Goal: Task Accomplishment & Management: Manage account settings

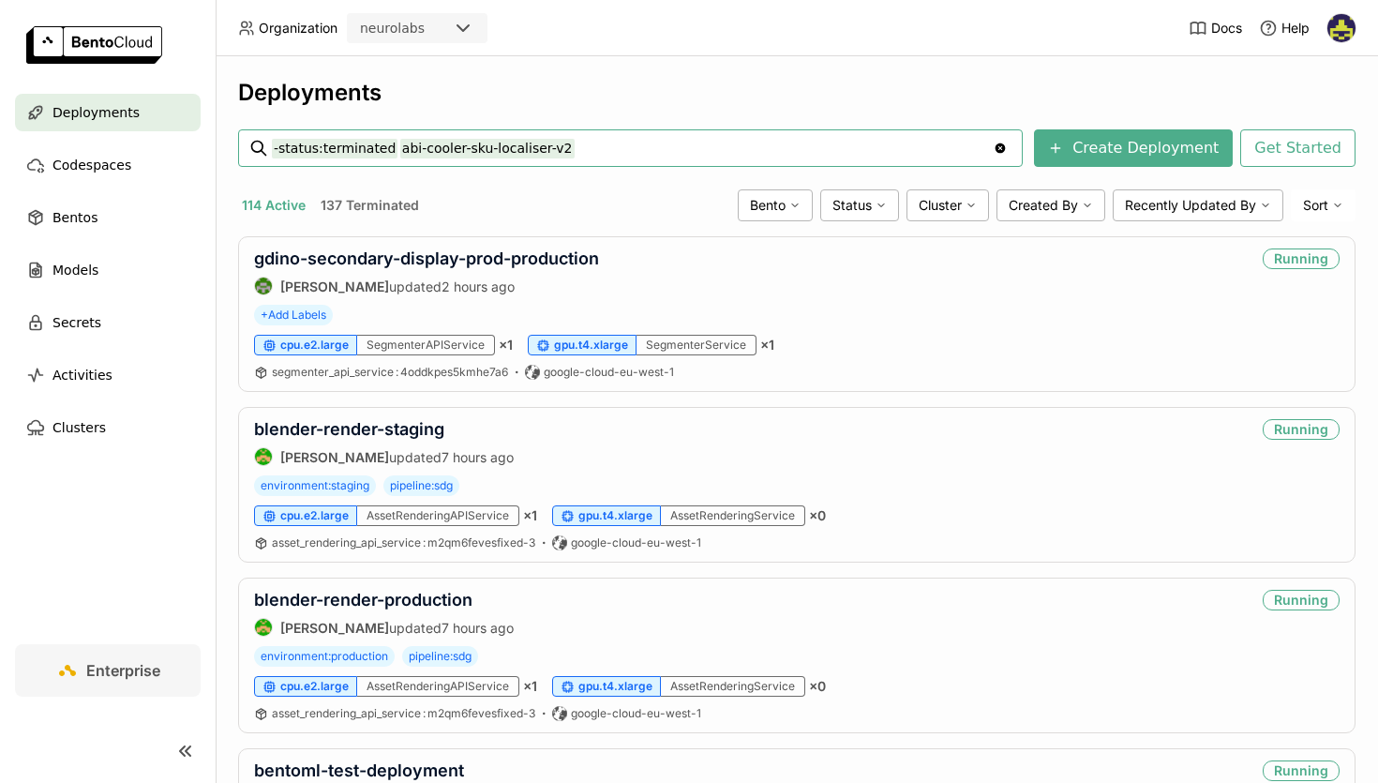
type input "-status:terminated abi-cooler-sku-localiser-v2"
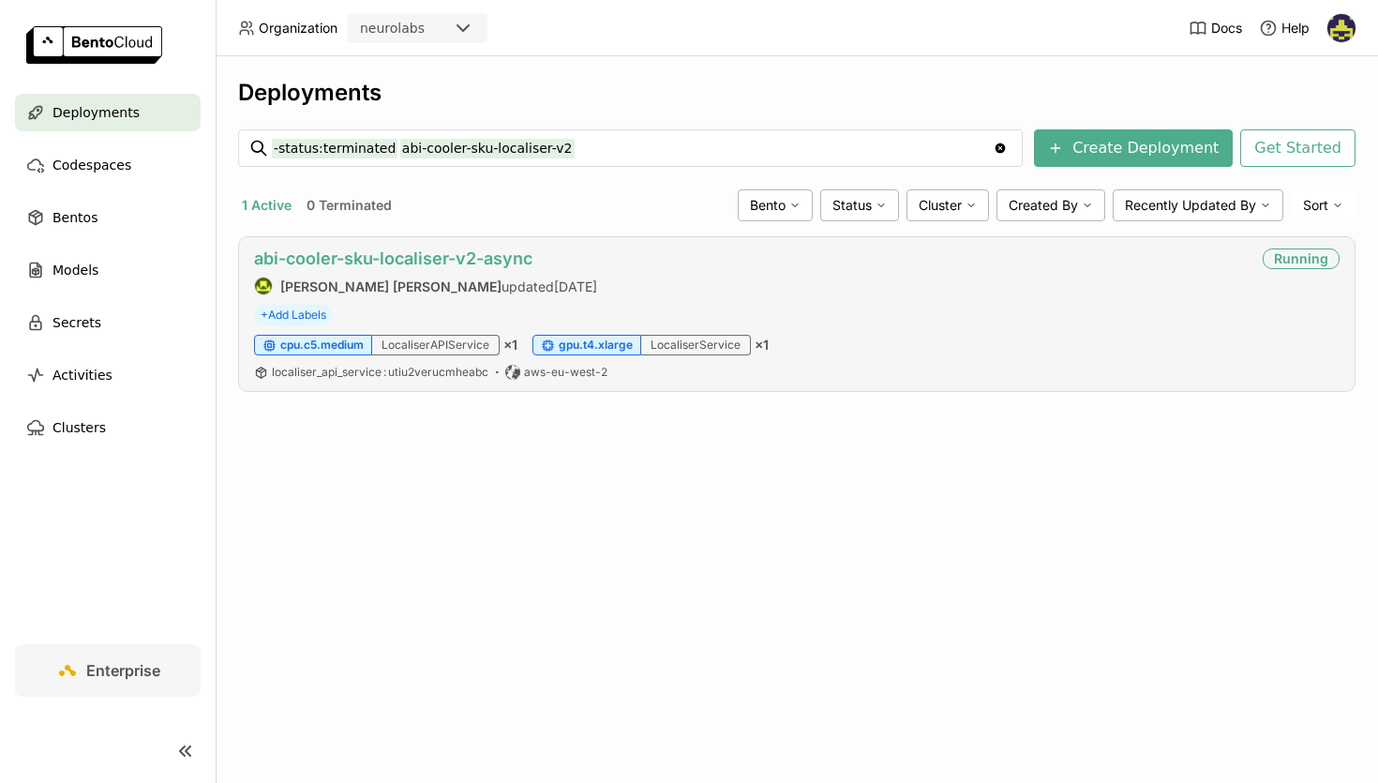
click at [415, 254] on link "abi-cooler-sku-localiser-v2-async" at bounding box center [393, 258] width 278 height 20
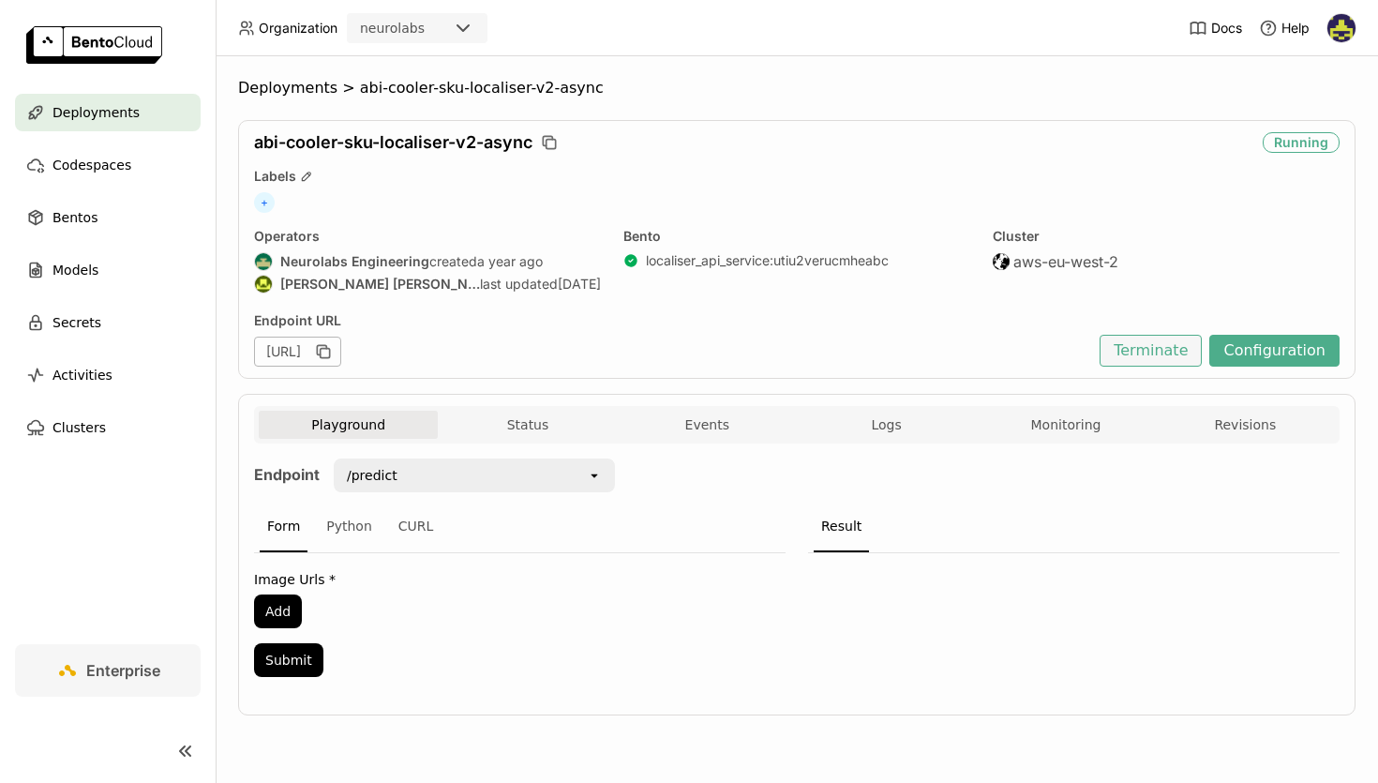
click at [1144, 353] on button "Terminate" at bounding box center [1151, 351] width 102 height 32
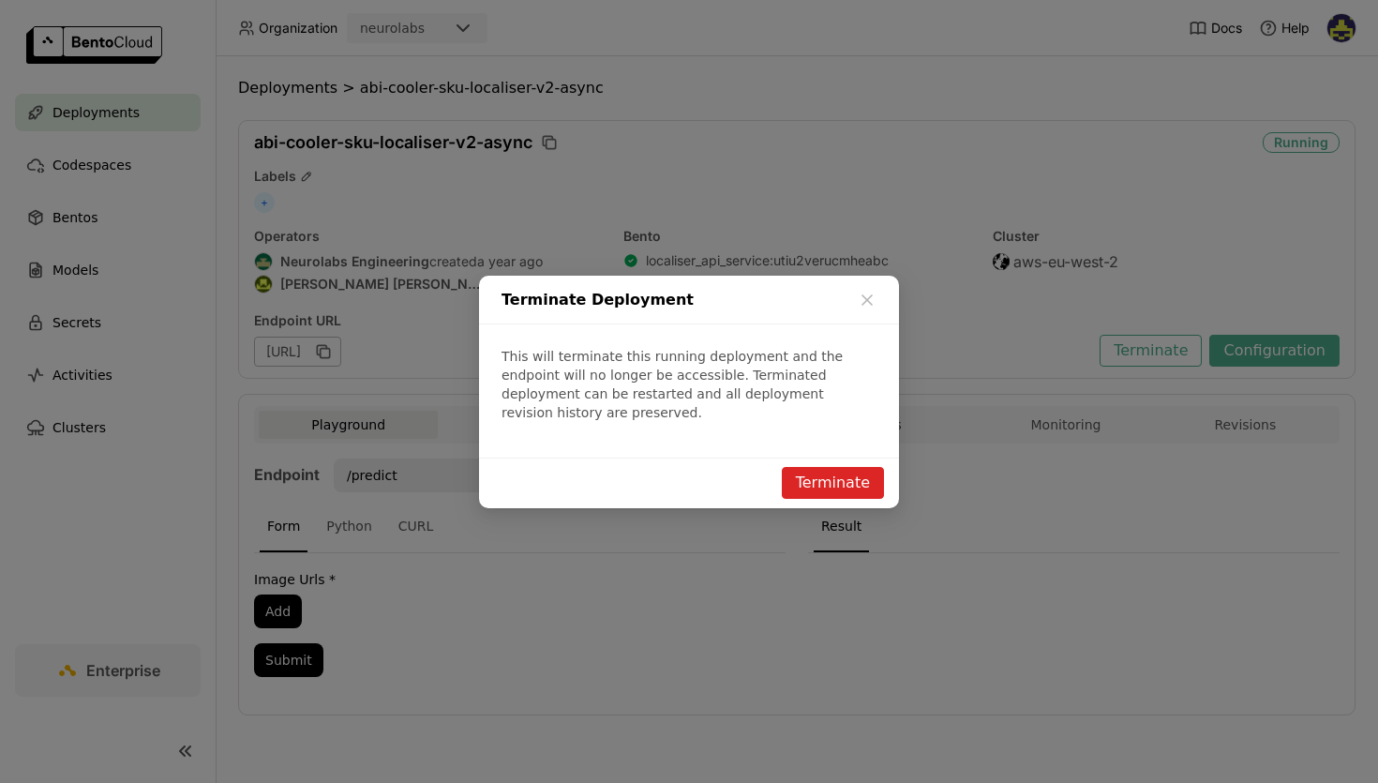
click at [835, 467] on button "Terminate" at bounding box center [833, 483] width 102 height 32
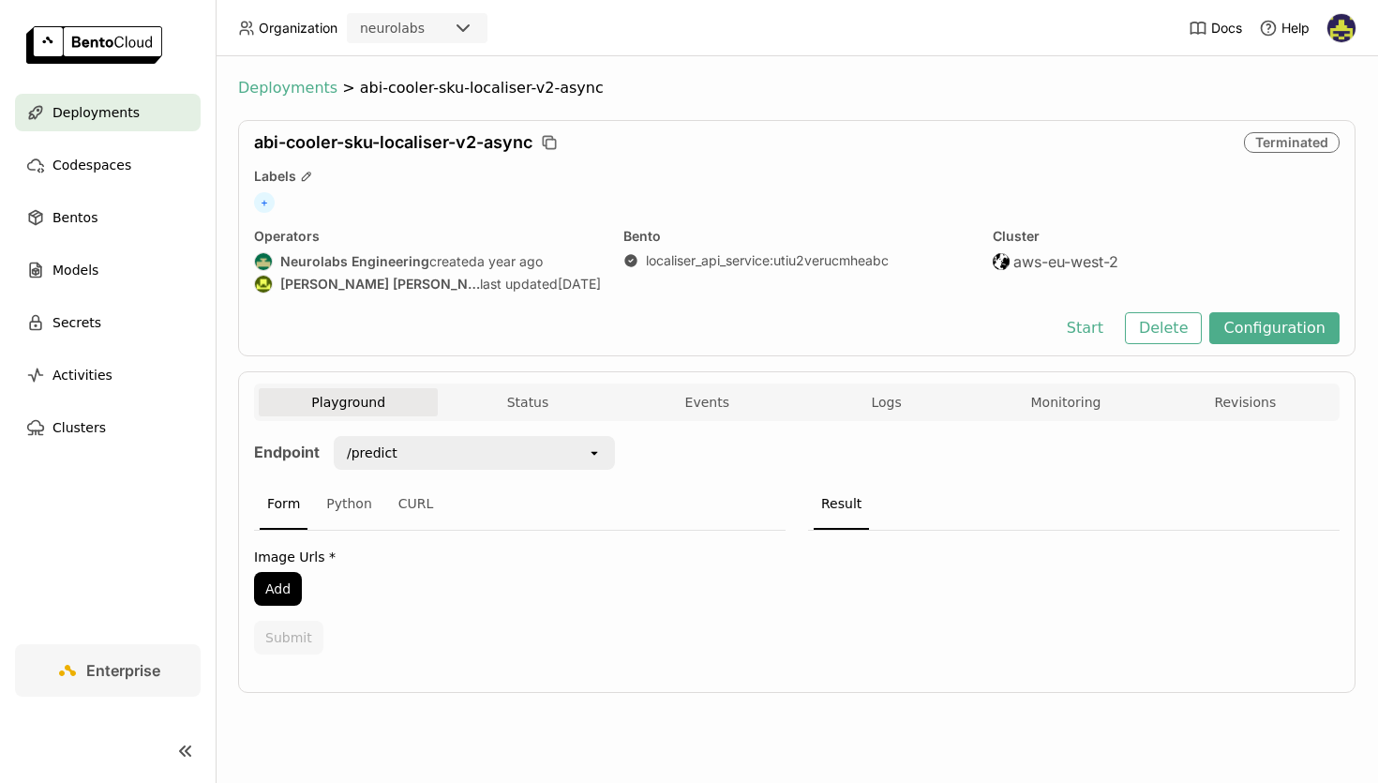
click at [293, 83] on span "Deployments" at bounding box center [287, 88] width 99 height 19
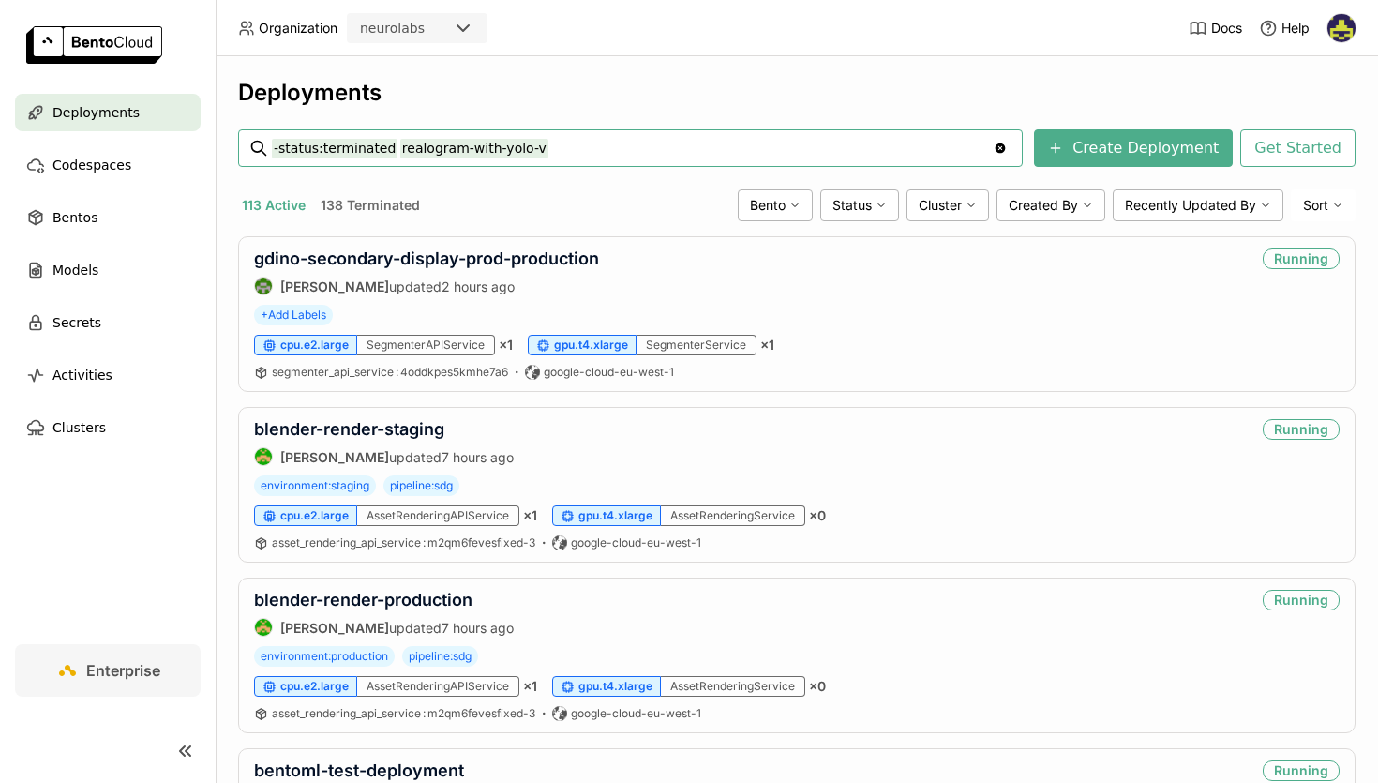
type input "-status:terminated realogram-with-yolo-v1"
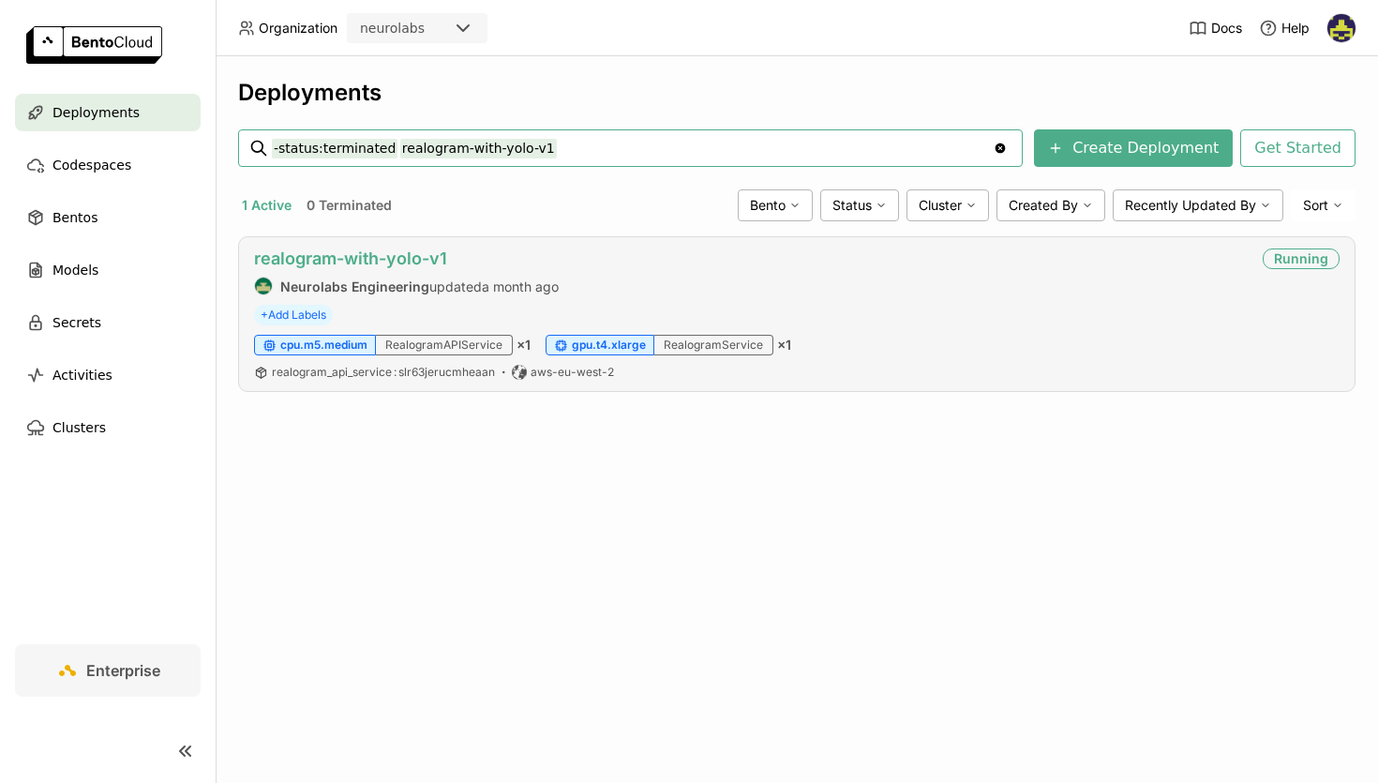
click at [353, 253] on link "realogram-with-yolo-v1" at bounding box center [350, 258] width 193 height 20
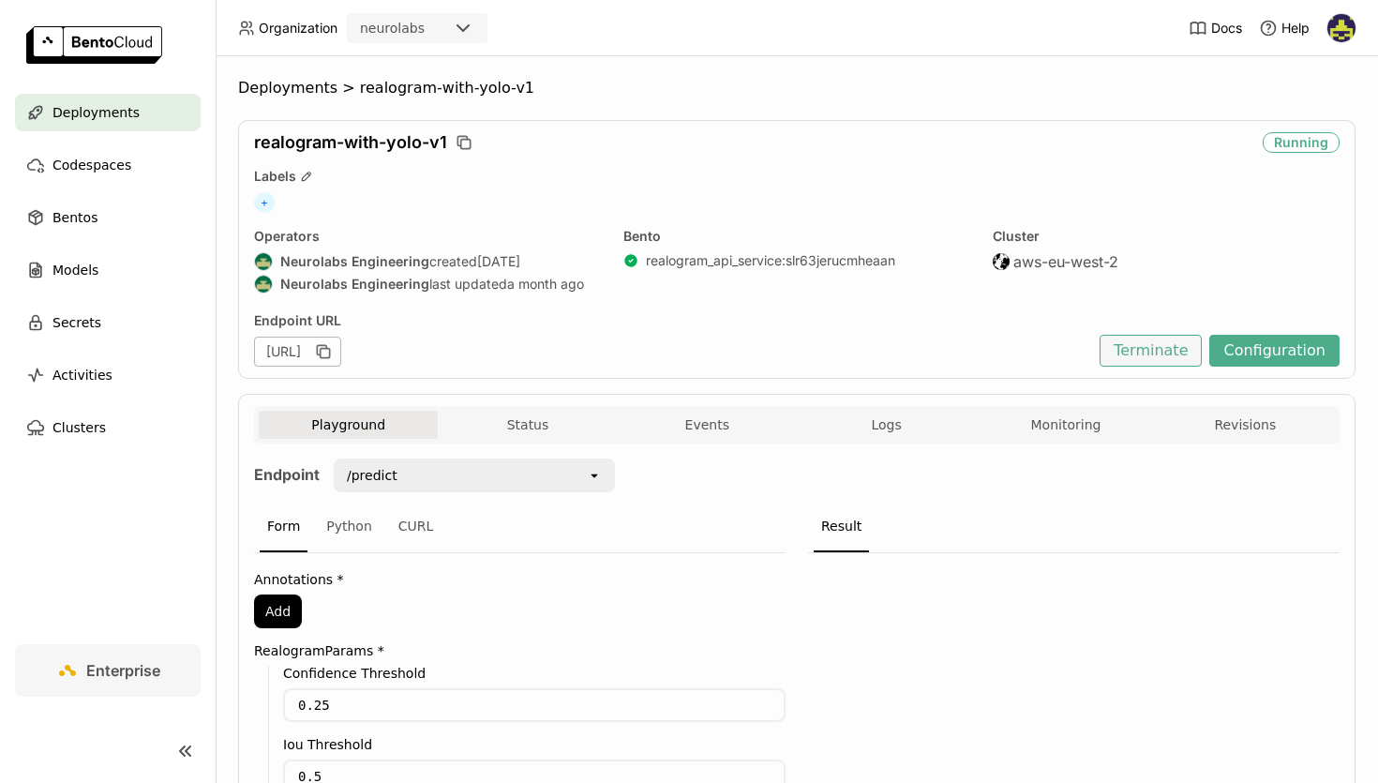
click at [1153, 351] on button "Terminate" at bounding box center [1151, 351] width 102 height 32
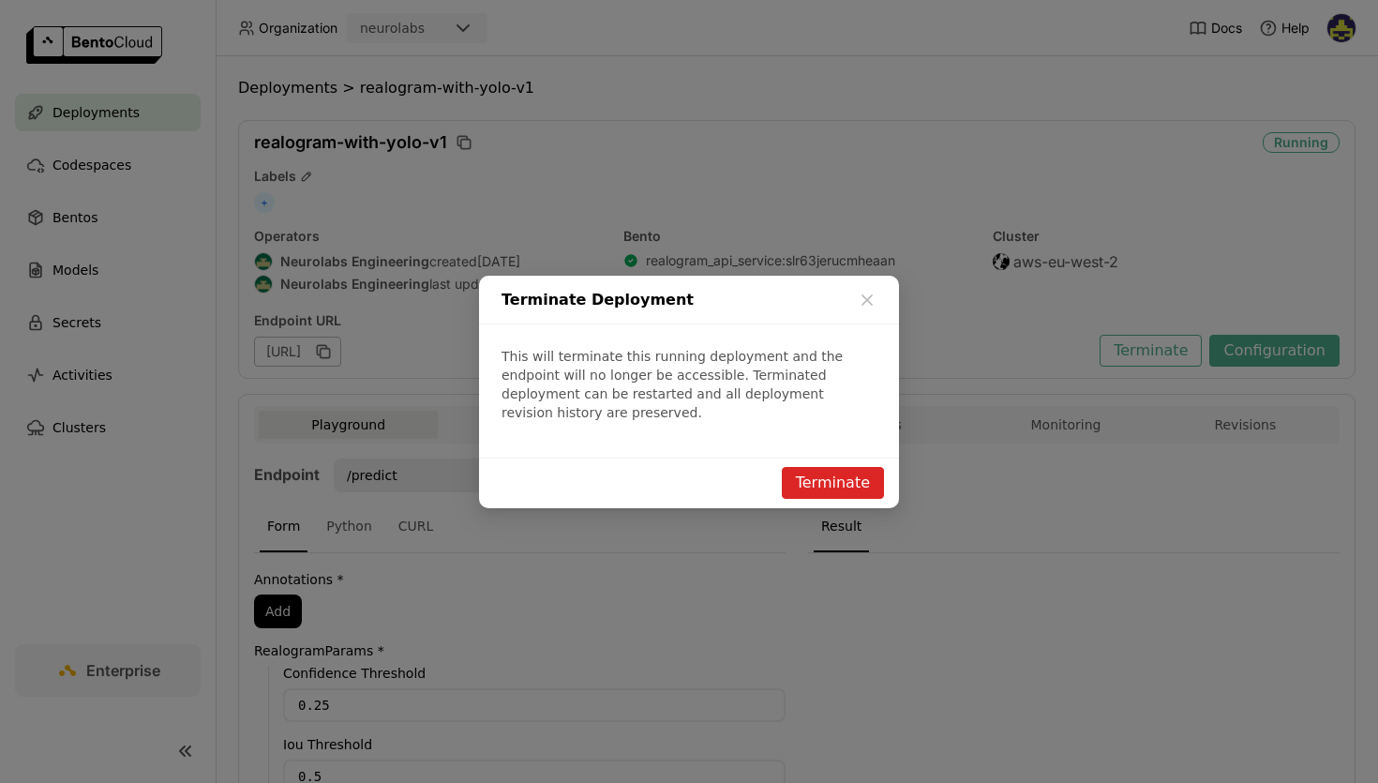
click at [856, 479] on button "Terminate" at bounding box center [833, 483] width 102 height 32
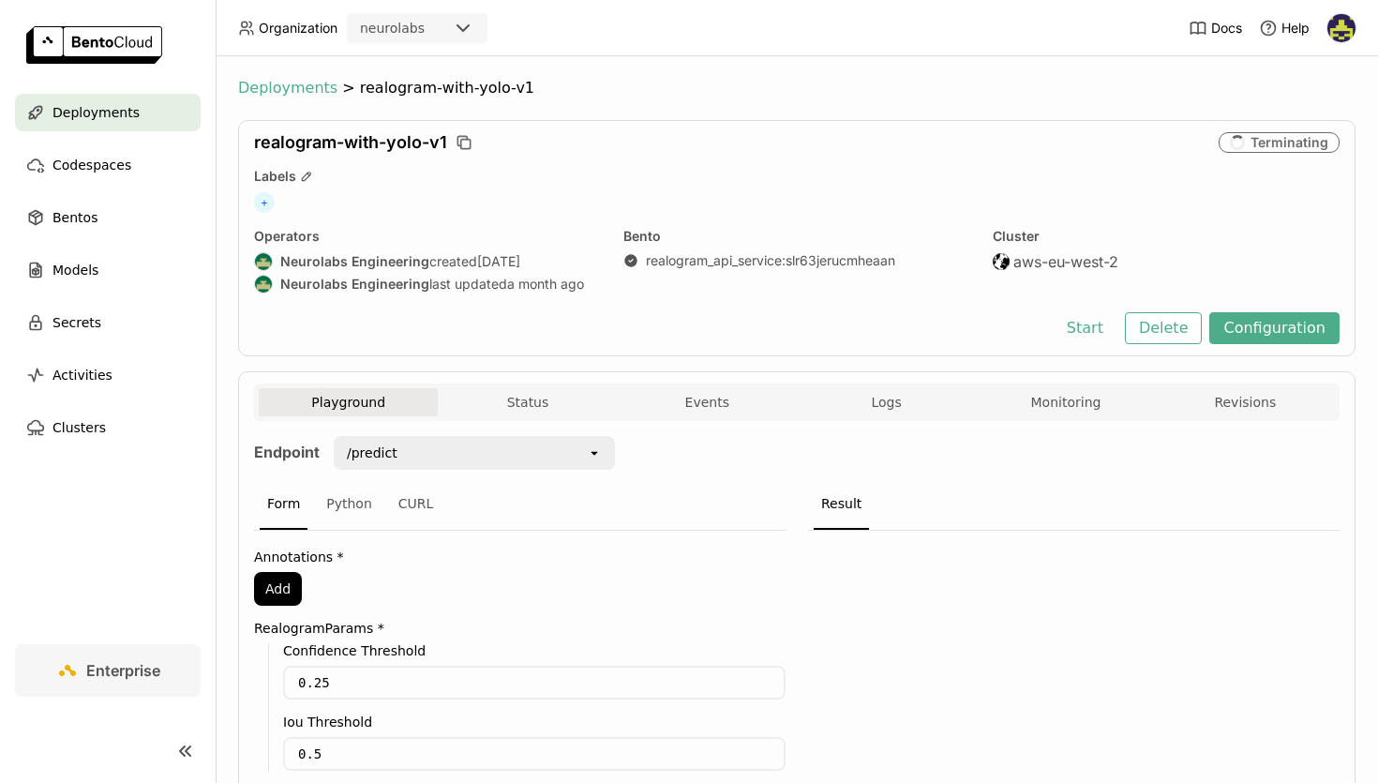
click at [253, 87] on span "Deployments" at bounding box center [287, 88] width 99 height 19
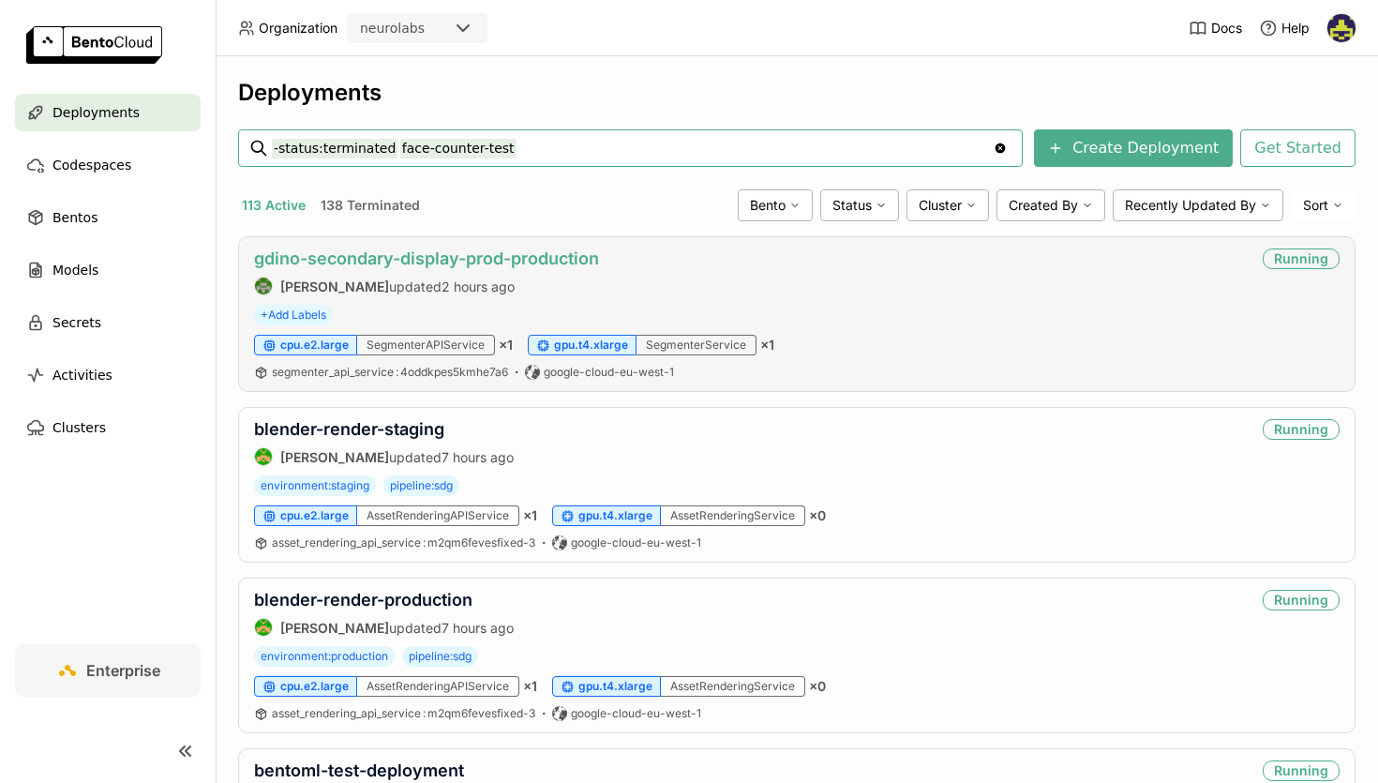
type input "-status:terminated face-counter-test"
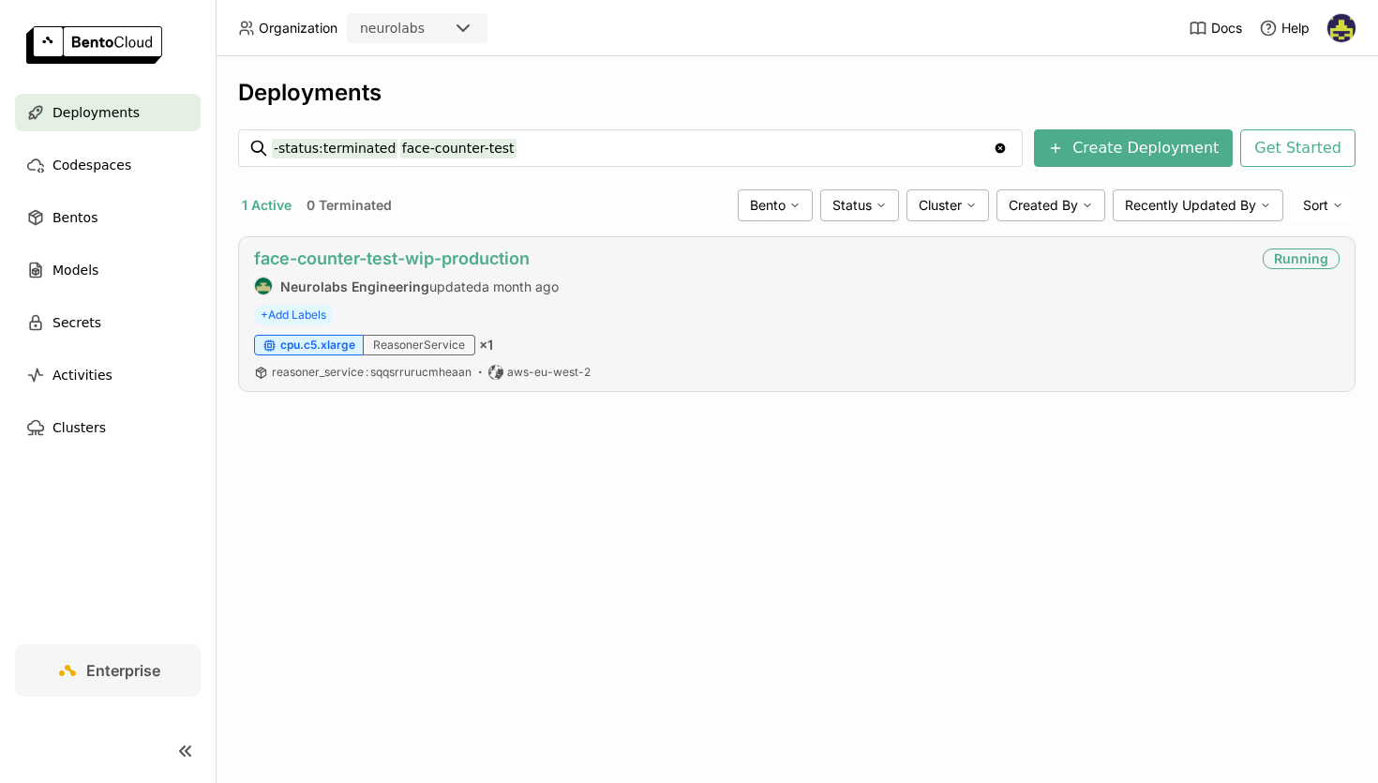
click at [335, 255] on link "face-counter-test-wip-production" at bounding box center [392, 258] width 276 height 20
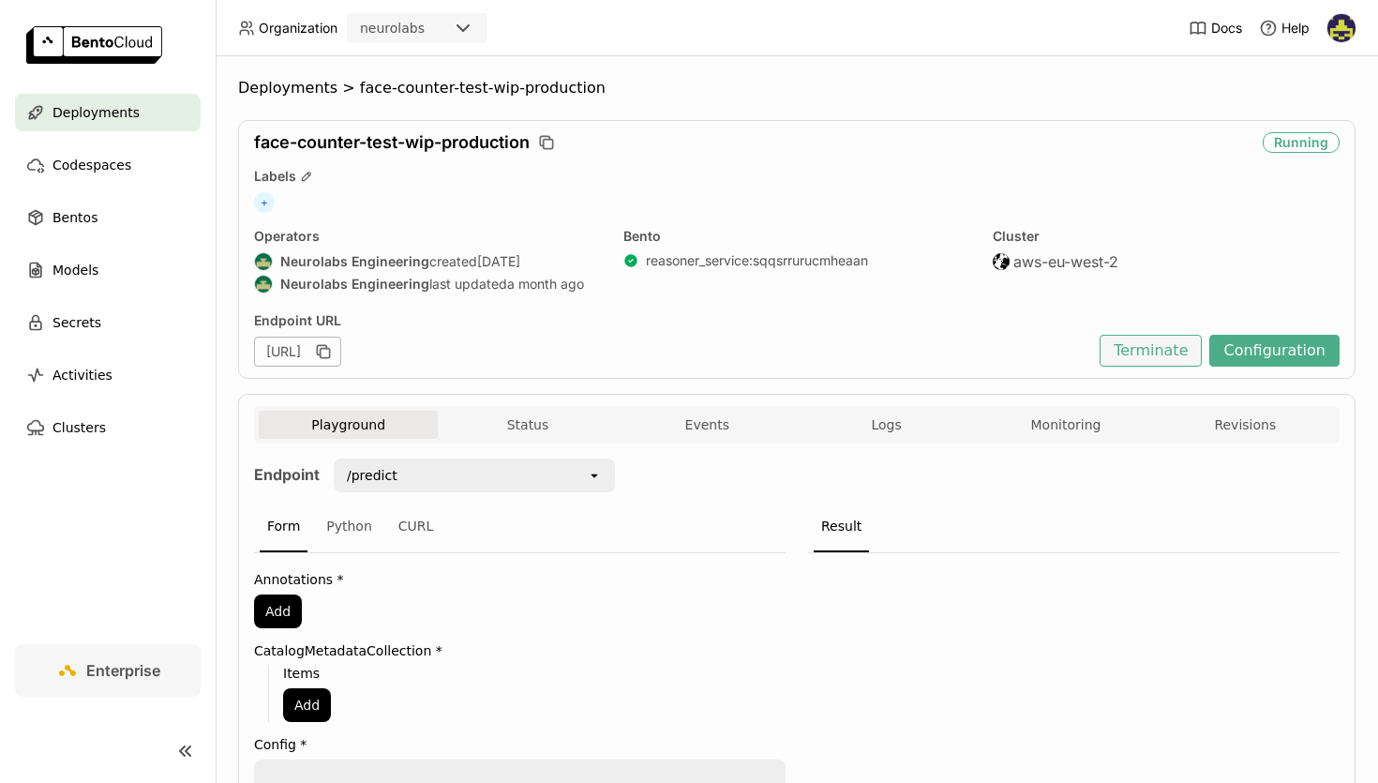
click at [1159, 340] on button "Terminate" at bounding box center [1151, 351] width 102 height 32
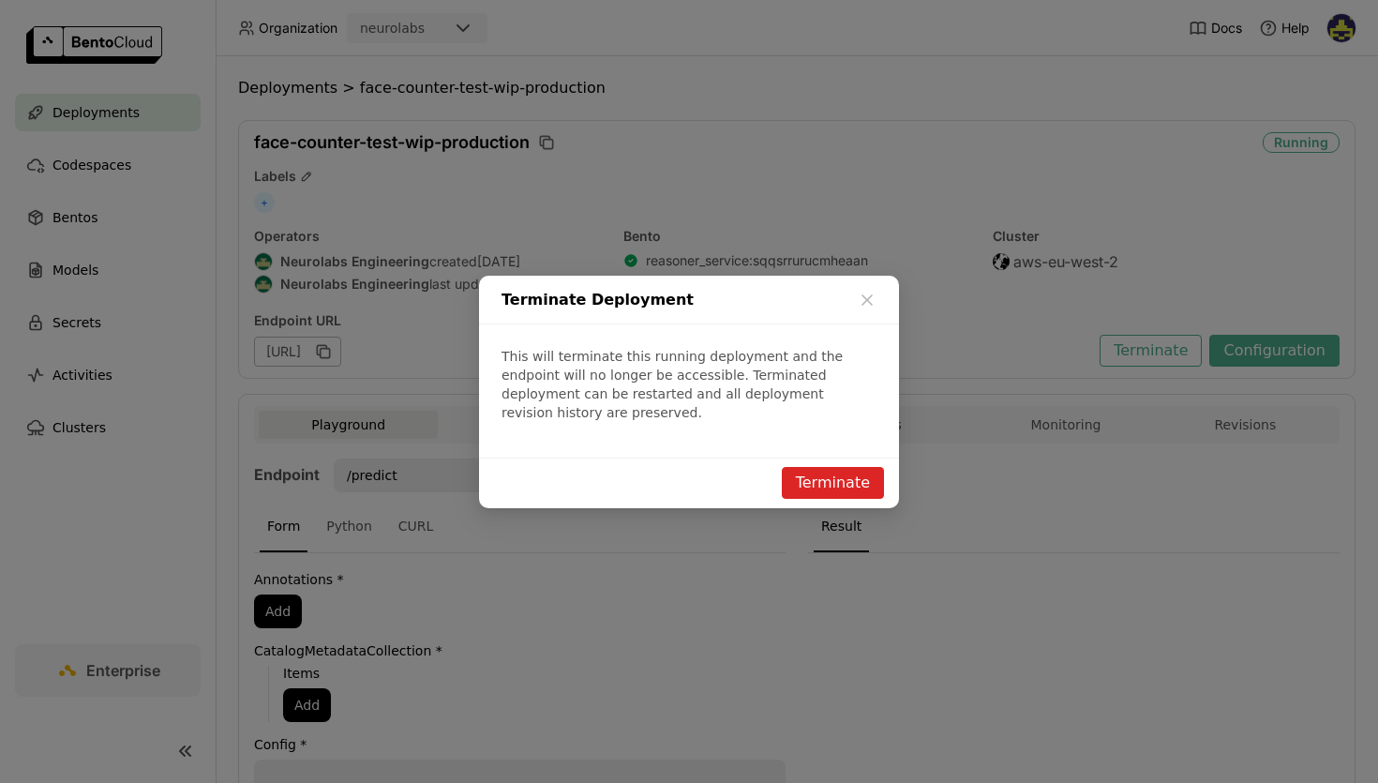
click at [848, 476] on button "Terminate" at bounding box center [833, 483] width 102 height 32
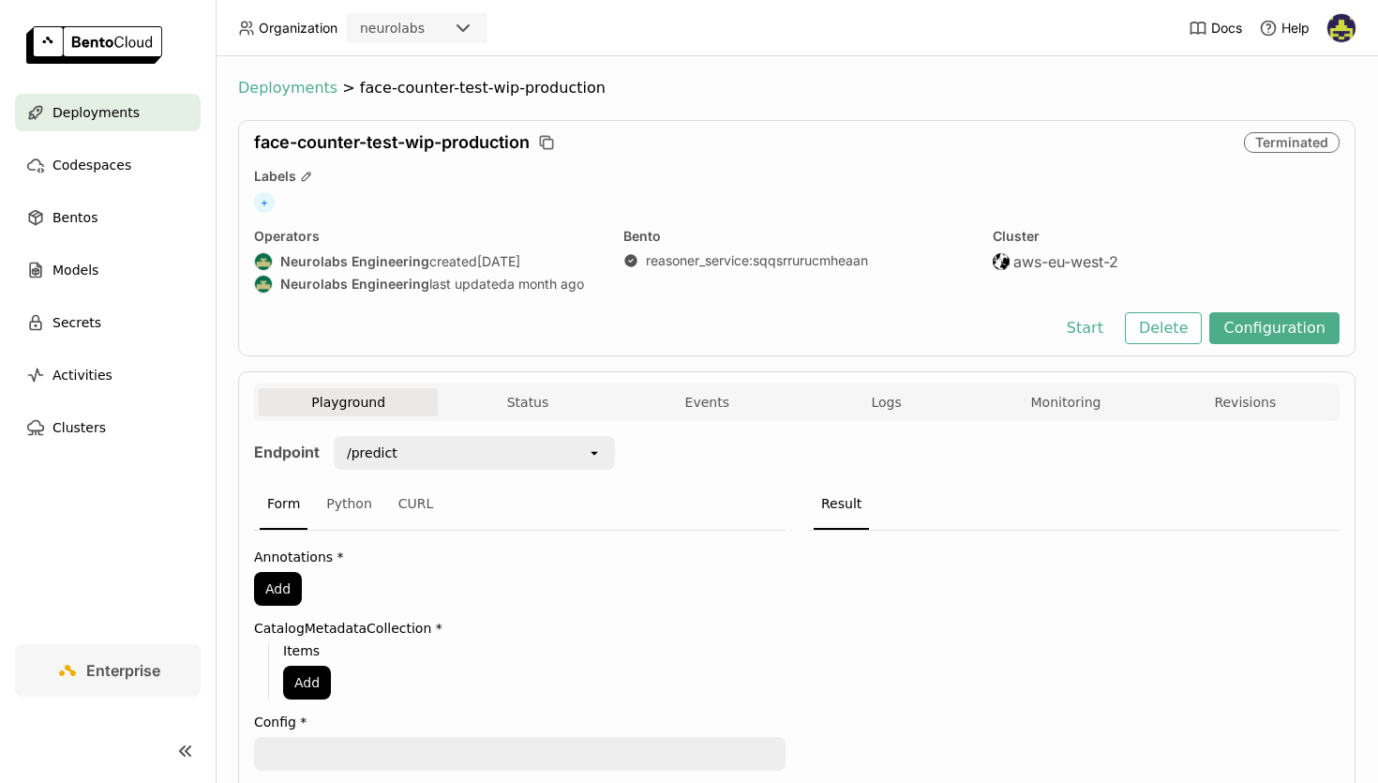
click at [295, 82] on span "Deployments" at bounding box center [287, 88] width 99 height 19
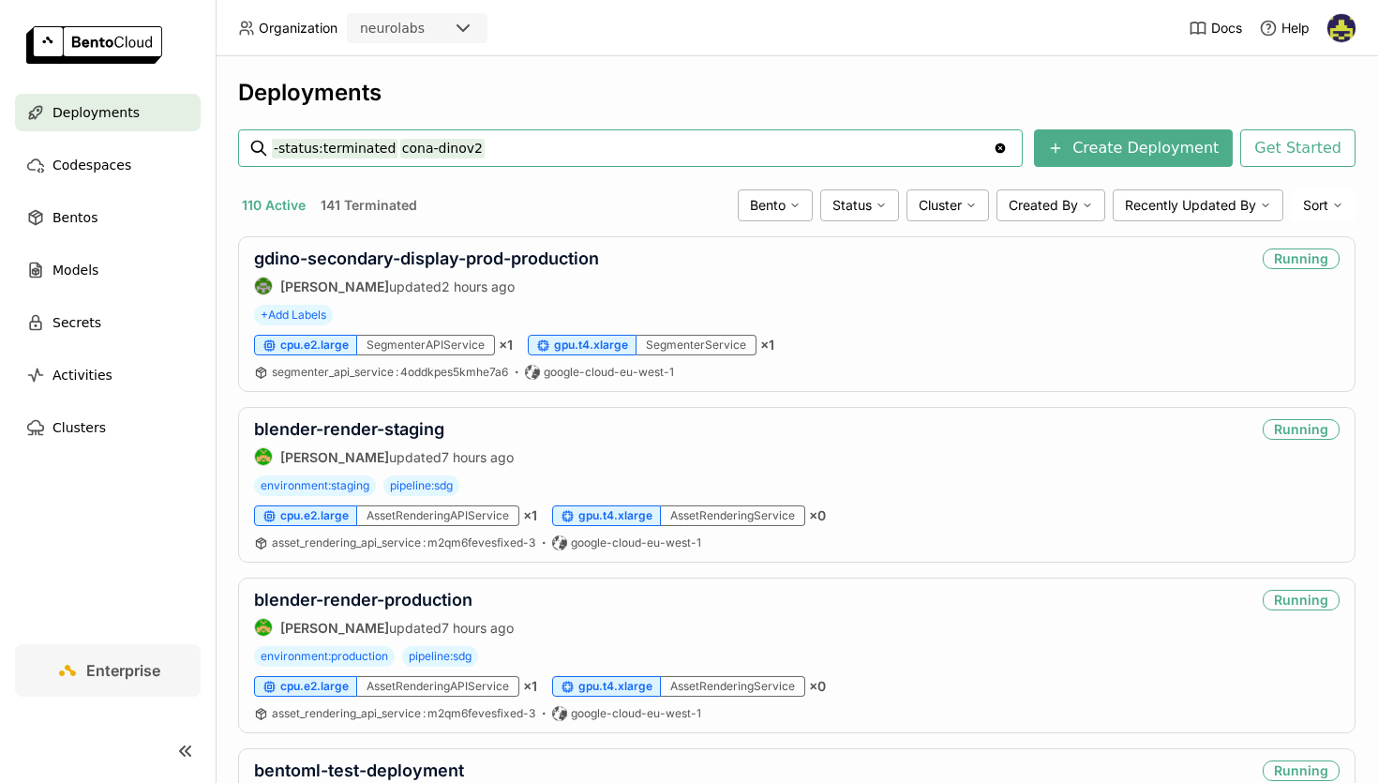
type input "-status:terminated cona-dinov2"
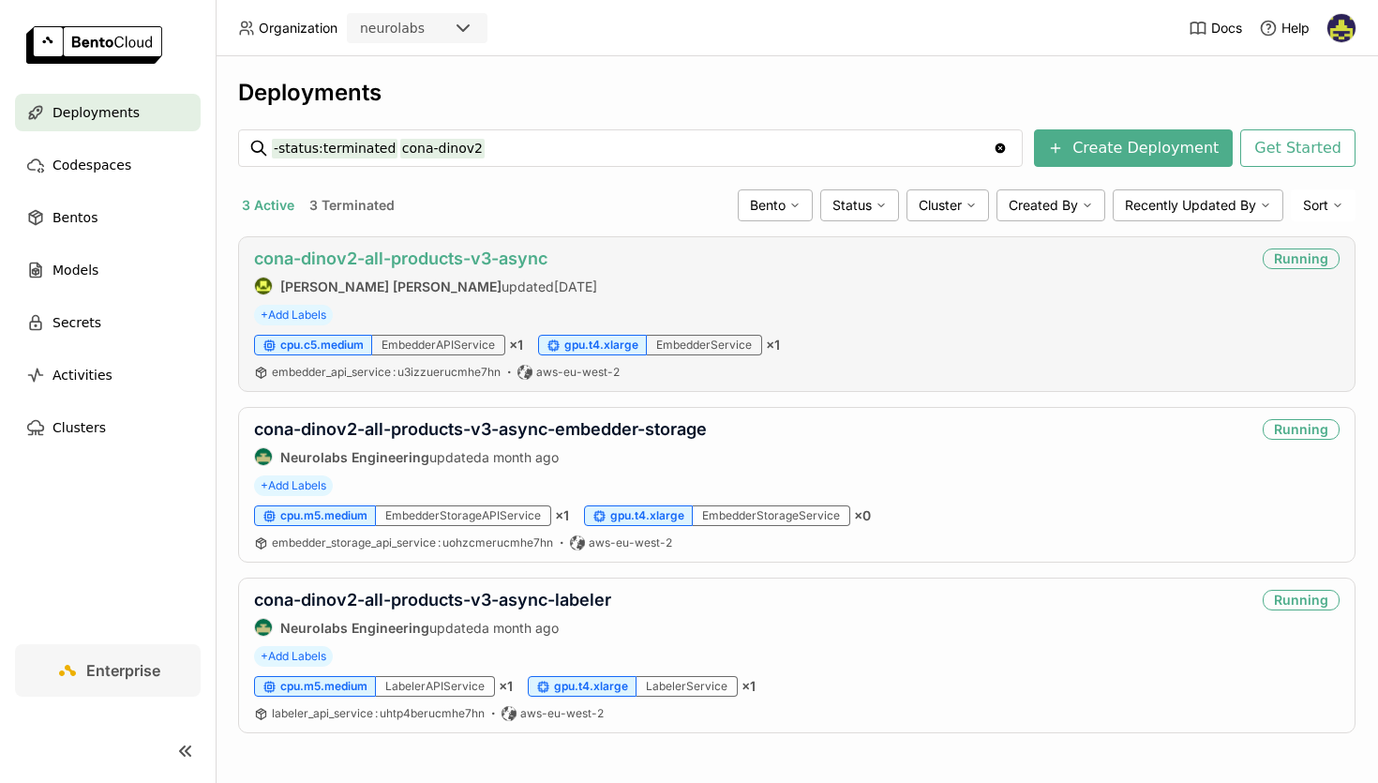
click at [357, 253] on link "cona-dinov2-all-products-v3-async" at bounding box center [400, 258] width 293 height 20
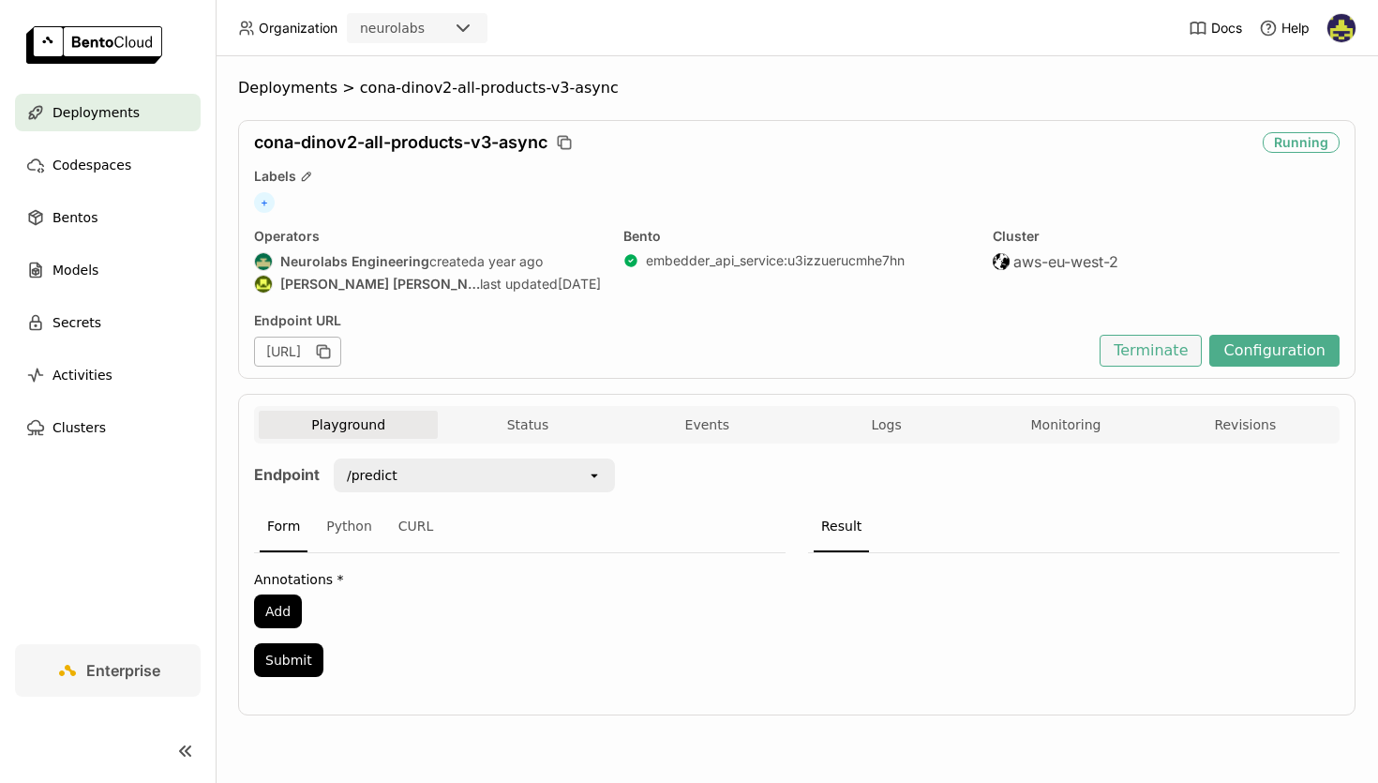
click at [1179, 352] on button "Terminate" at bounding box center [1151, 351] width 102 height 32
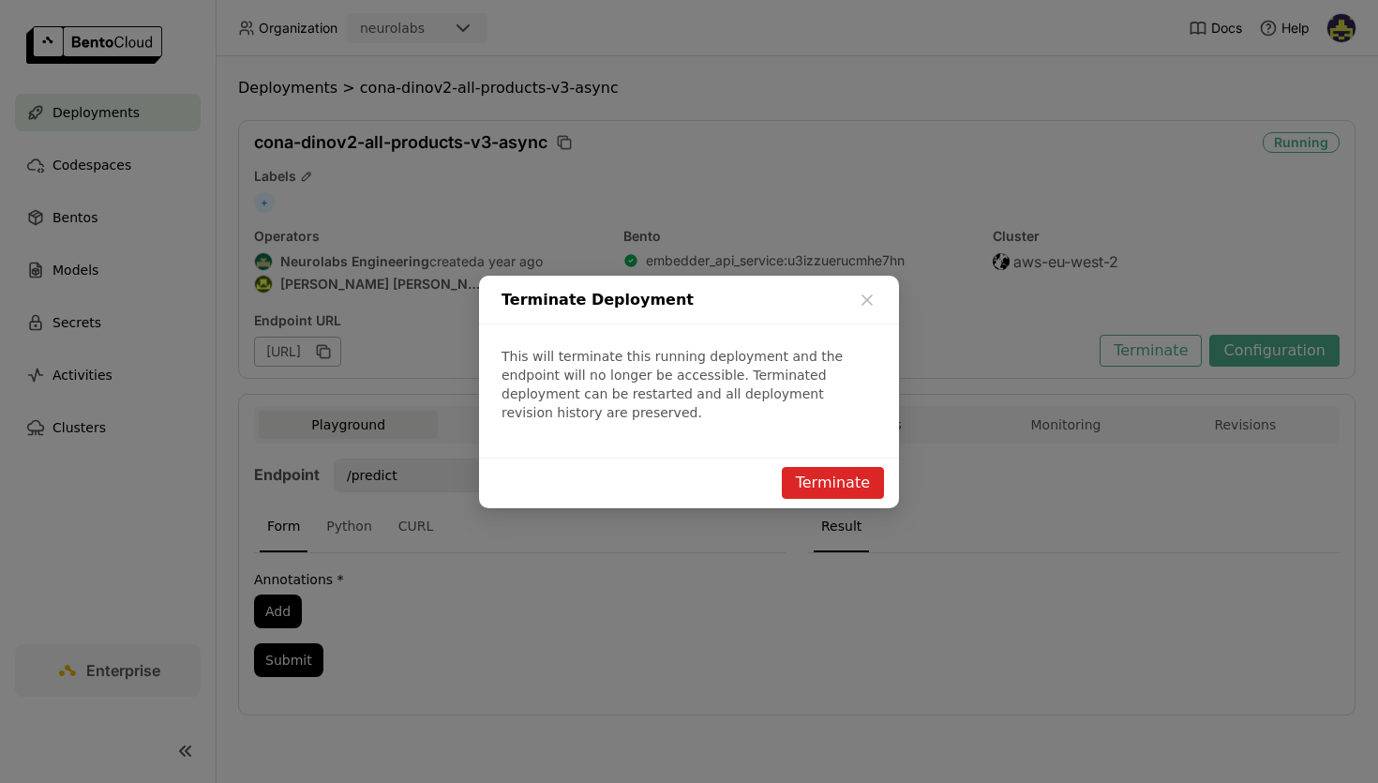
click at [813, 473] on button "Terminate" at bounding box center [833, 483] width 102 height 32
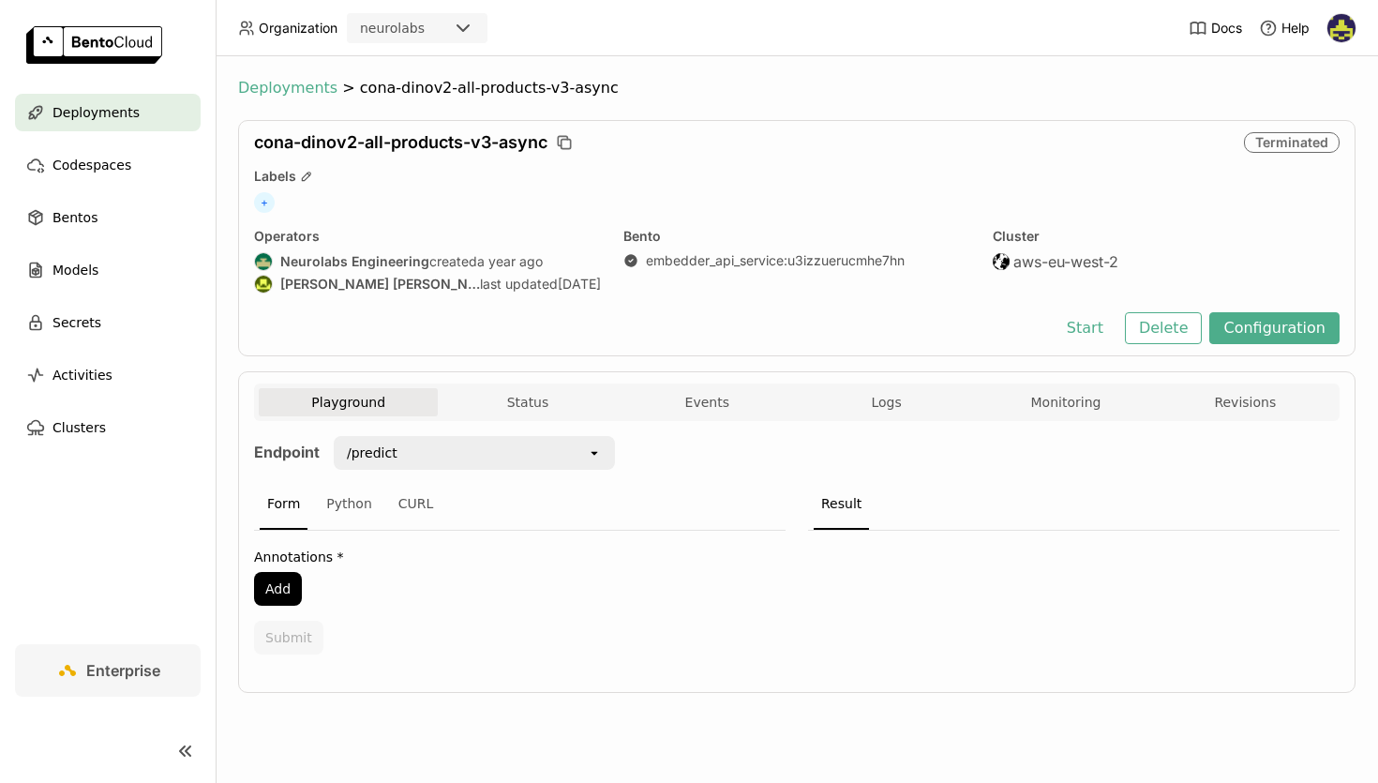
click at [296, 84] on span "Deployments" at bounding box center [287, 88] width 99 height 19
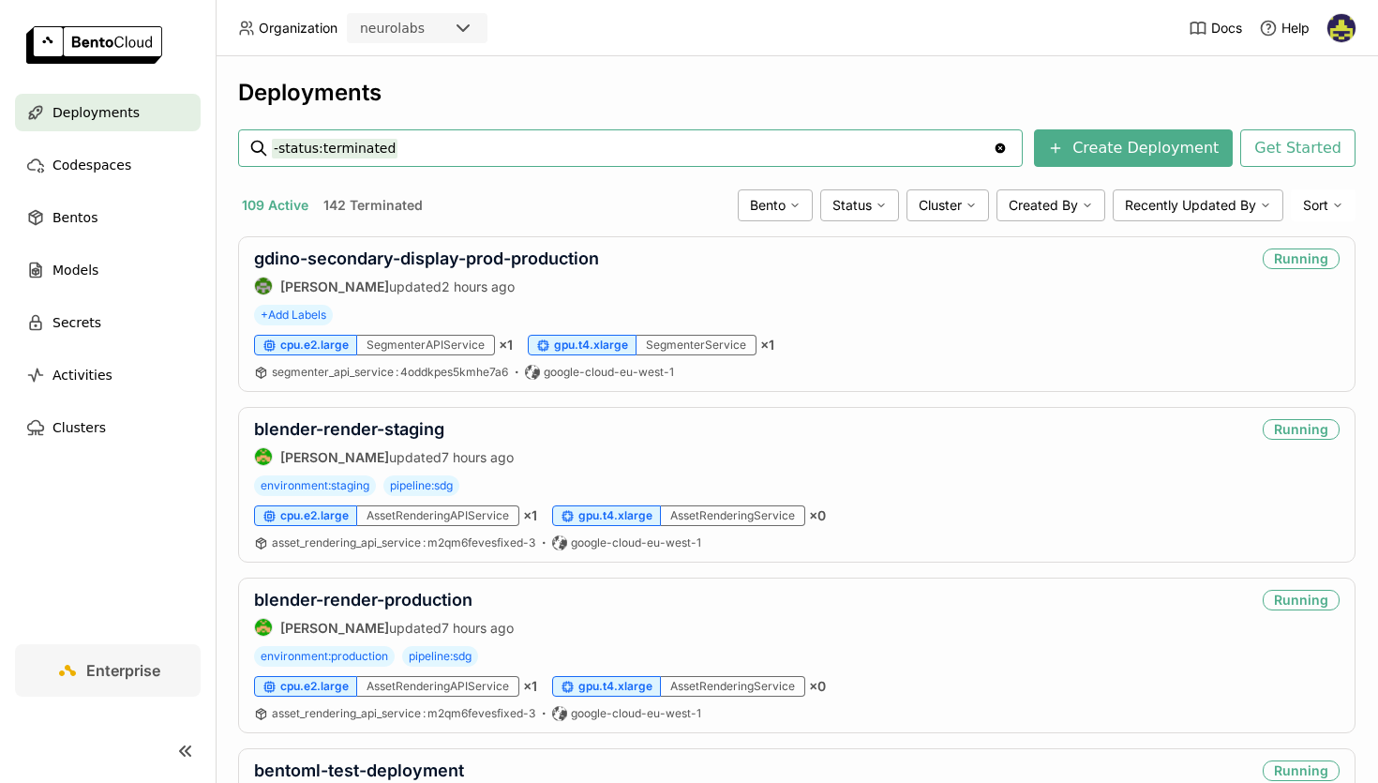
click at [503, 153] on input "-status:terminated" at bounding box center [632, 148] width 721 height 30
type input "-status:terminated multiclass-gdino-prod-01-05-2025"
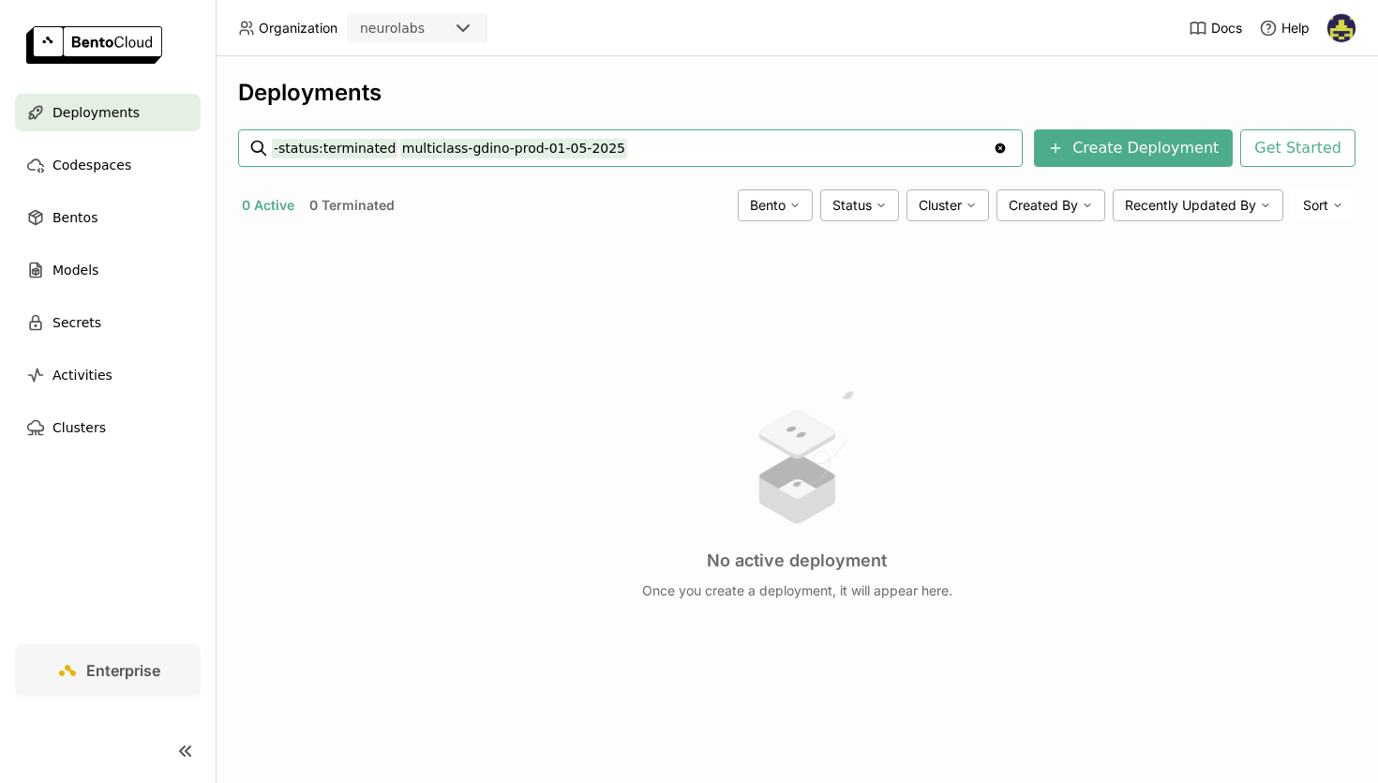
drag, startPoint x: 531, startPoint y: 149, endPoint x: 713, endPoint y: 154, distance: 182.9
click at [713, 154] on input "-status:terminated multiclass-gdino-prod-01-05-2025" at bounding box center [632, 148] width 721 height 30
type input "-status:terminated multiclass-gdino-prod-"
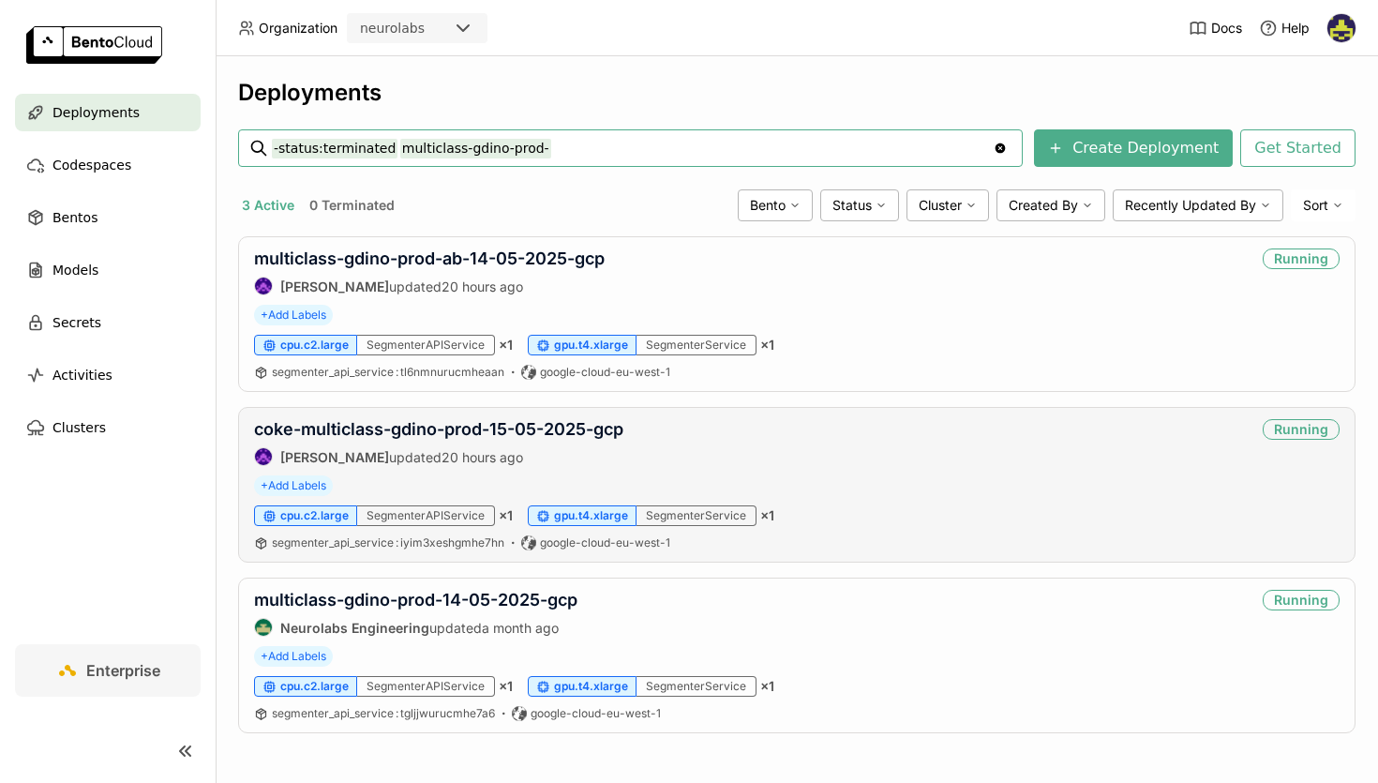
scroll to position [1, 0]
drag, startPoint x: 563, startPoint y: 151, endPoint x: 392, endPoint y: 151, distance: 171.6
click at [392, 151] on input "-status:terminated multiclass-gdino-prod-" at bounding box center [632, 147] width 721 height 30
paste input "14-05-2025"
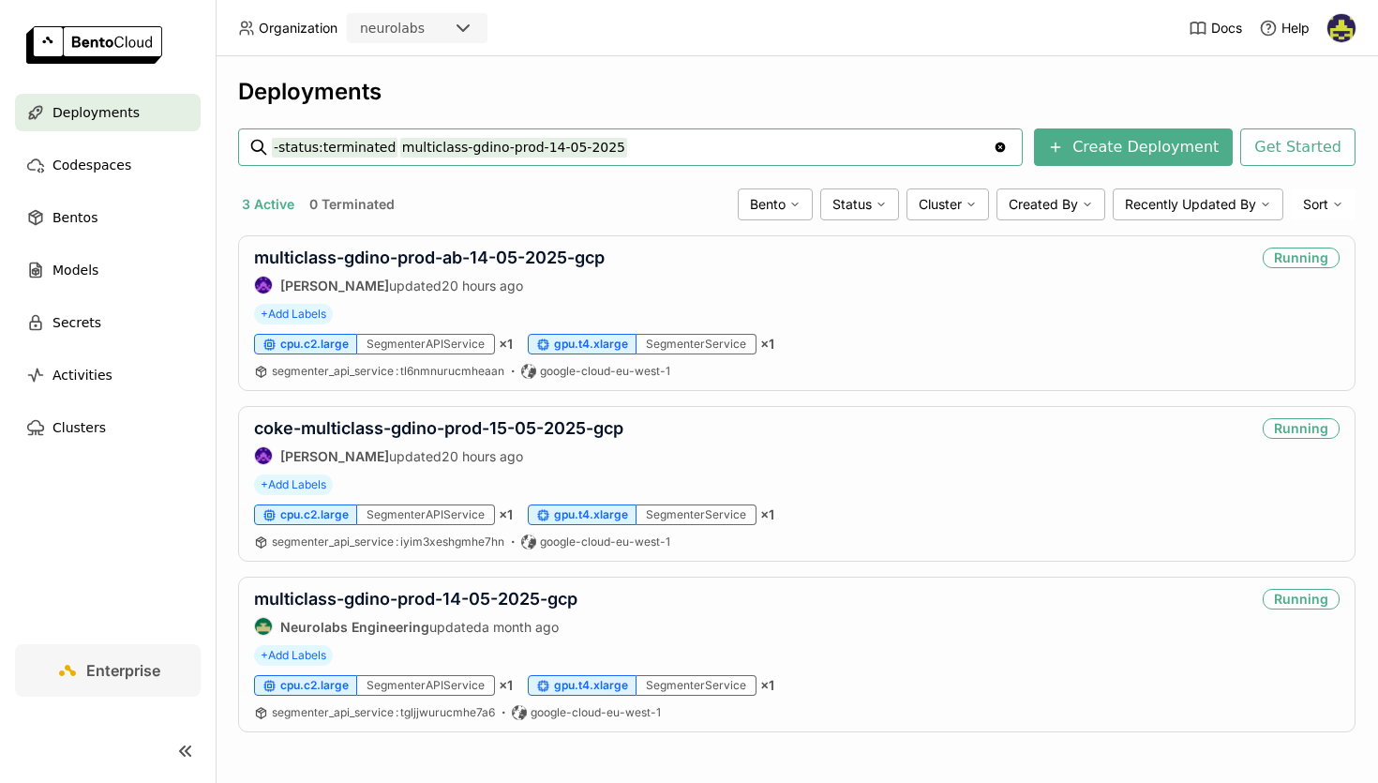
type input "-status:terminated multiclass-gdino-prod-14-05-2025"
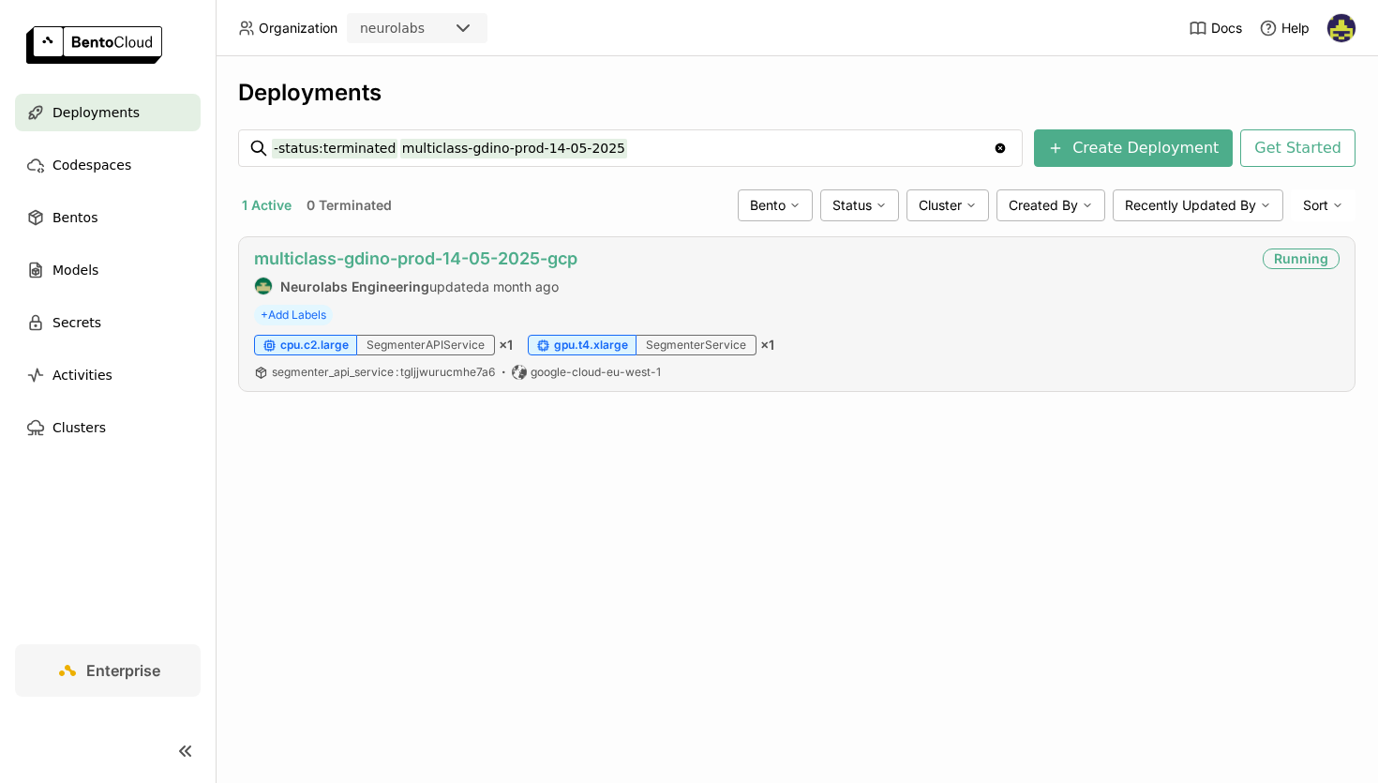
click at [455, 257] on link "multiclass-gdino-prod-14-05-2025-gcp" at bounding box center [415, 258] width 323 height 20
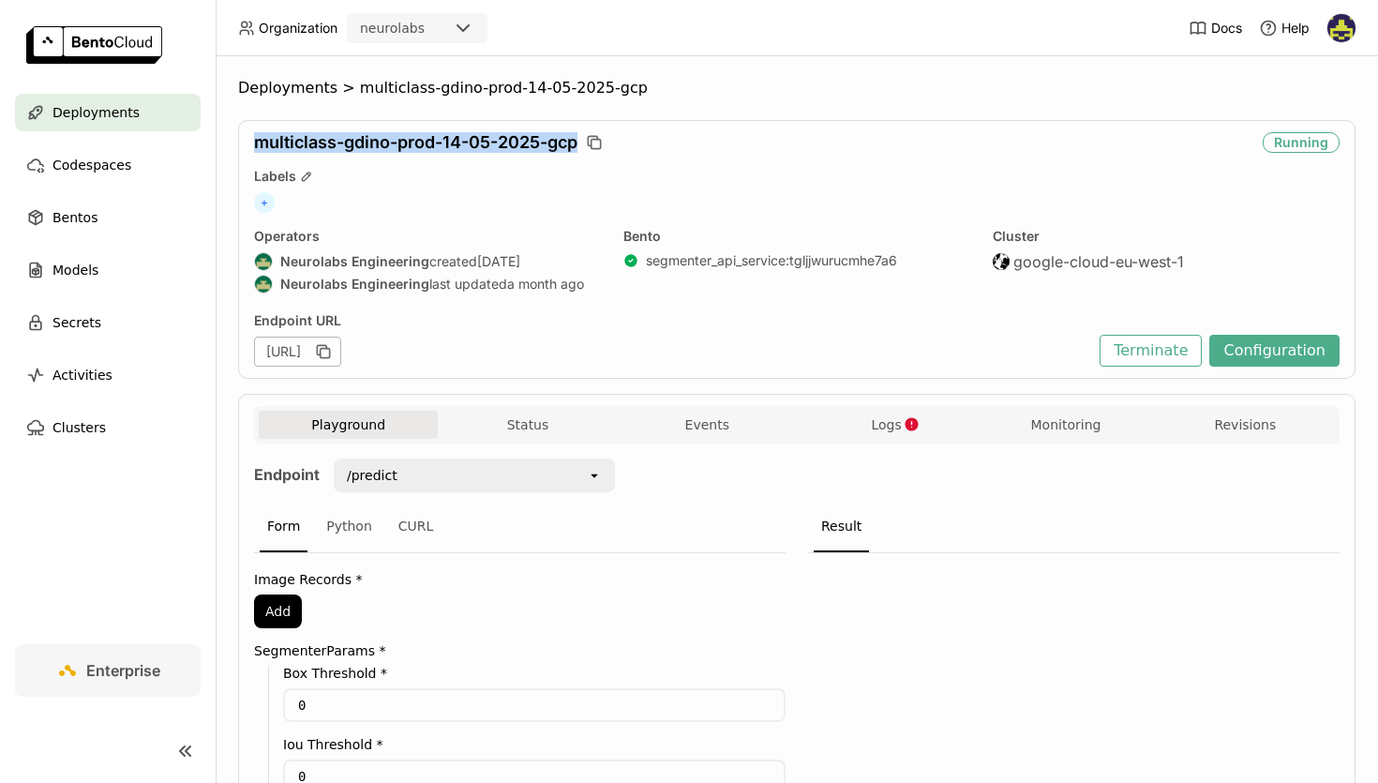
drag, startPoint x: 254, startPoint y: 144, endPoint x: 582, endPoint y: 146, distance: 328.2
click at [582, 146] on div "multiclass-gdino-prod-14-05-2025-gcp" at bounding box center [754, 142] width 1001 height 21
copy span "multiclass-gdino-prod-14-05-2025-gcp"
click at [309, 83] on span "Deployments" at bounding box center [287, 88] width 99 height 19
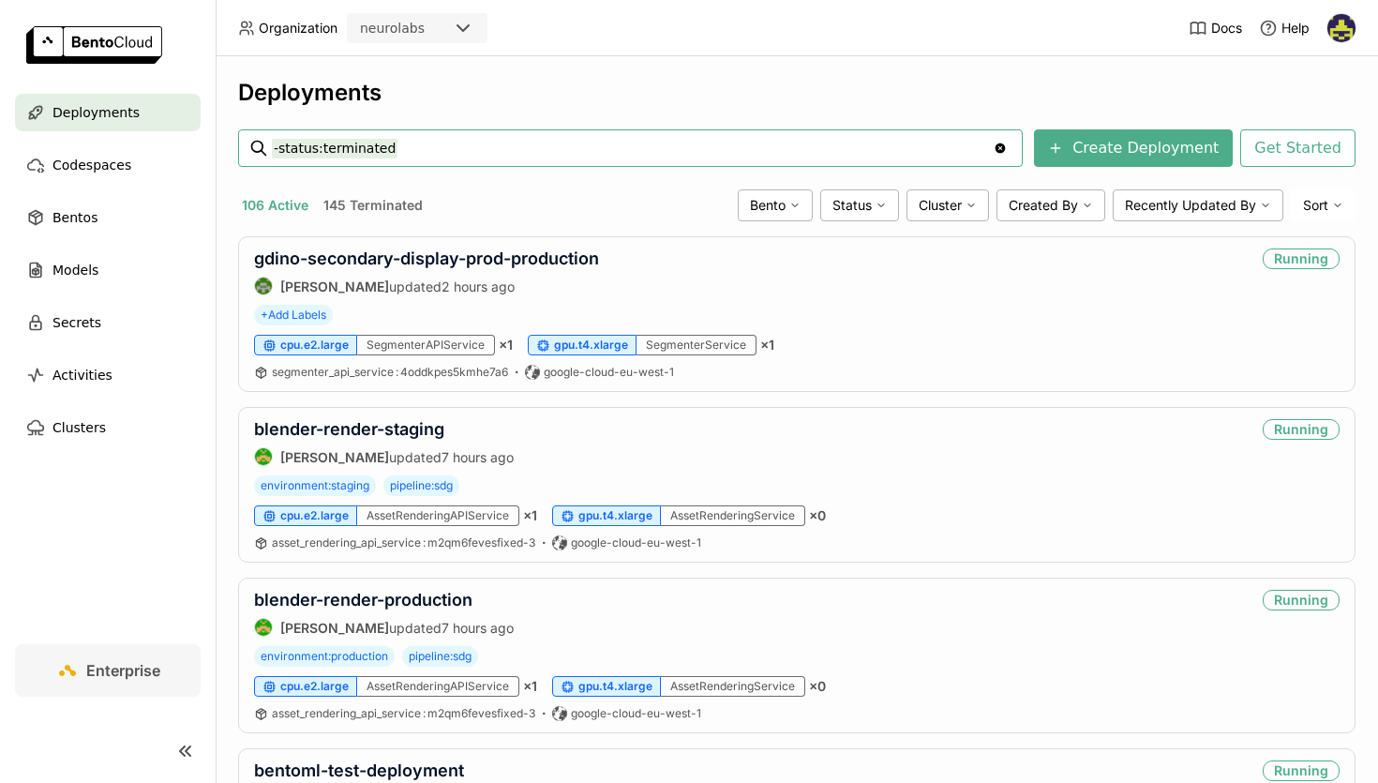
paste input "multiclass-gdino-prod-14-05-2025-gcp"
type input "-status:terminated multiclass-gdino-prod-14-05-2025"
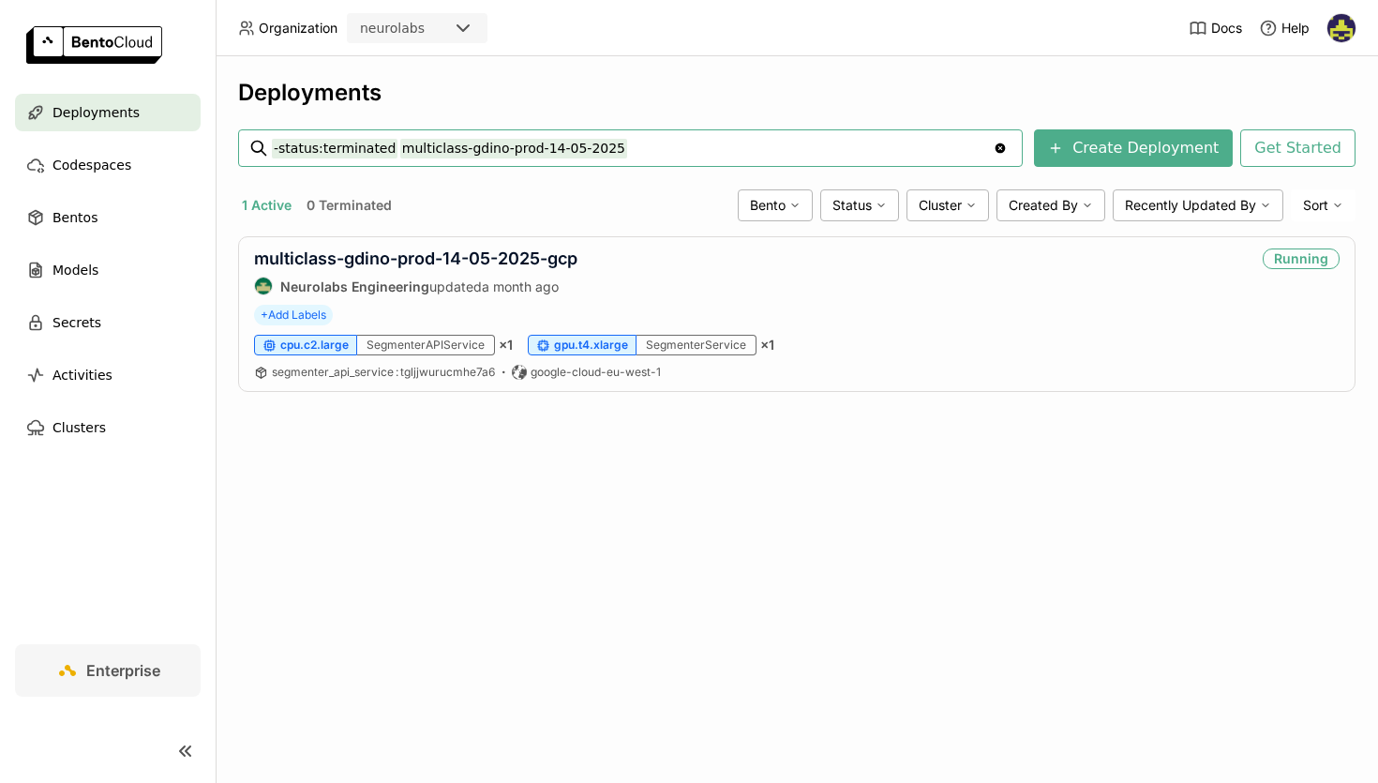
drag, startPoint x: 623, startPoint y: 151, endPoint x: 393, endPoint y: 149, distance: 230.6
click at [393, 149] on input "-status:terminated multiclass-gdino-prod-14-05-2025" at bounding box center [632, 148] width 721 height 30
paste input "with-modality-test-"
type input "-status:terminated multiclass-gdino-with-modality-test-"
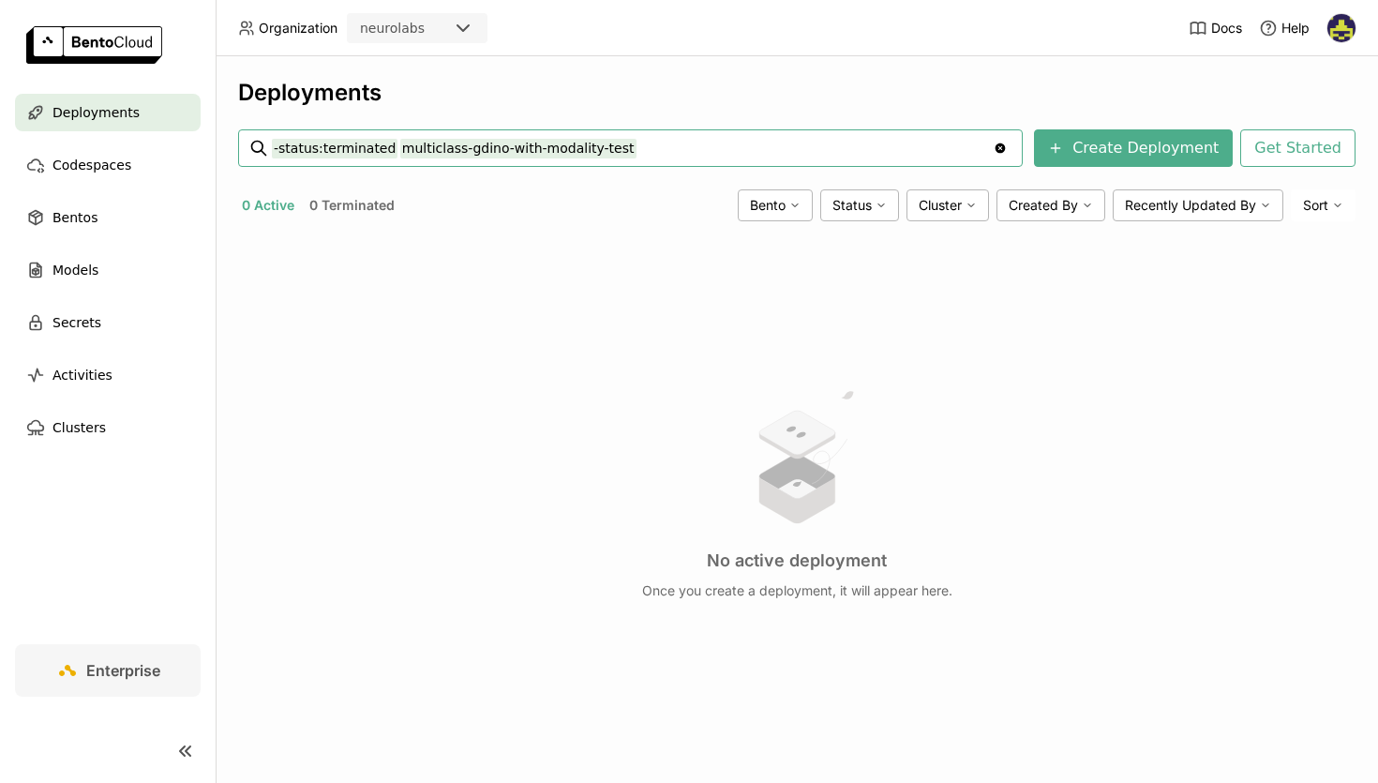
type input "-status:terminated multiclass-gdino-with-modality-test"
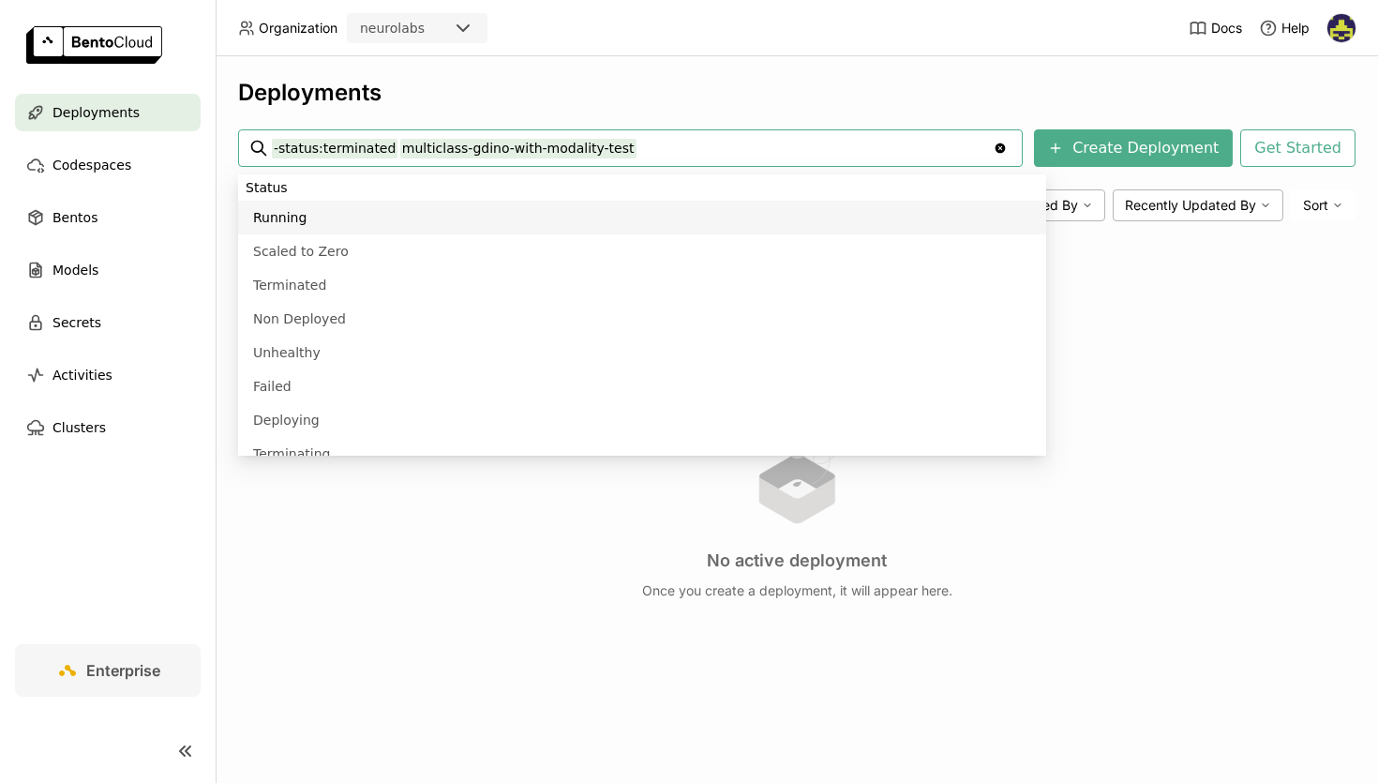
drag, startPoint x: 391, startPoint y: 152, endPoint x: 900, endPoint y: 152, distance: 509.1
click at [900, 152] on input "-status:terminated multiclass-gdino-with-modality-test" at bounding box center [632, 148] width 721 height 30
paste input "multiclass-gdino-nms-test"
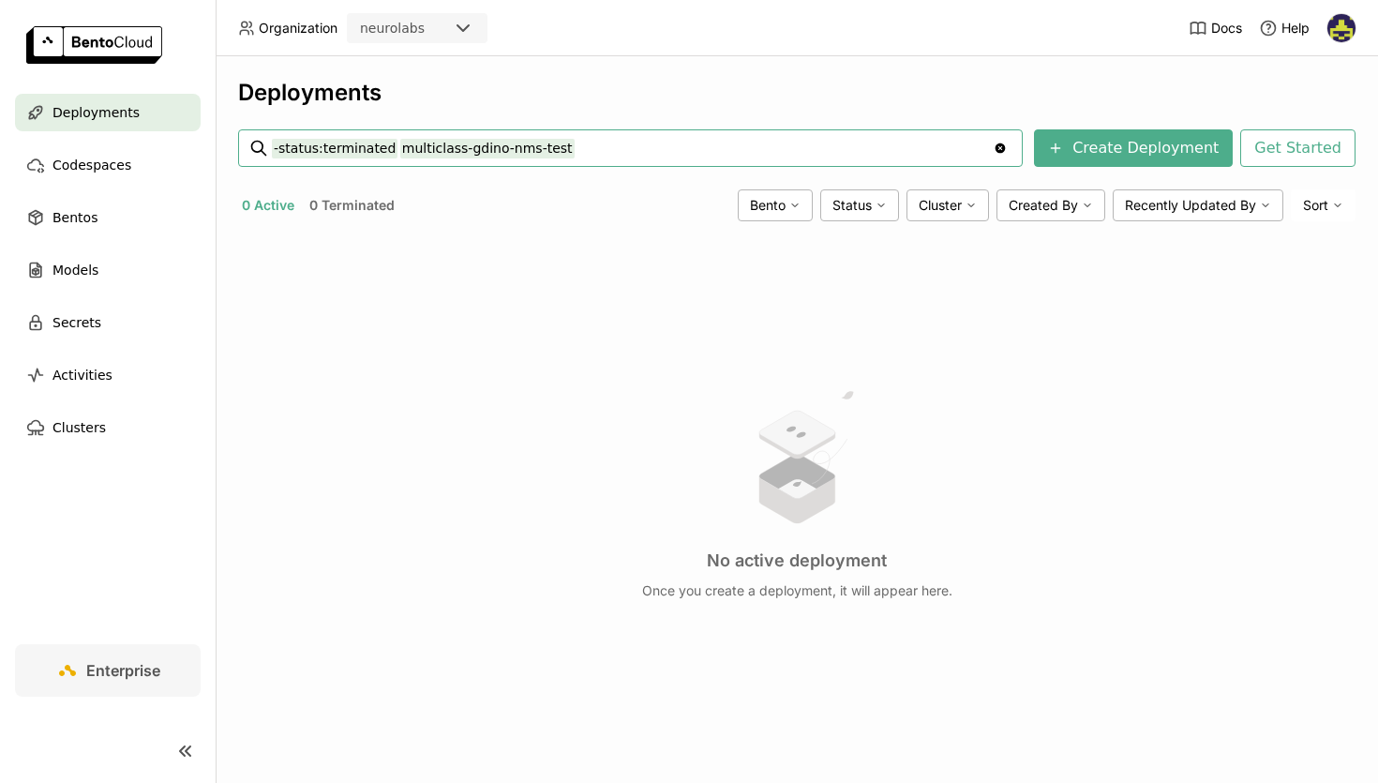
type input "-status:terminated multiclass-gdino-nms-test\"
click at [729, 158] on input "-status:terminated multiclass-gdino-nms-test\" at bounding box center [632, 148] width 721 height 30
type input "-status:terminated multiclass-gdino-nms-test"
drag, startPoint x: 394, startPoint y: 149, endPoint x: 725, endPoint y: 152, distance: 331.0
click at [726, 151] on input "-status:terminated multiclass-gdino-nms-test" at bounding box center [632, 148] width 721 height 30
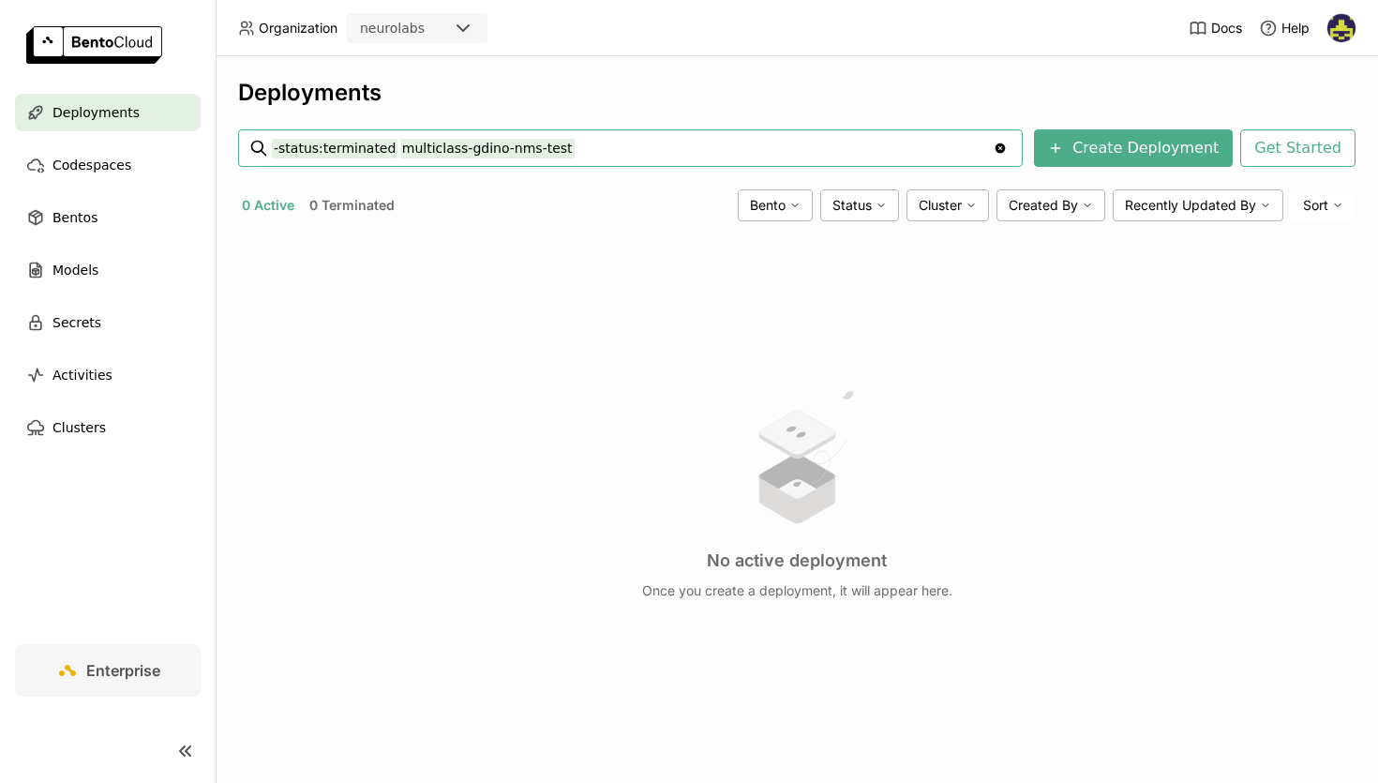
paste input "multiclass-gdino-prod"
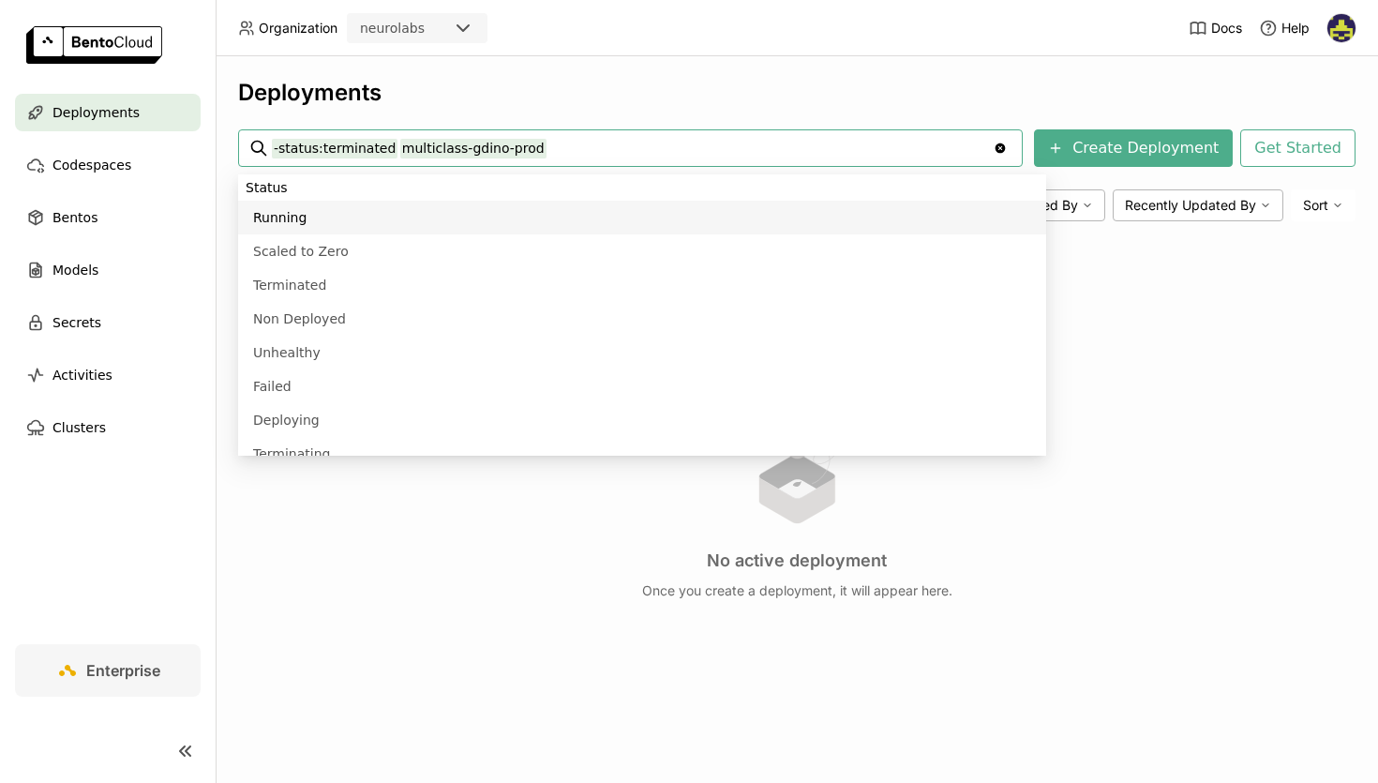
type input "-status:terminated multiclass-gdino-prod"
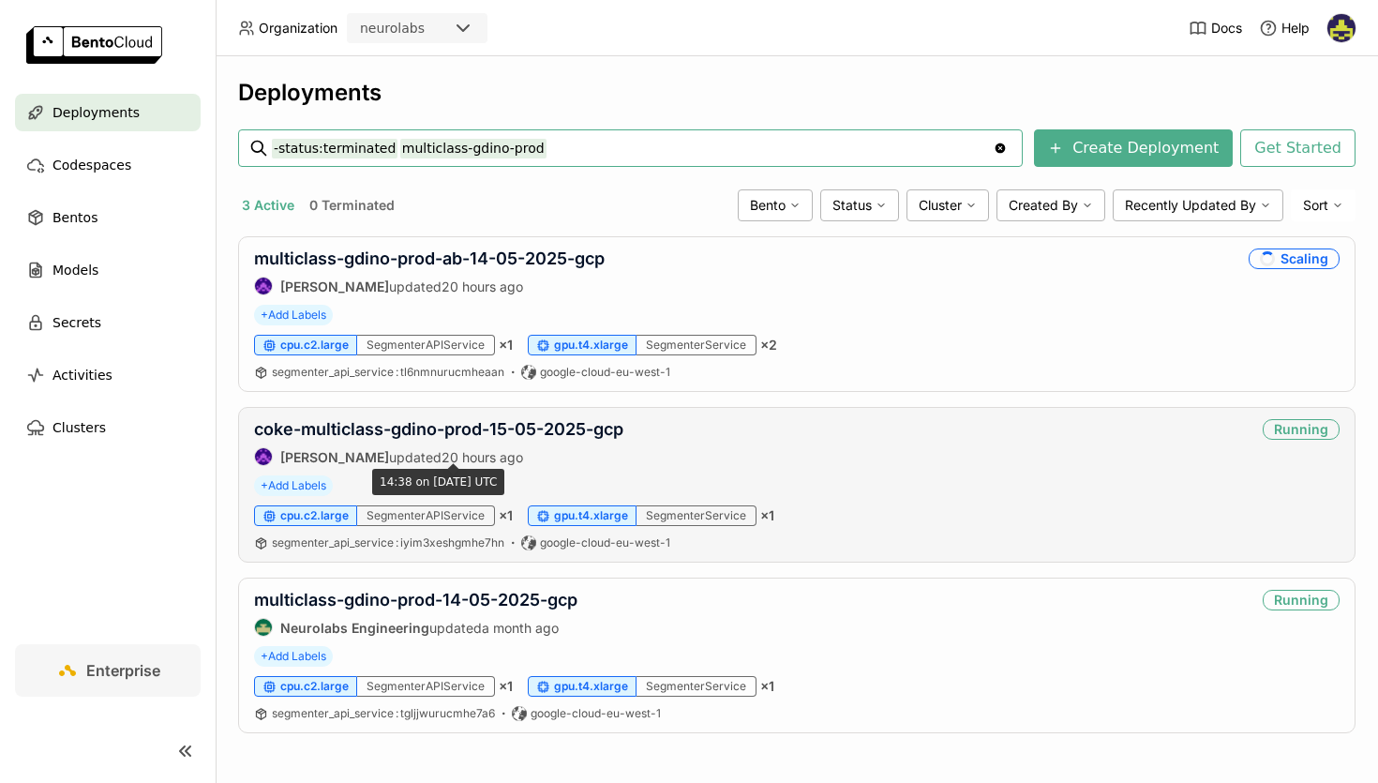
scroll to position [1, 0]
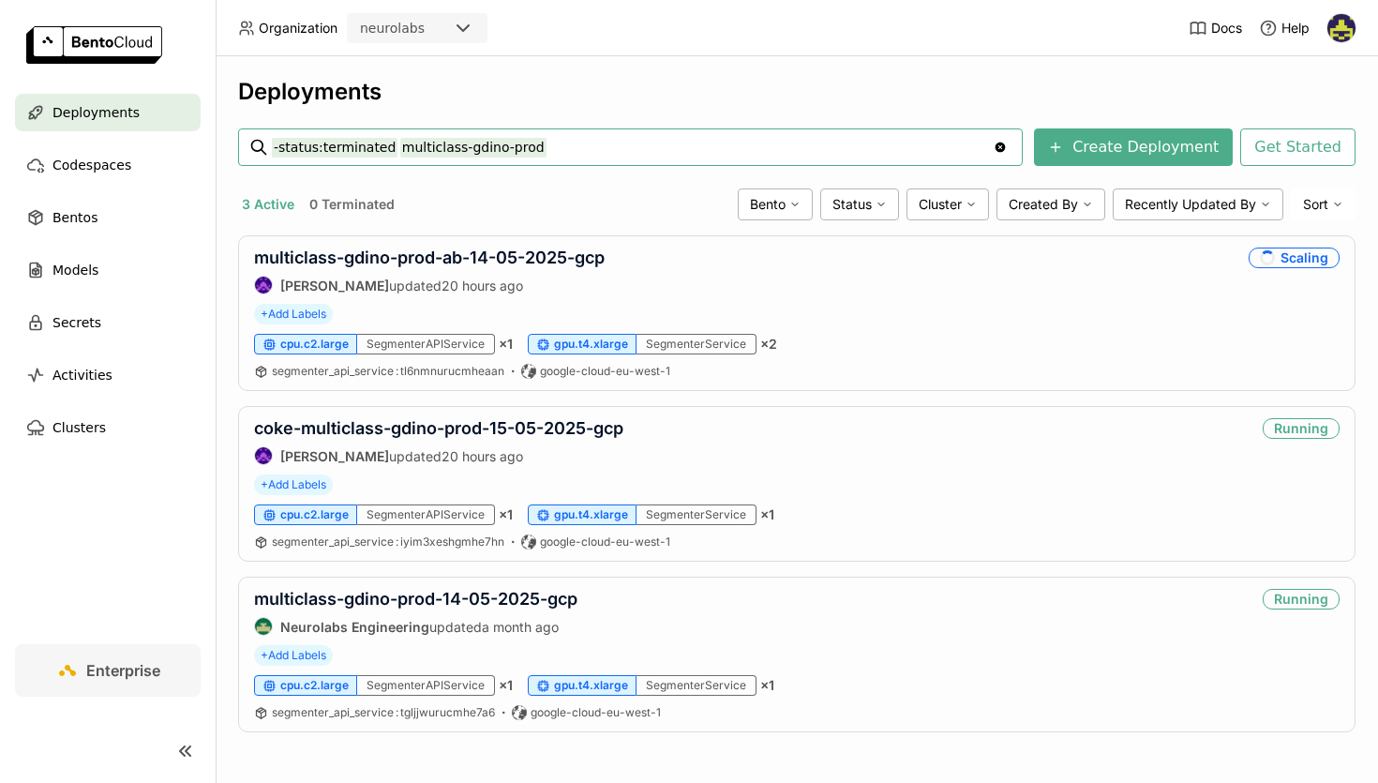
drag, startPoint x: 551, startPoint y: 151, endPoint x: 395, endPoint y: 145, distance: 156.7
click at [395, 145] on input "-status:terminated multiclass-gdino-prod" at bounding box center [632, 147] width 721 height 30
paste input "with-modality-test"
type input "-status:terminated multiclass-gdino-with-modality-test"
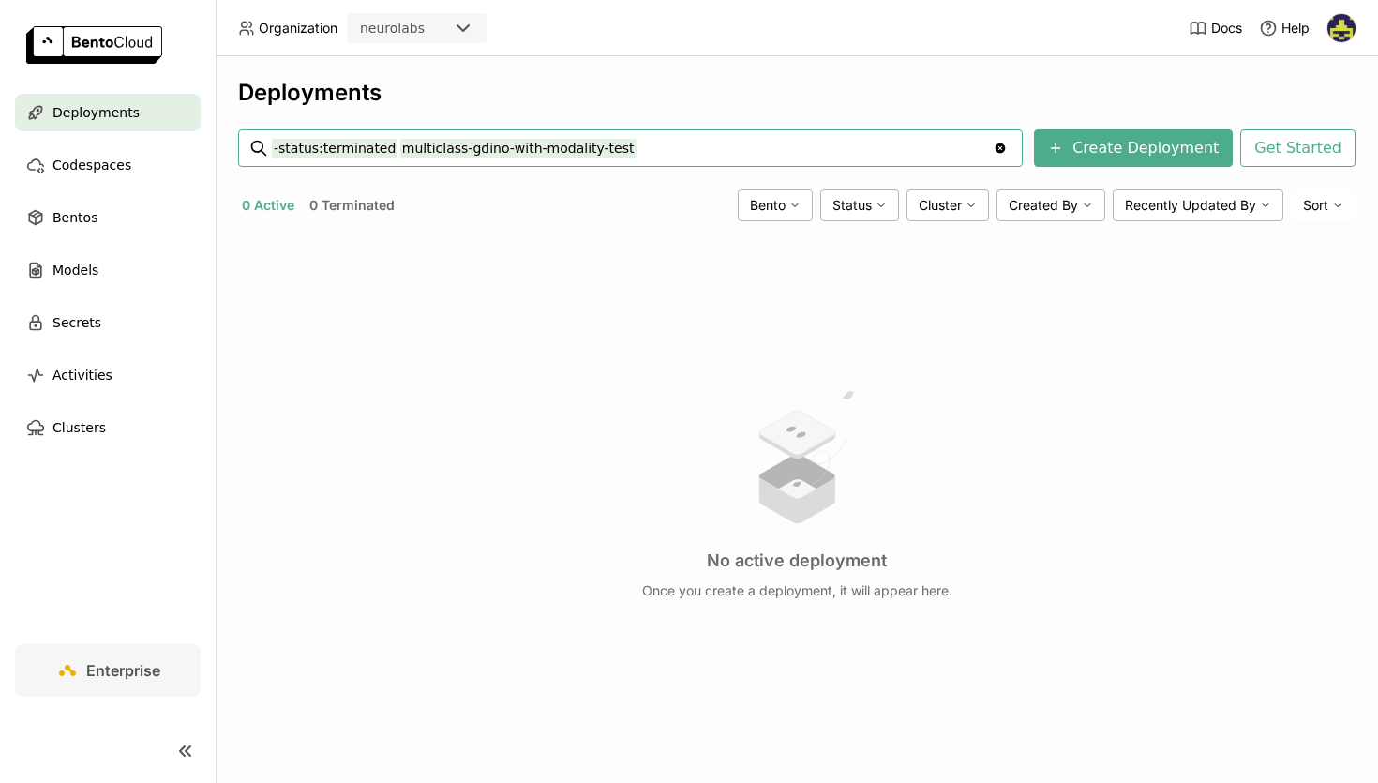
drag, startPoint x: 395, startPoint y: 145, endPoint x: 723, endPoint y: 145, distance: 328.1
click at [723, 145] on input "-status:terminated g" at bounding box center [632, 148] width 721 height 30
paste input "eneric-segmenter-prod-25-03-2025"
type input "-status:terminated generic-segmenter-prod-25-03-2025"
drag, startPoint x: 628, startPoint y: 150, endPoint x: 393, endPoint y: 145, distance: 235.4
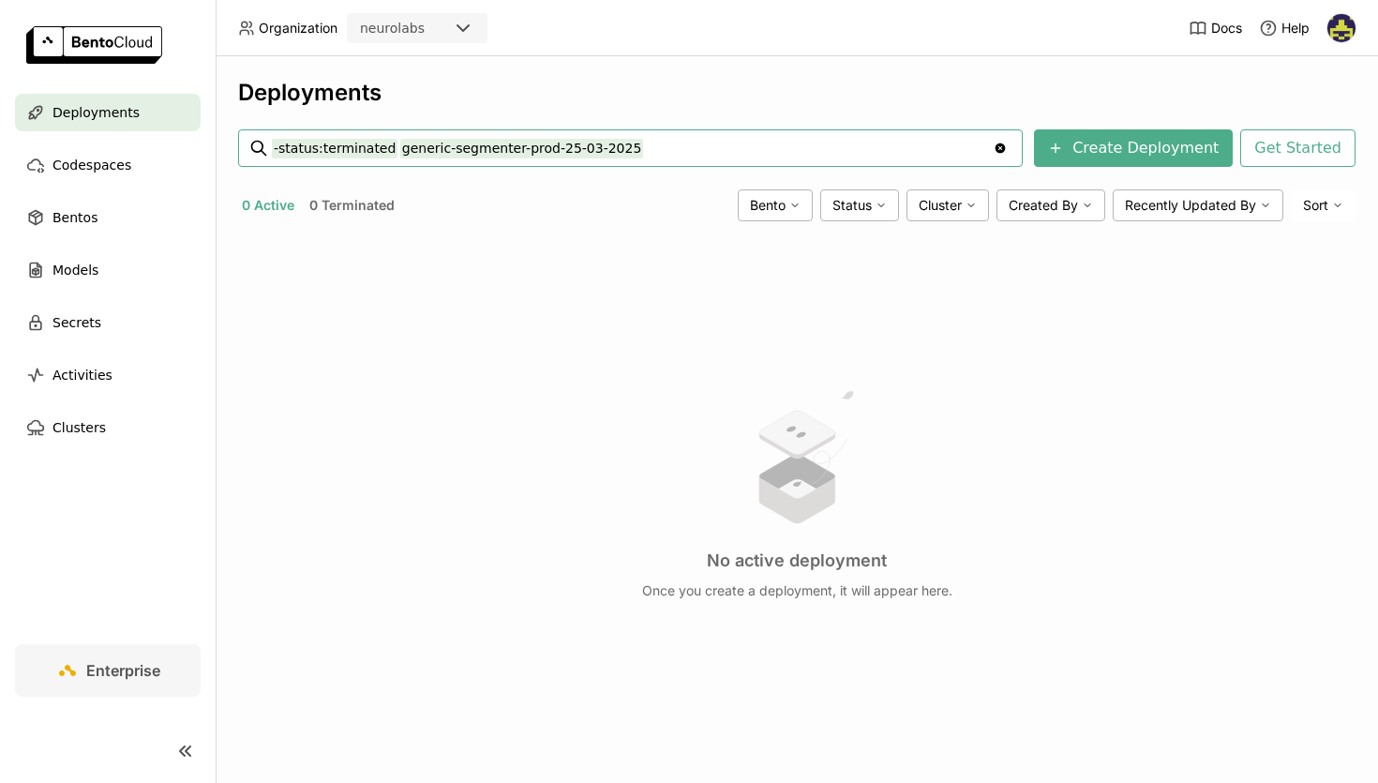
click at [393, 145] on input "-status:terminated generic-segmenter-prod-25-03-2025" at bounding box center [632, 148] width 721 height 30
paste input "06-02-2025"
type input "-status:terminated generic-segmenter-prod-06-02-2025"
drag, startPoint x: 392, startPoint y: 148, endPoint x: 1021, endPoint y: 150, distance: 629.1
click at [1012, 150] on div "-status:terminated generic-segmenter-prod-06-02-2025 -status:terminated generic…" at bounding box center [642, 148] width 740 height 36
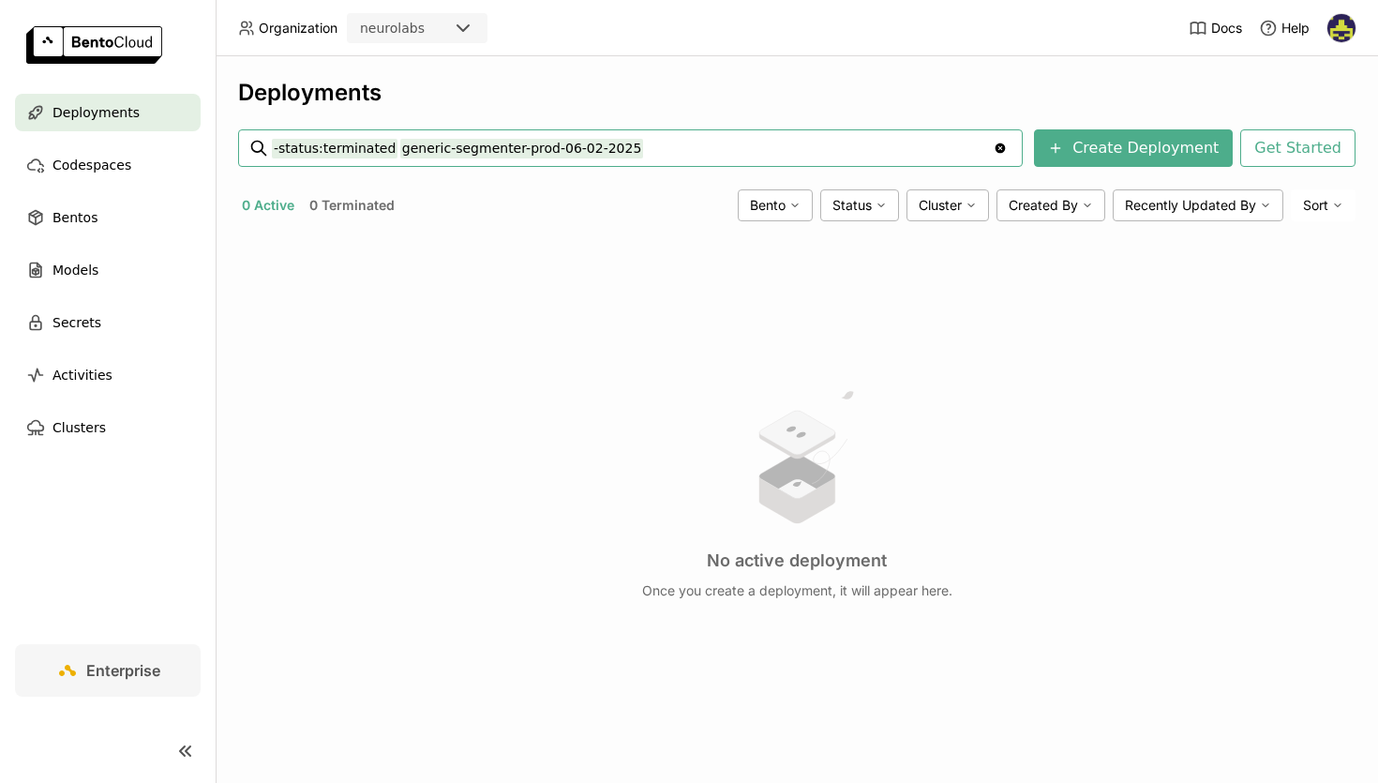
paste input "face-counter-test-wip"
type input "-status:terminated face-counter-test-wip"
click at [363, 203] on button "1 Terminated" at bounding box center [351, 205] width 90 height 24
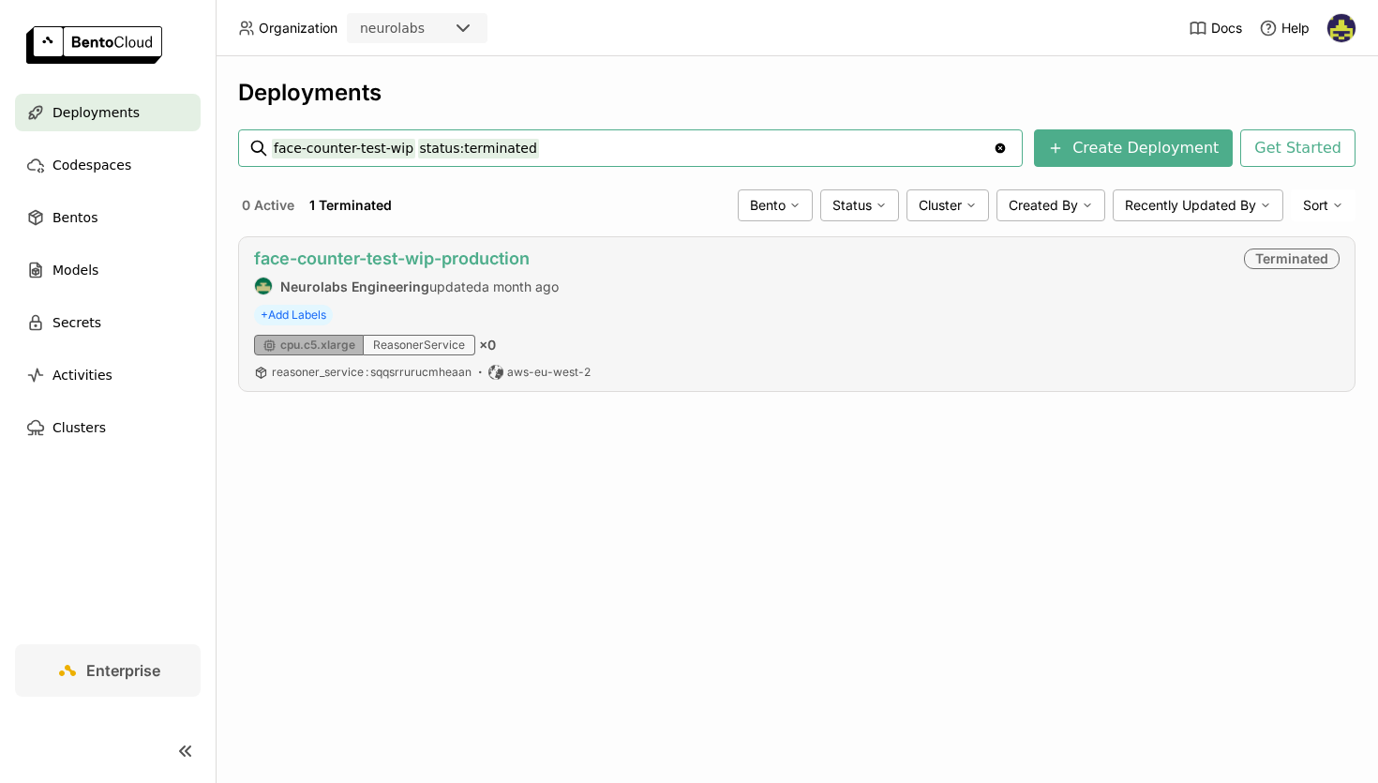
click at [473, 262] on link "face-counter-test-wip-production" at bounding box center [392, 258] width 276 height 20
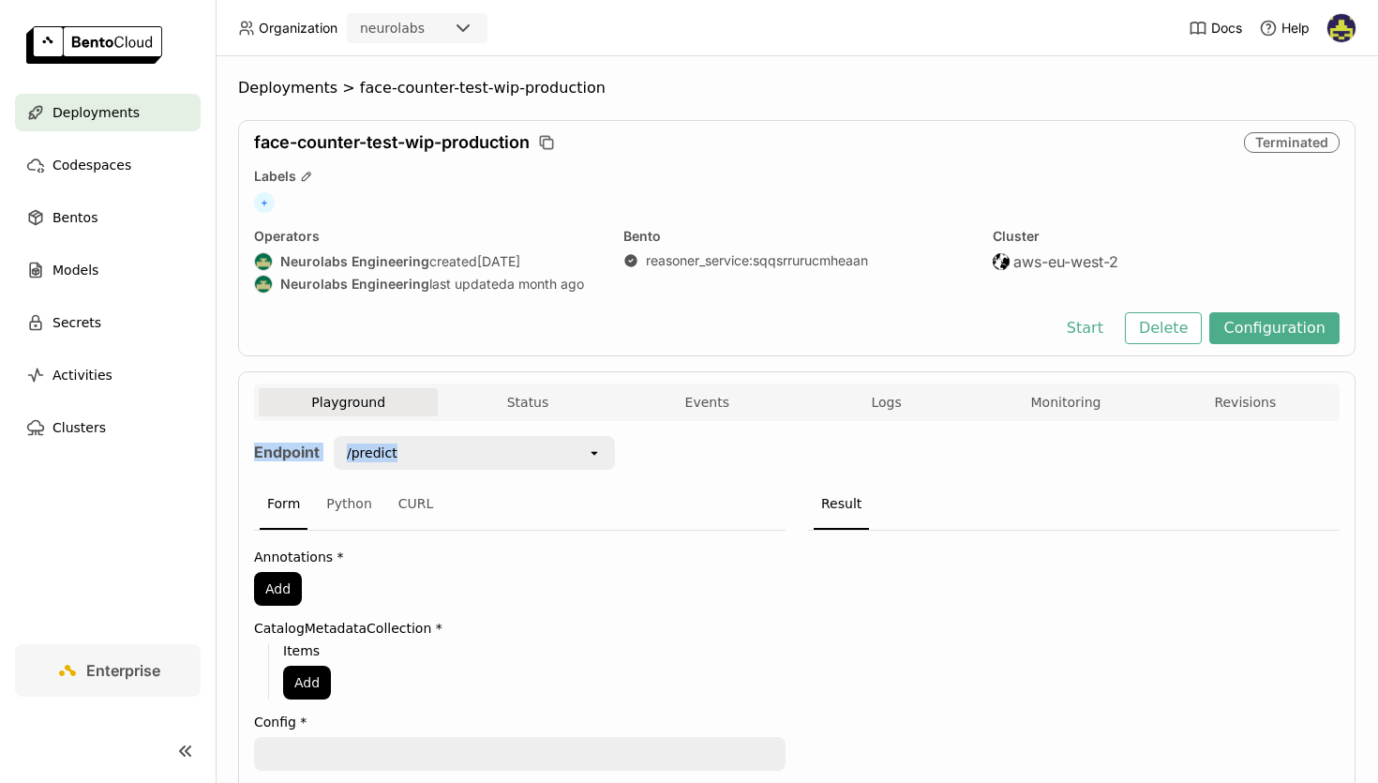
drag, startPoint x: 1260, startPoint y: 419, endPoint x: 1224, endPoint y: 423, distance: 36.8
click at [1224, 423] on div "Playground Status Events Logs Monitoring Revisions Endpoint /predict open Form …" at bounding box center [797, 649] width 1086 height 533
click at [1224, 402] on button "Revisions" at bounding box center [1245, 402] width 179 height 28
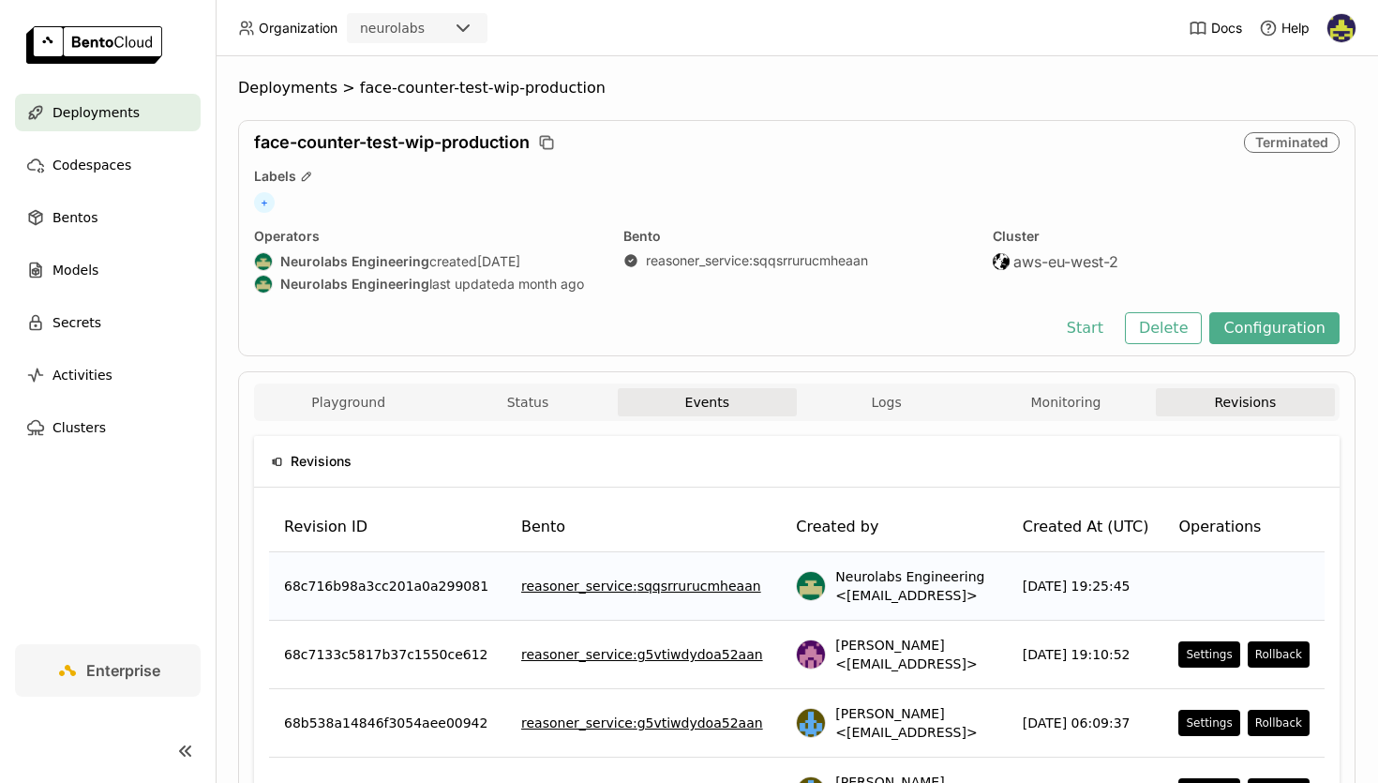
click at [728, 401] on button "Events" at bounding box center [707, 402] width 179 height 28
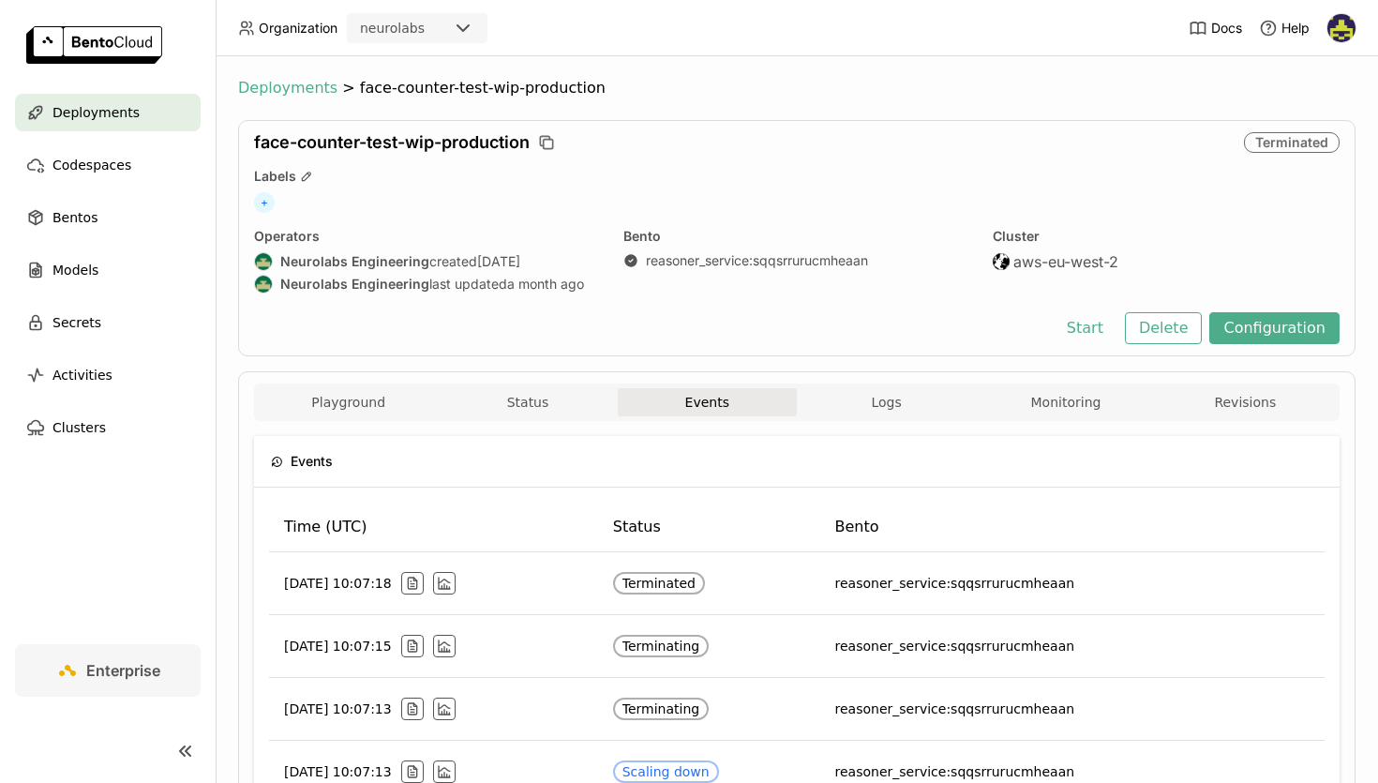
click at [300, 89] on span "Deployments" at bounding box center [287, 88] width 99 height 19
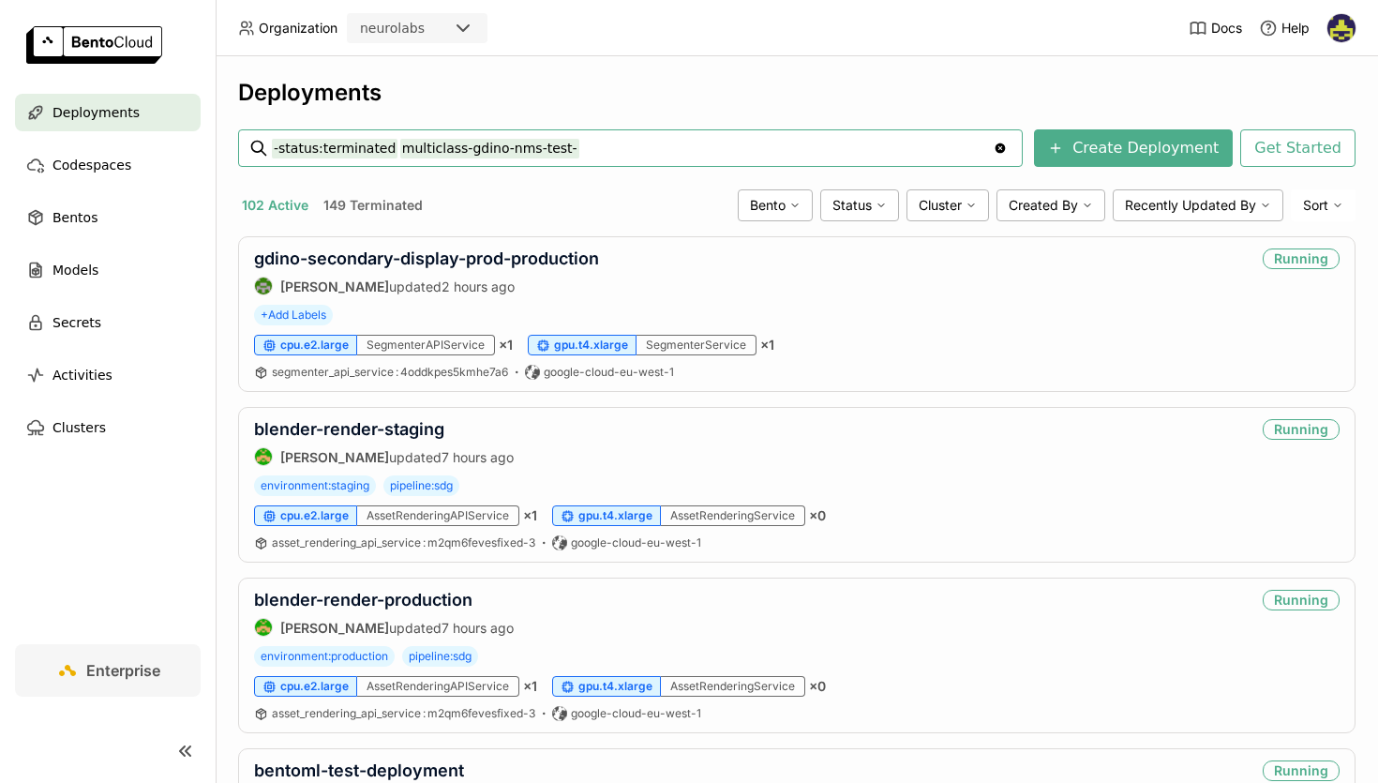
type input "-status:terminated multiclass-gdino-nms-test-"
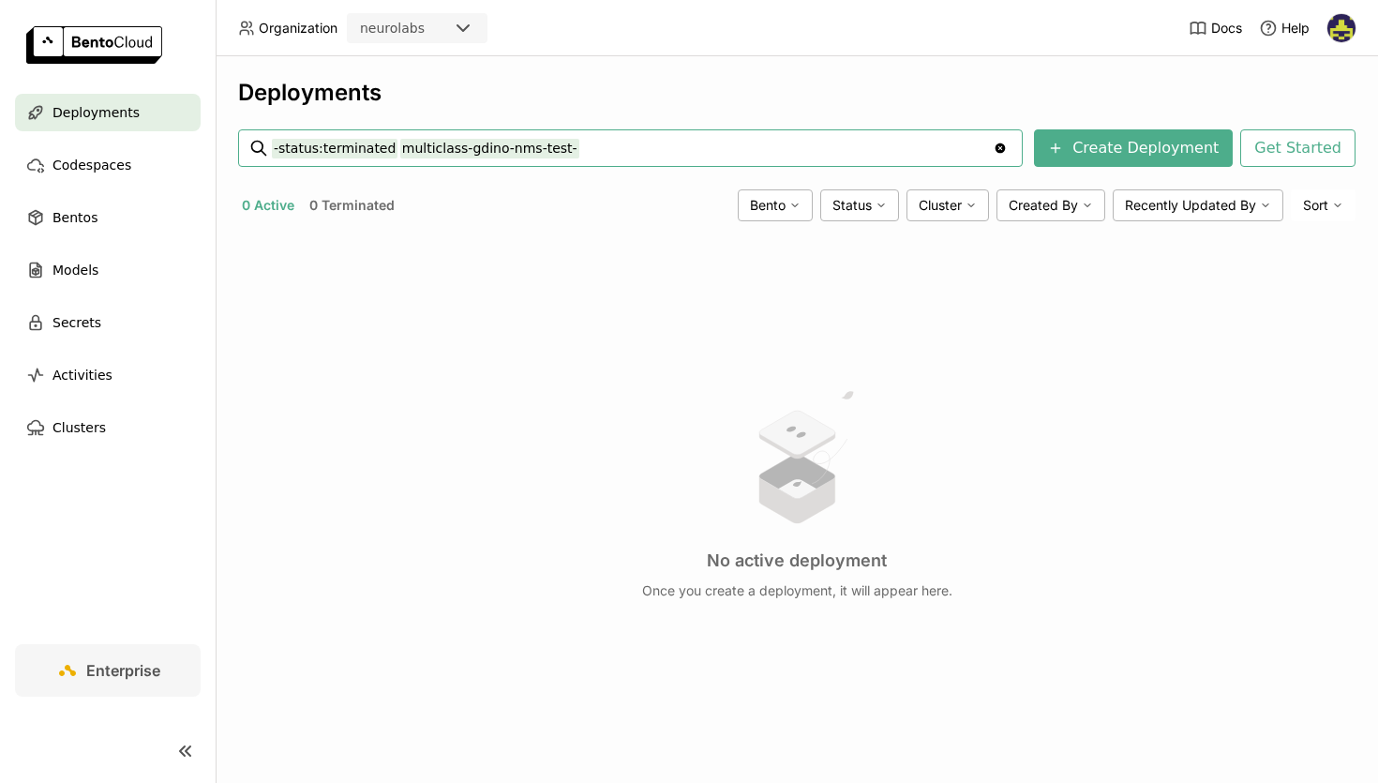
drag, startPoint x: 585, startPoint y: 157, endPoint x: 391, endPoint y: 154, distance: 194.1
click at [391, 154] on input "-status:terminated multiclass-gdino-nms-test-" at bounding box center [632, 148] width 721 height 30
paste input "coke-prices-localiser-v1-1"
type input "-status:terminated coke-prices-localiser-v1-1"
drag, startPoint x: 523, startPoint y: 149, endPoint x: 723, endPoint y: 156, distance: 199.8
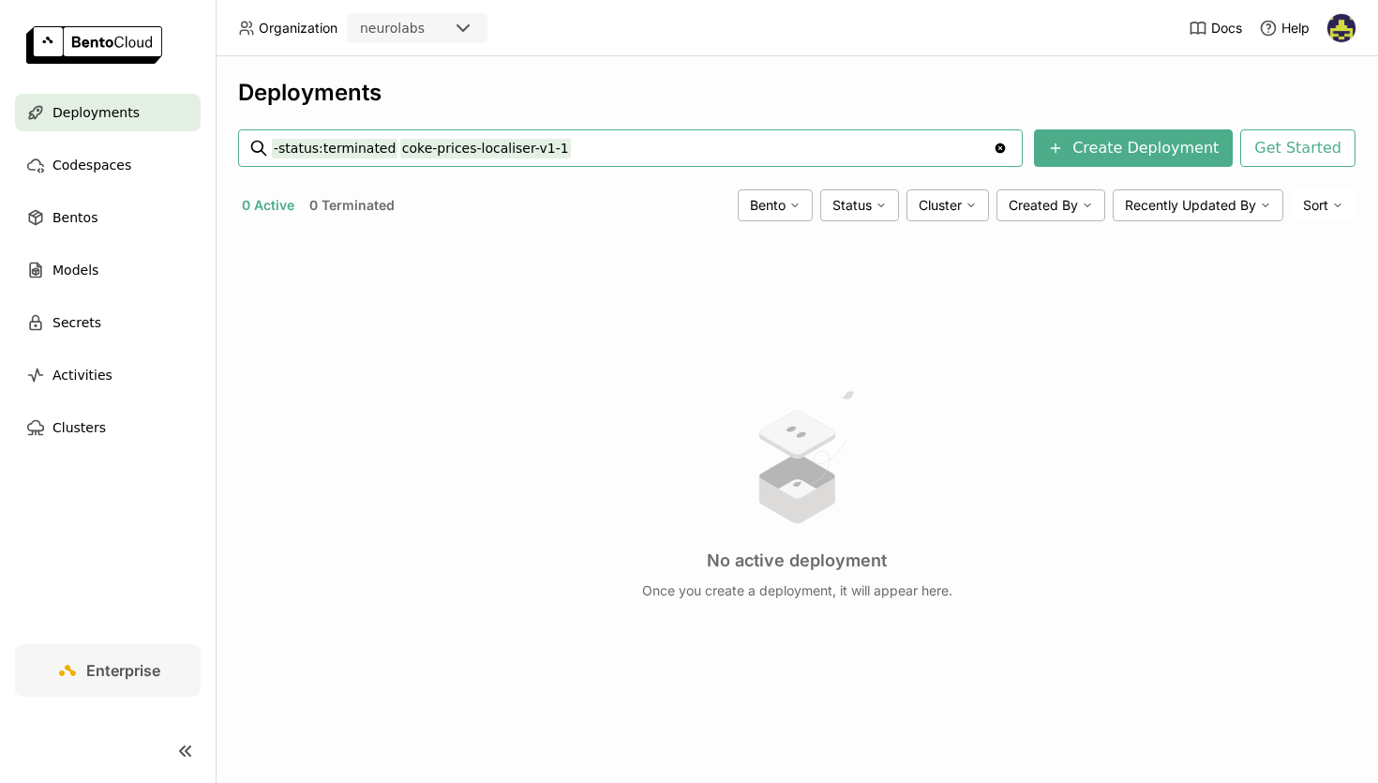
click at [723, 156] on input "-status:terminated coke-prices-localiser-v1-1" at bounding box center [632, 148] width 721 height 30
type input "-status:terminated coke-prices-localiser"
drag, startPoint x: 397, startPoint y: 152, endPoint x: 785, endPoint y: 150, distance: 388.2
click at [785, 150] on input "-status:terminated coke-prices-localiser" at bounding box center [632, 148] width 721 height 30
paste input "generic-segmenter-prod-10-03-2025"
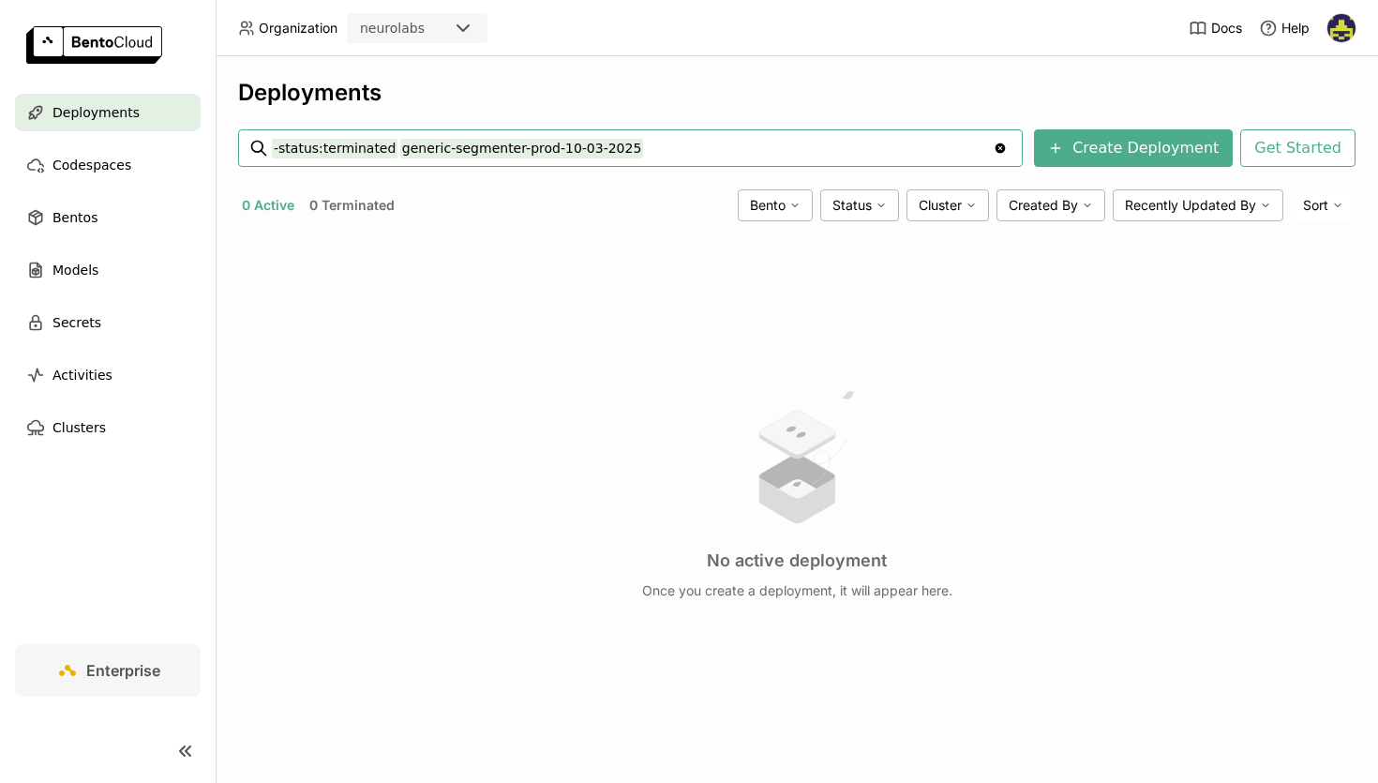
type input "-status:terminated generic-segmenter-prod-10-03-2025"
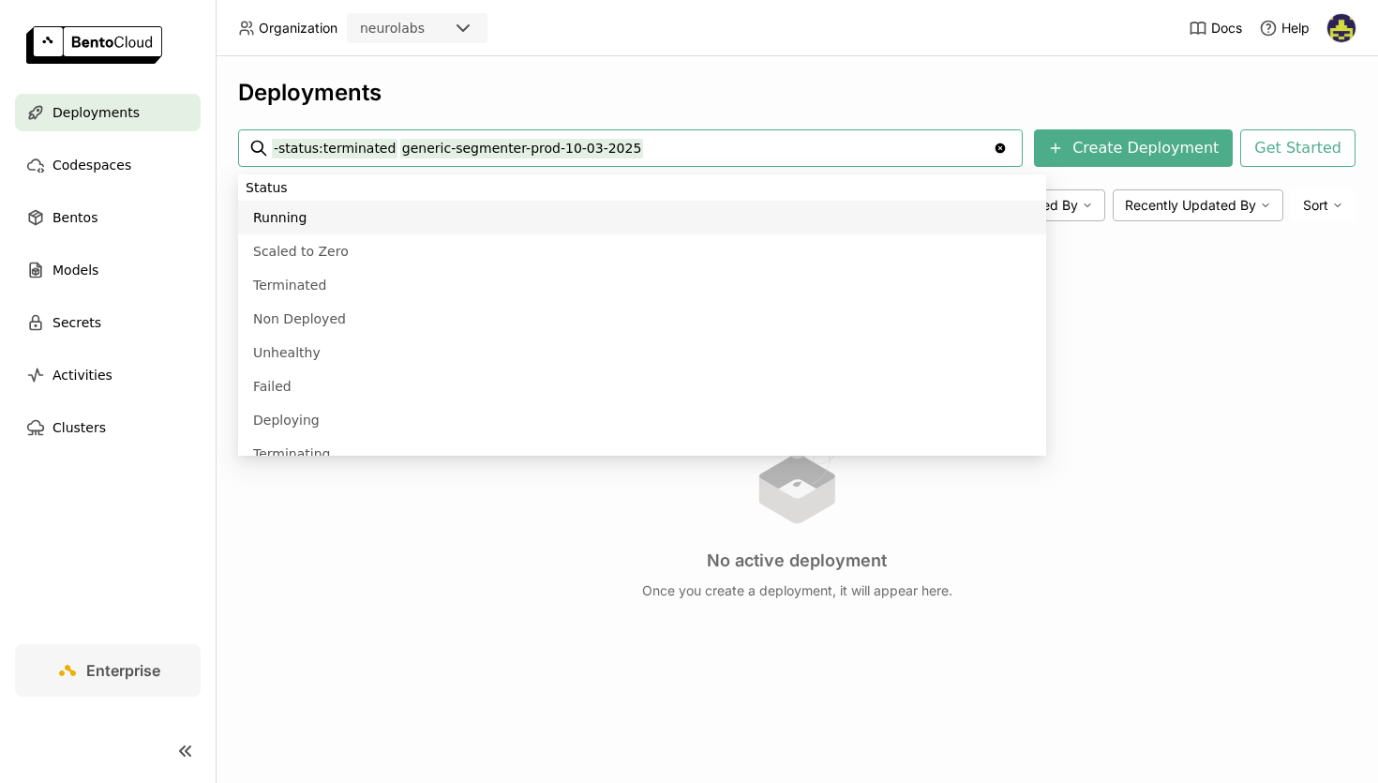
drag, startPoint x: 394, startPoint y: 151, endPoint x: 748, endPoint y: 140, distance: 354.6
click at [748, 143] on input "-status:terminated generic-segmenter-prod-10-03-2025" at bounding box center [632, 148] width 721 height 30
paste input "coke-runner-segmenter-march-prod"
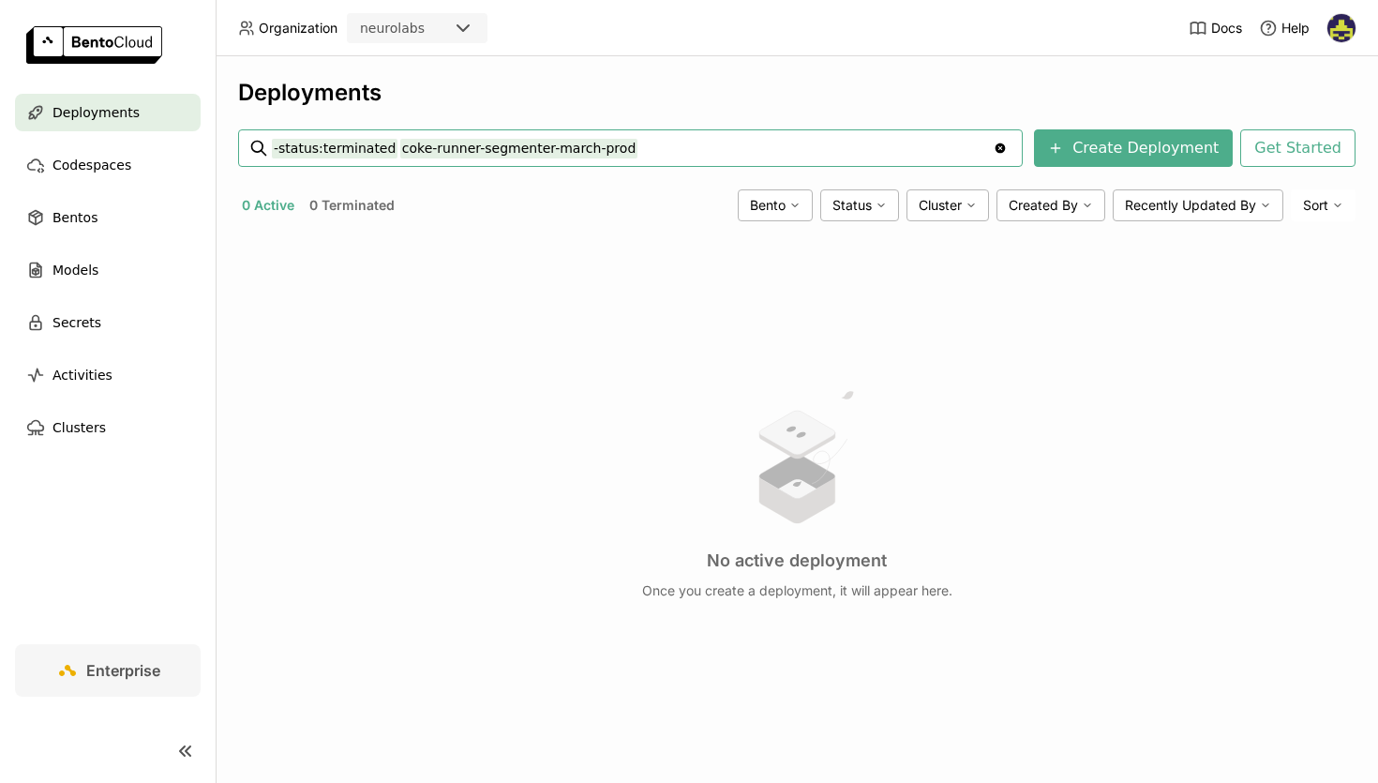
type input "-status:terminated coke-runner-segmenter-march-prod"
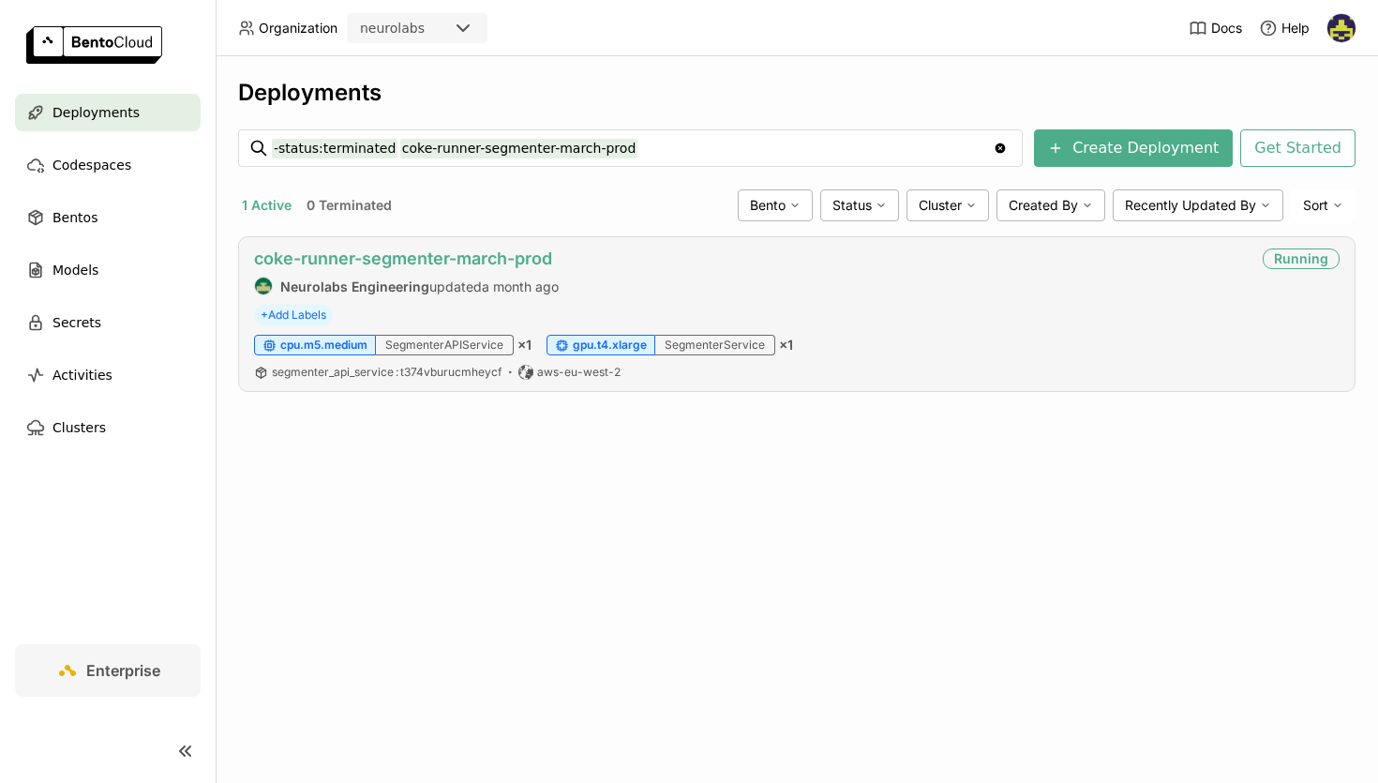
click at [531, 261] on link "coke-runner-segmenter-march-prod" at bounding box center [403, 258] width 298 height 20
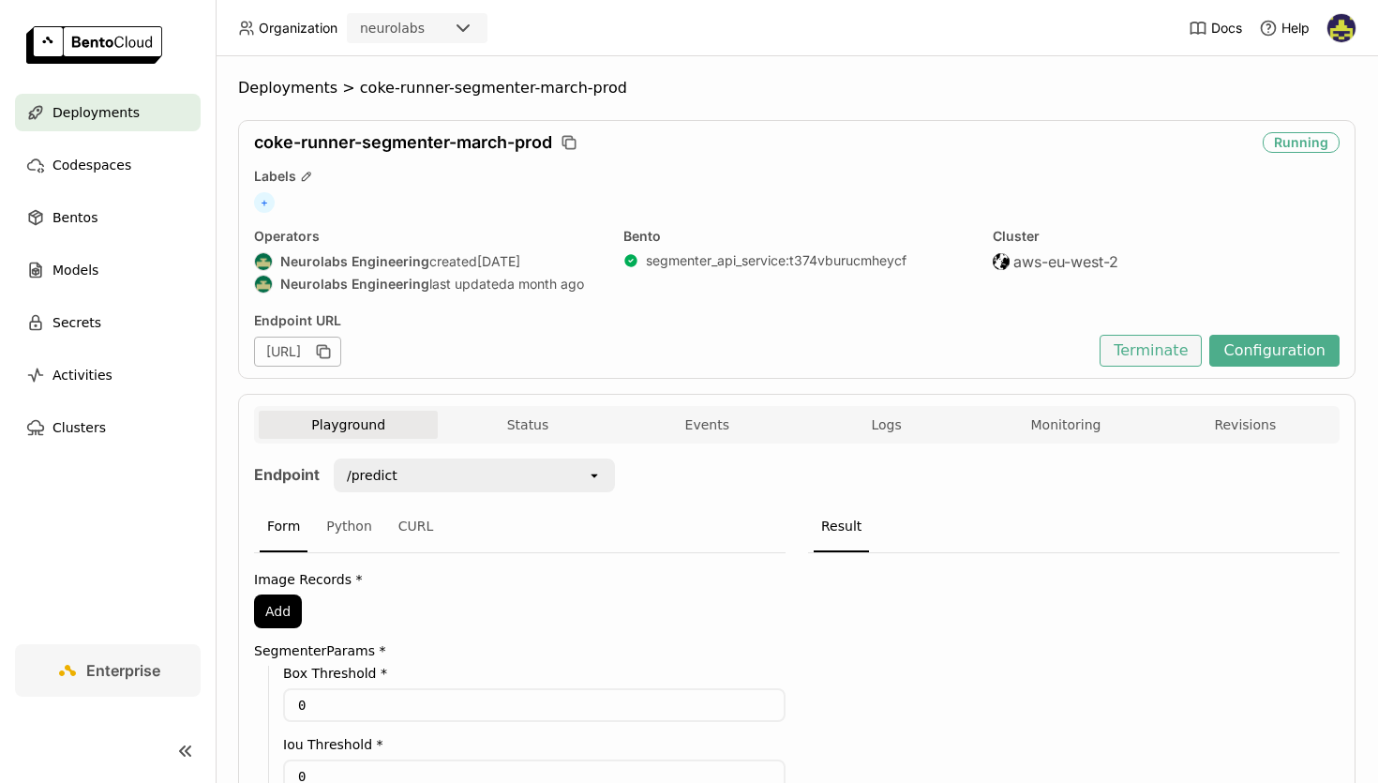
click at [1142, 346] on button "Terminate" at bounding box center [1151, 351] width 102 height 32
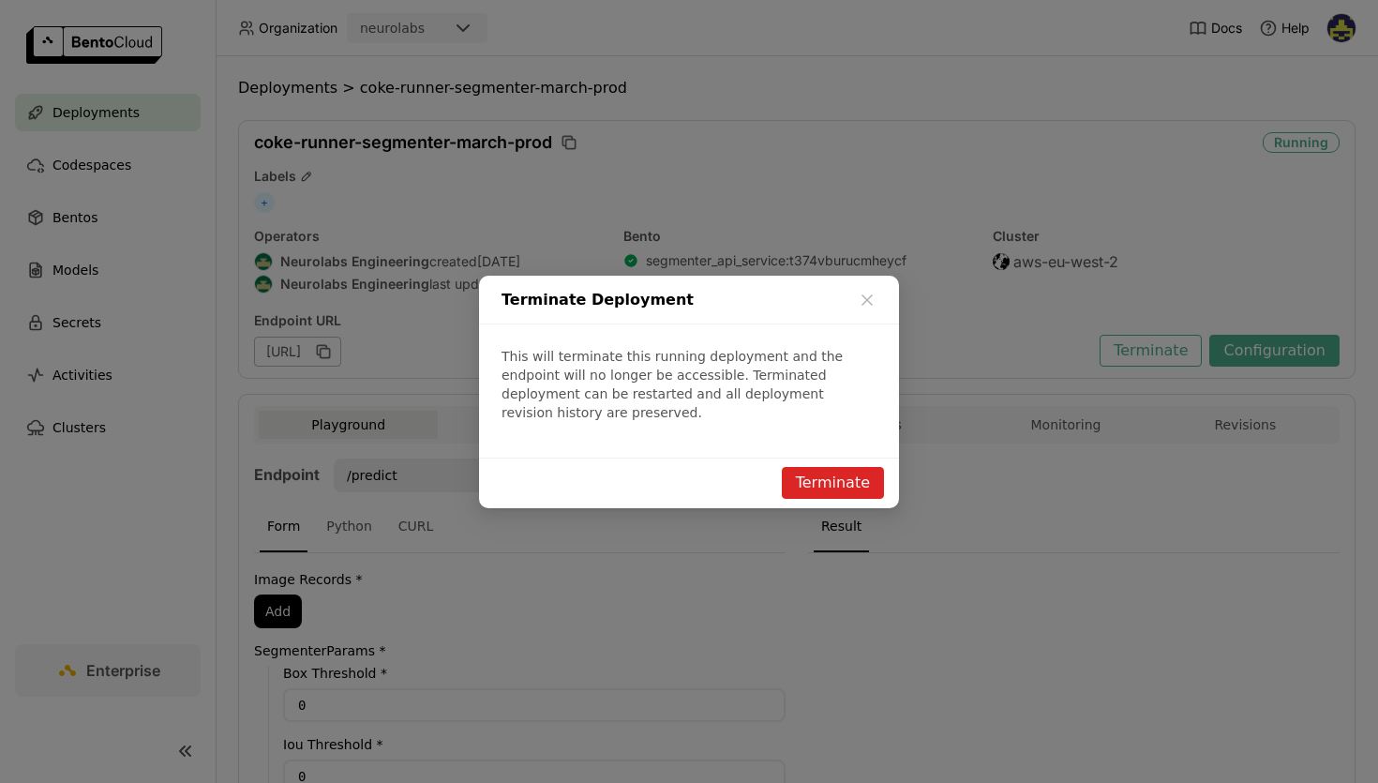
click at [831, 467] on button "Terminate" at bounding box center [833, 483] width 102 height 32
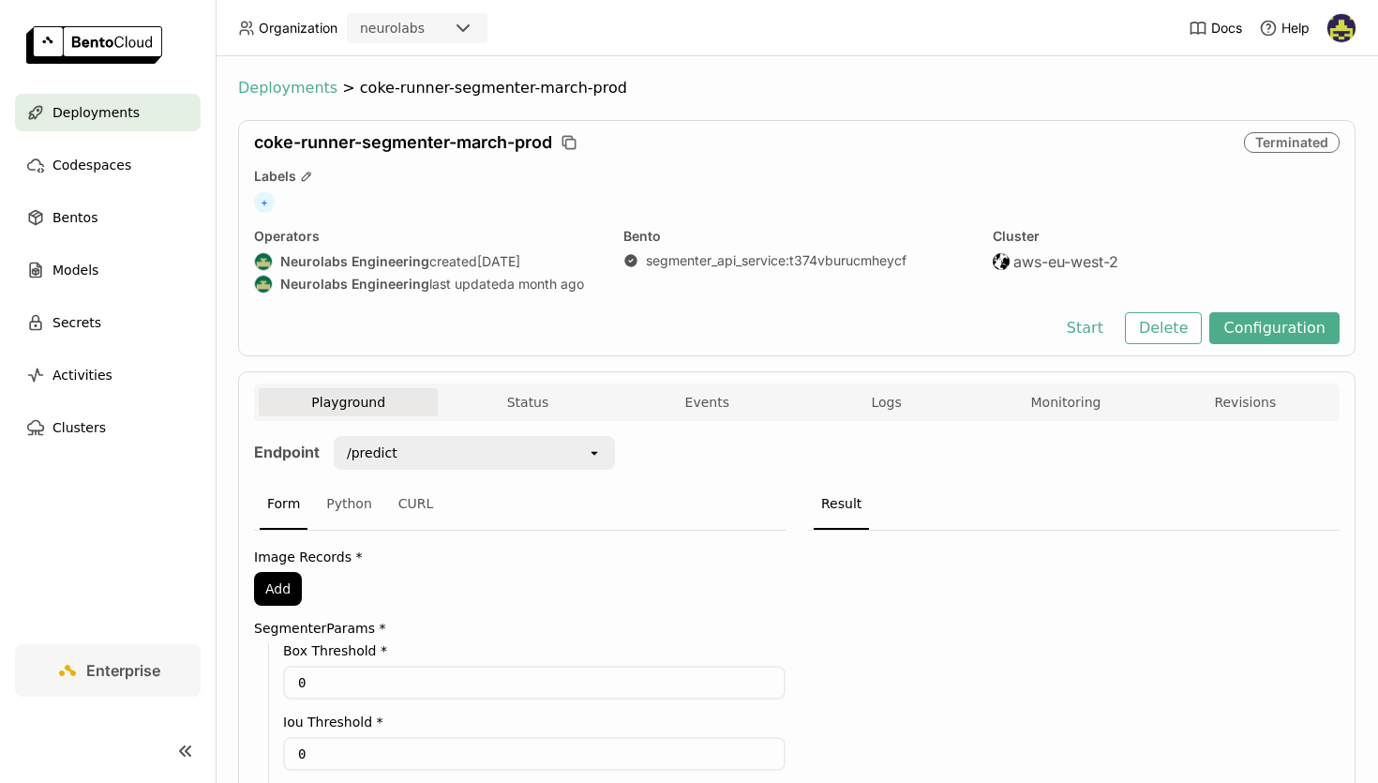
click at [298, 83] on span "Deployments" at bounding box center [287, 88] width 99 height 19
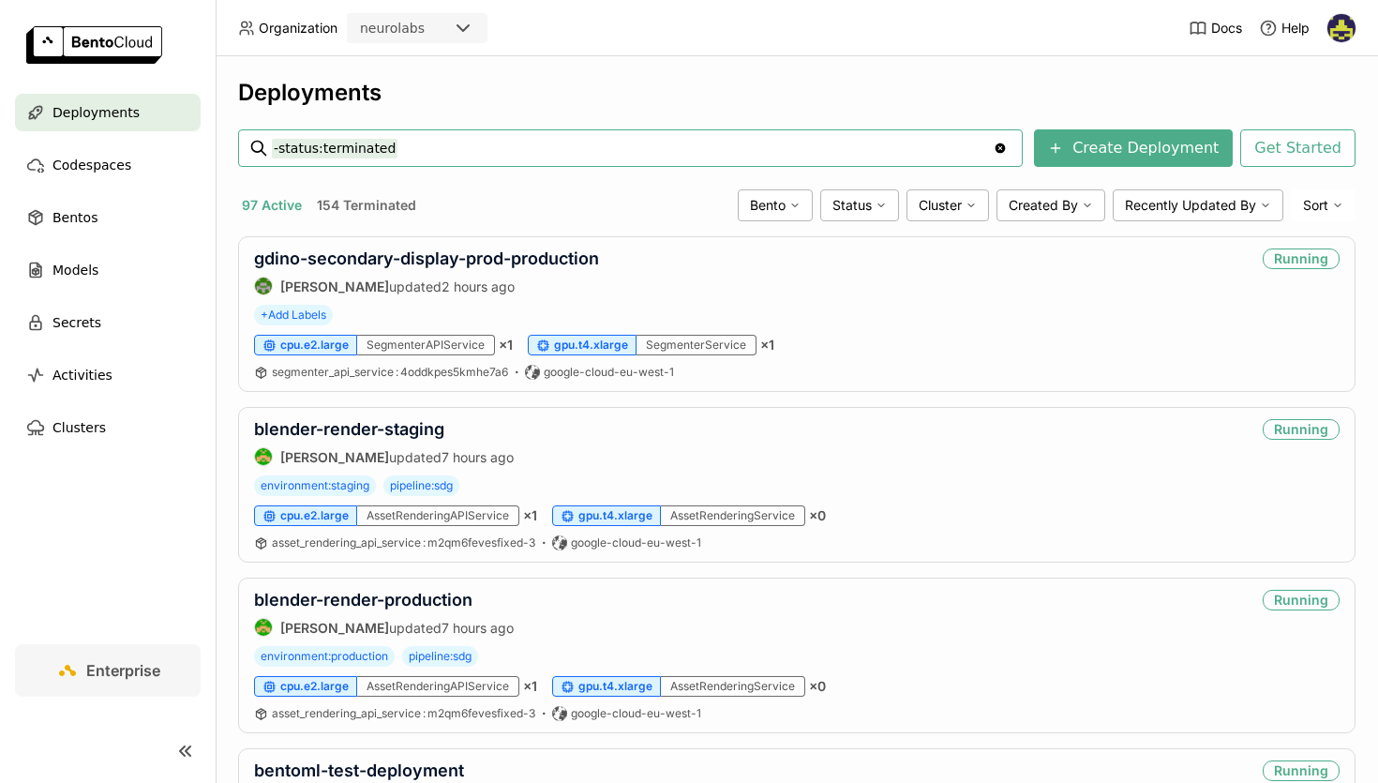
click at [434, 152] on input "-status:terminated" at bounding box center [632, 148] width 721 height 30
type input "-status:terminated gdino-multiclass-inference-test"
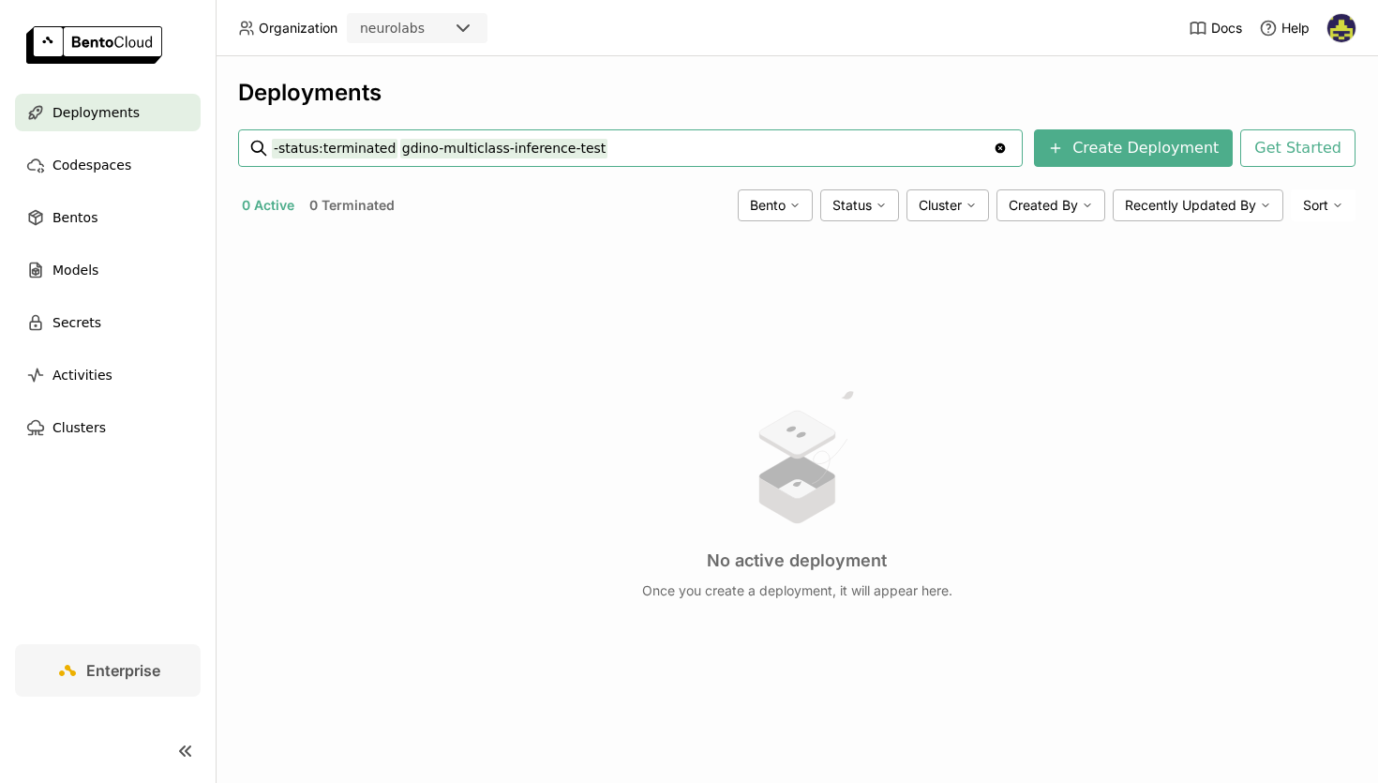
drag, startPoint x: 396, startPoint y: 149, endPoint x: 676, endPoint y: 151, distance: 280.3
click at [676, 151] on input "-status:terminated gdino-multiclass-inference-test" at bounding box center [632, 148] width 721 height 30
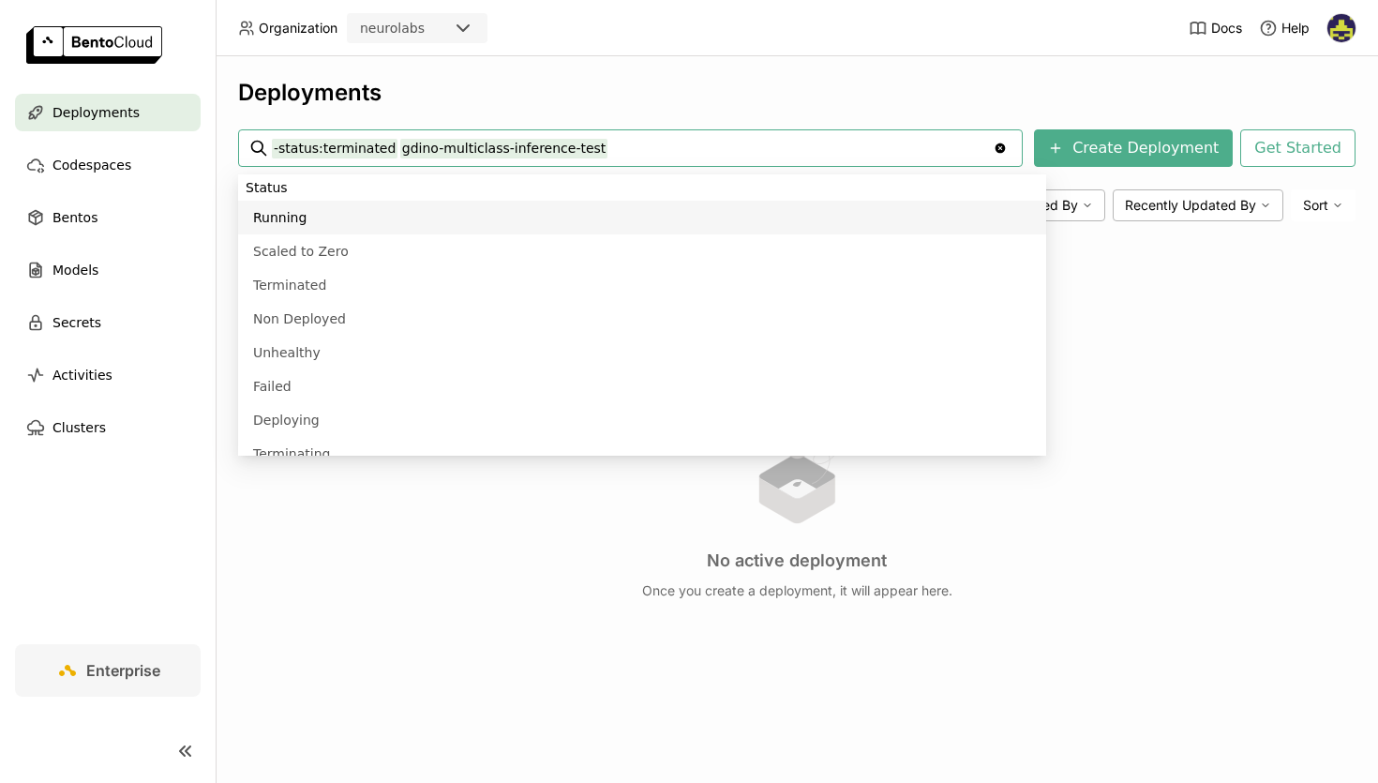
drag, startPoint x: 676, startPoint y: 151, endPoint x: 393, endPoint y: 145, distance: 283.2
click at [393, 145] on input "-status:terminated gdino-multiclass-inference-test" at bounding box center [632, 148] width 721 height 30
paste input "generic-segmenter-prod-14-01-2025"
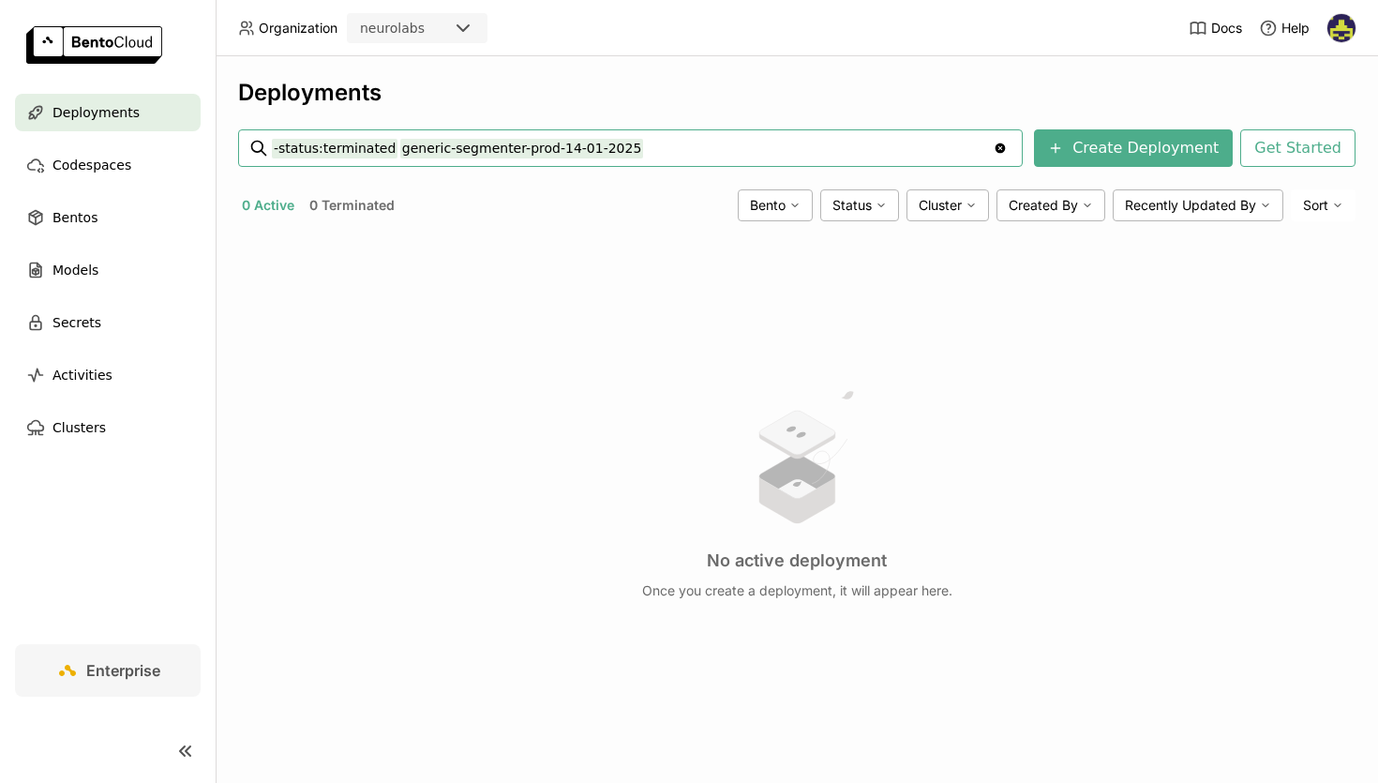
type input "-status:terminated generic-segmenter-prod-14-01-2025"
drag, startPoint x: 395, startPoint y: 150, endPoint x: 1008, endPoint y: 150, distance: 613.2
click at [993, 150] on input "-status:terminated generic-segmenter-prod-14-01-2025" at bounding box center [632, 148] width 721 height 30
paste input "cona-runners-localiser-nms-"
type input "-status:terminated cona-runners-localiser-nms"
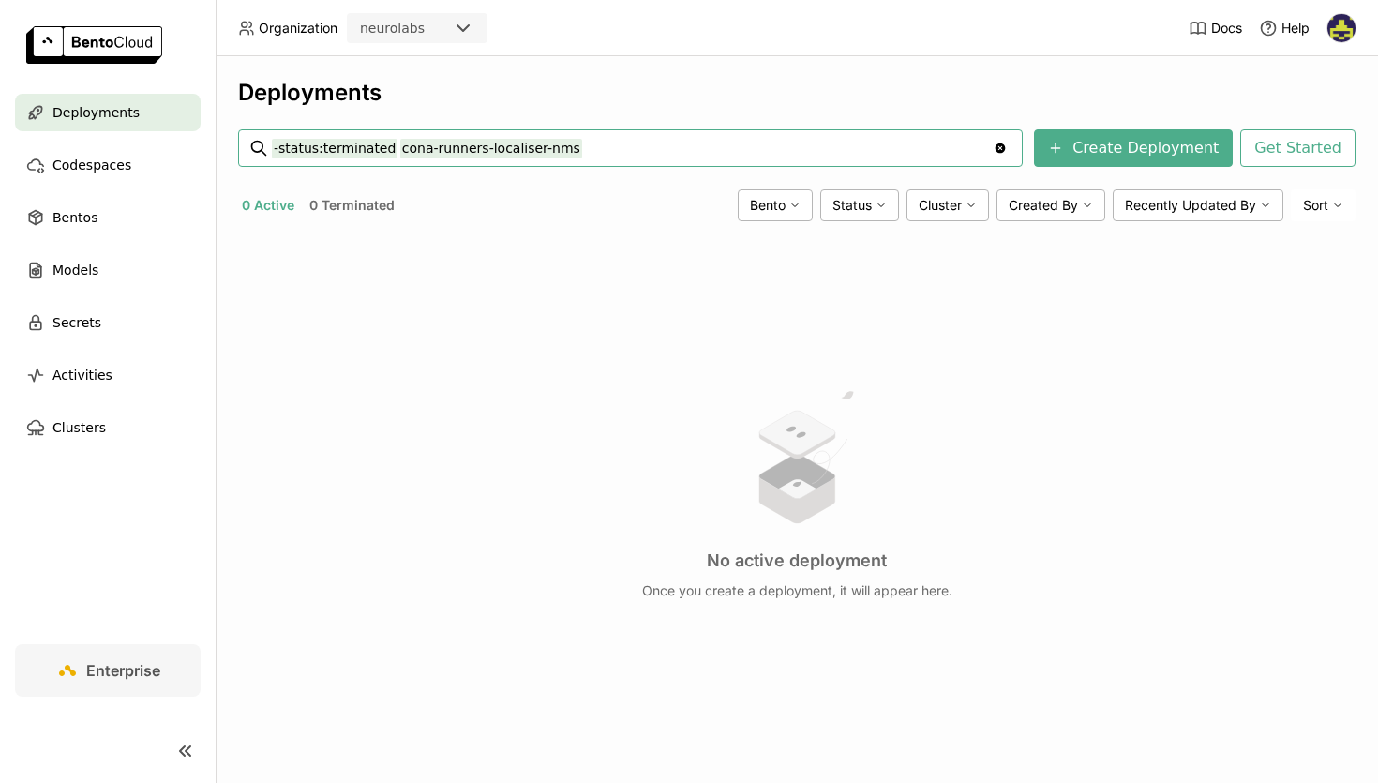
drag, startPoint x: 390, startPoint y: 150, endPoint x: 838, endPoint y: 179, distance: 449.1
click at [838, 179] on div "Deployments -status:terminated cona-runners-localiser-nms -status:terminated co…" at bounding box center [797, 428] width 1118 height 698
paste input "cona-localiser-backroom-v1"
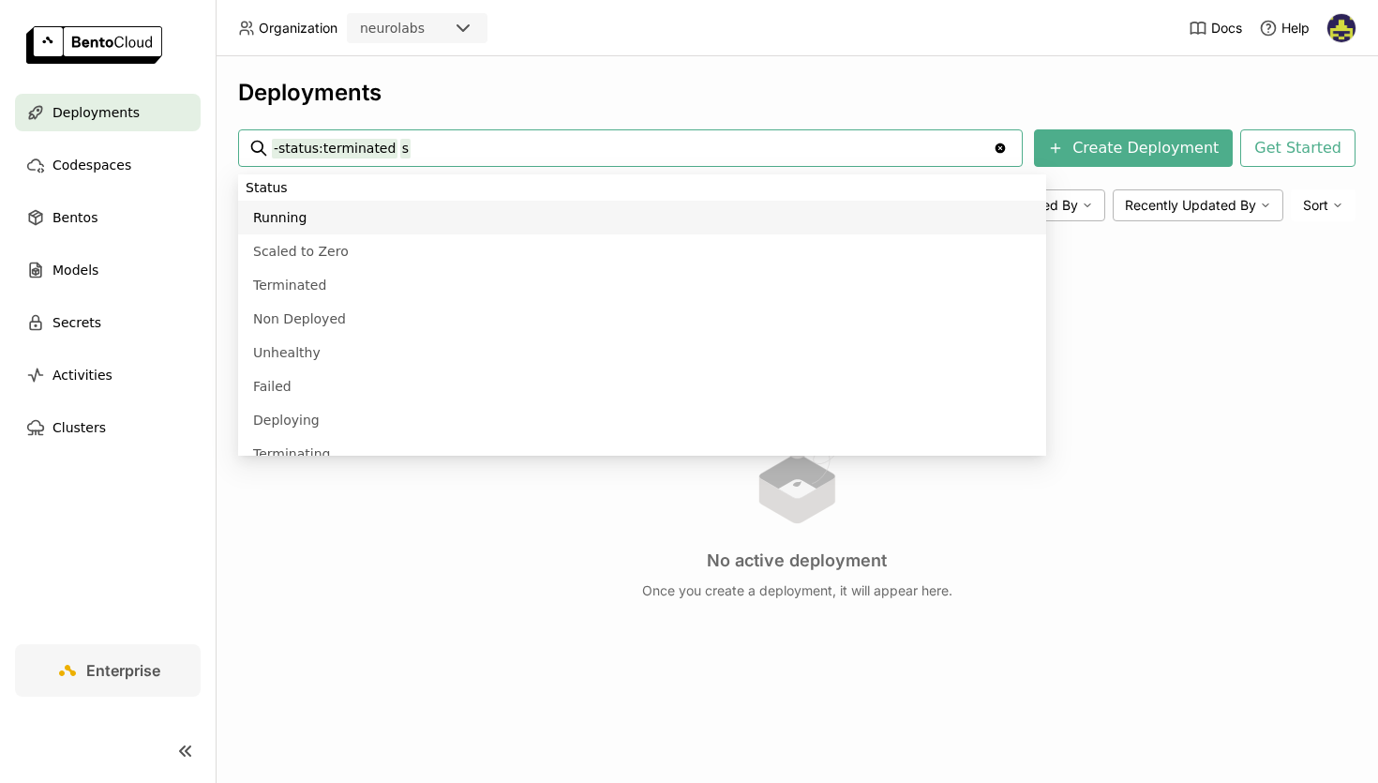
paste input "cona-localiser-backroom-v1"
type input "-status:terminated cona-localiser-backroom-v1"
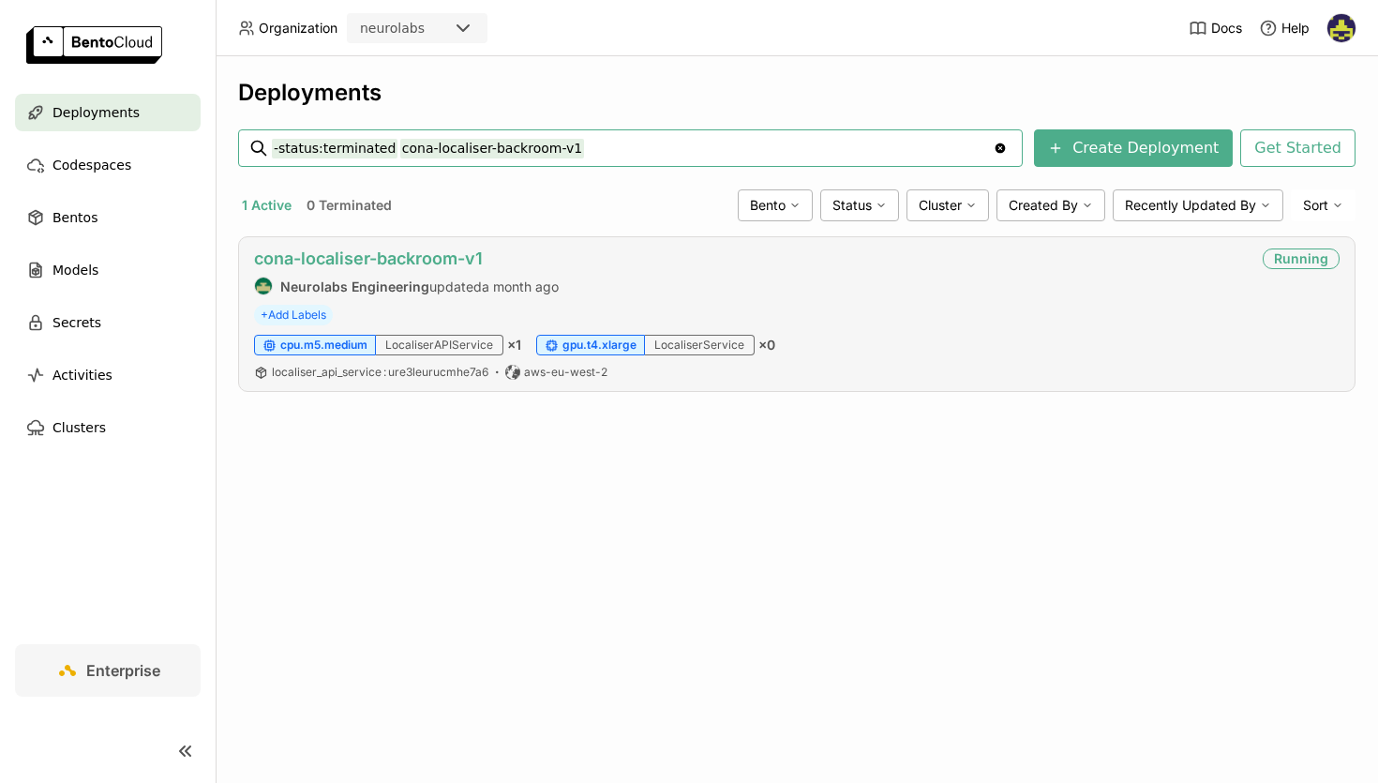
click at [458, 258] on link "cona-localiser-backroom-v1" at bounding box center [368, 258] width 229 height 20
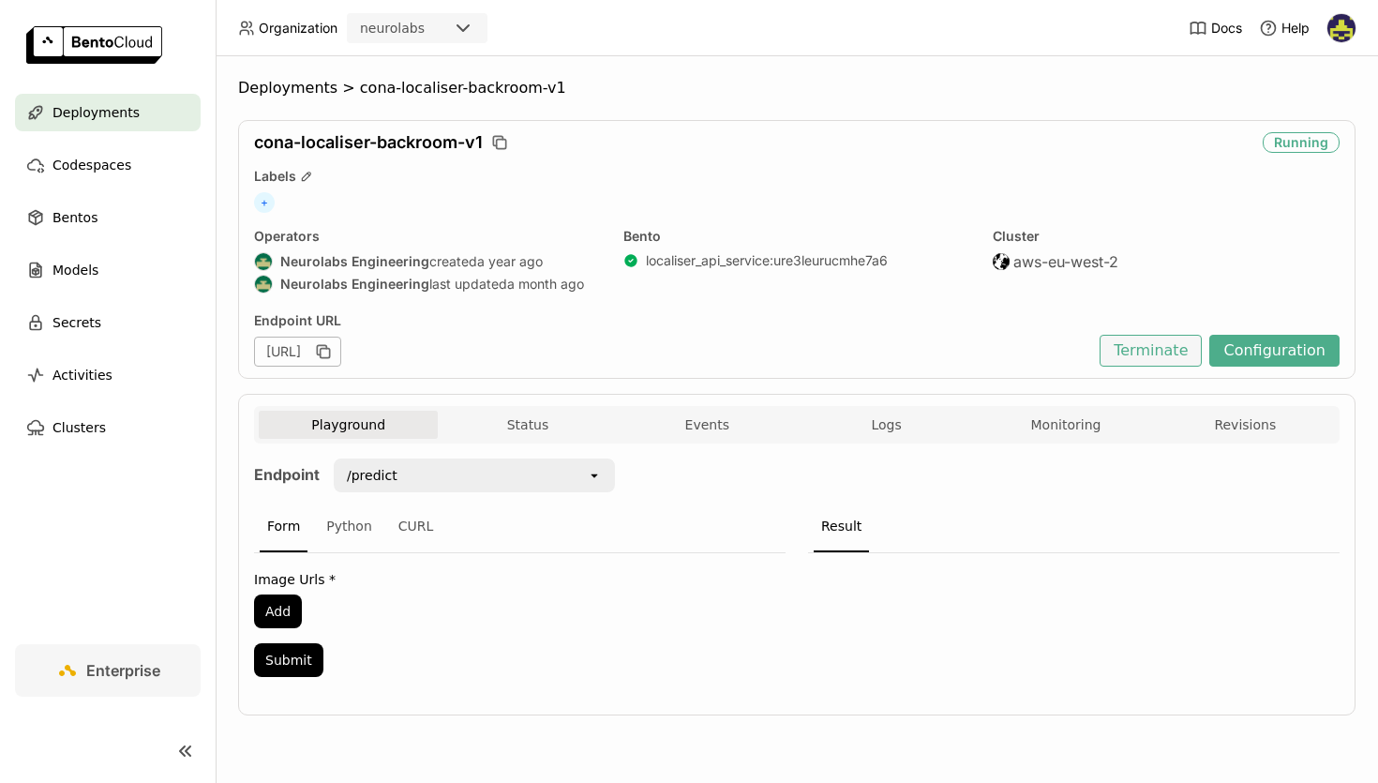
click at [1156, 346] on button "Terminate" at bounding box center [1151, 351] width 102 height 32
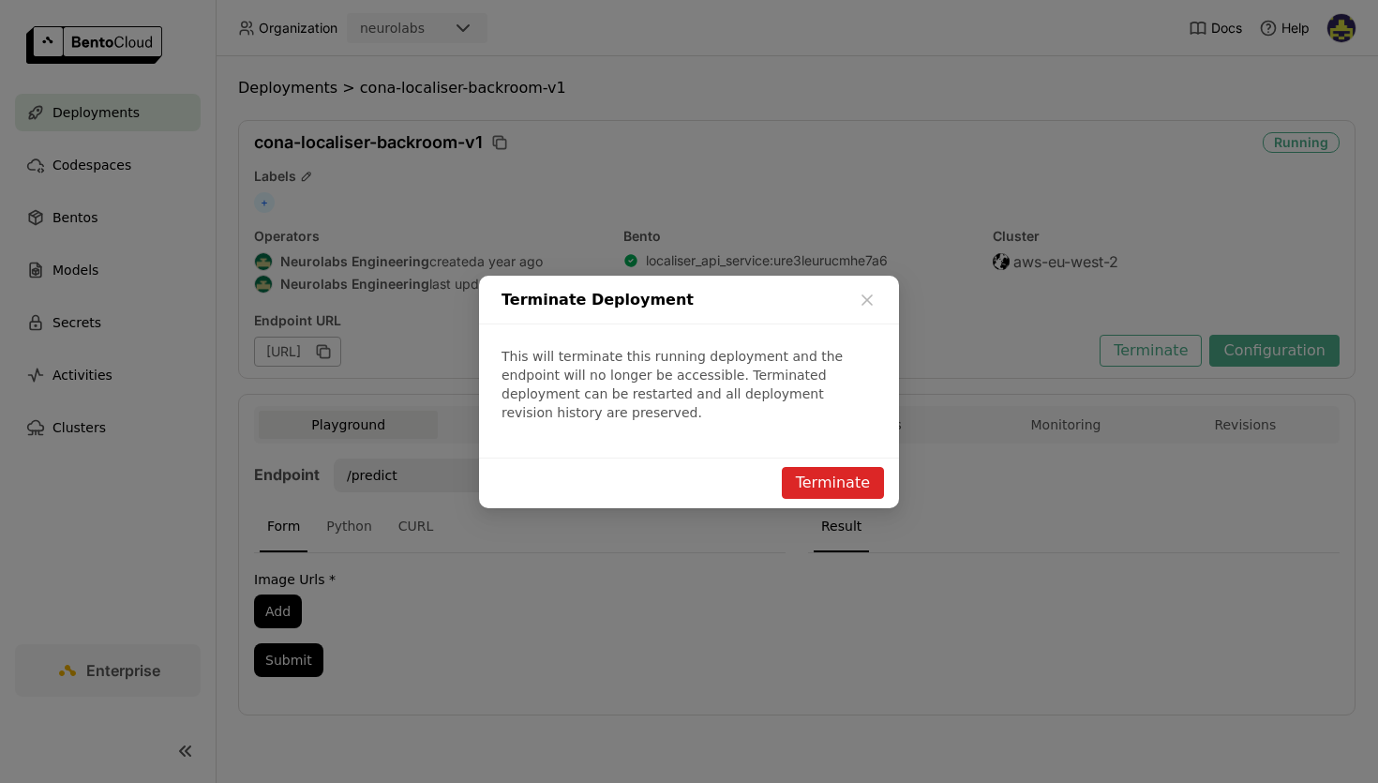
click at [838, 474] on button "Terminate" at bounding box center [833, 483] width 102 height 32
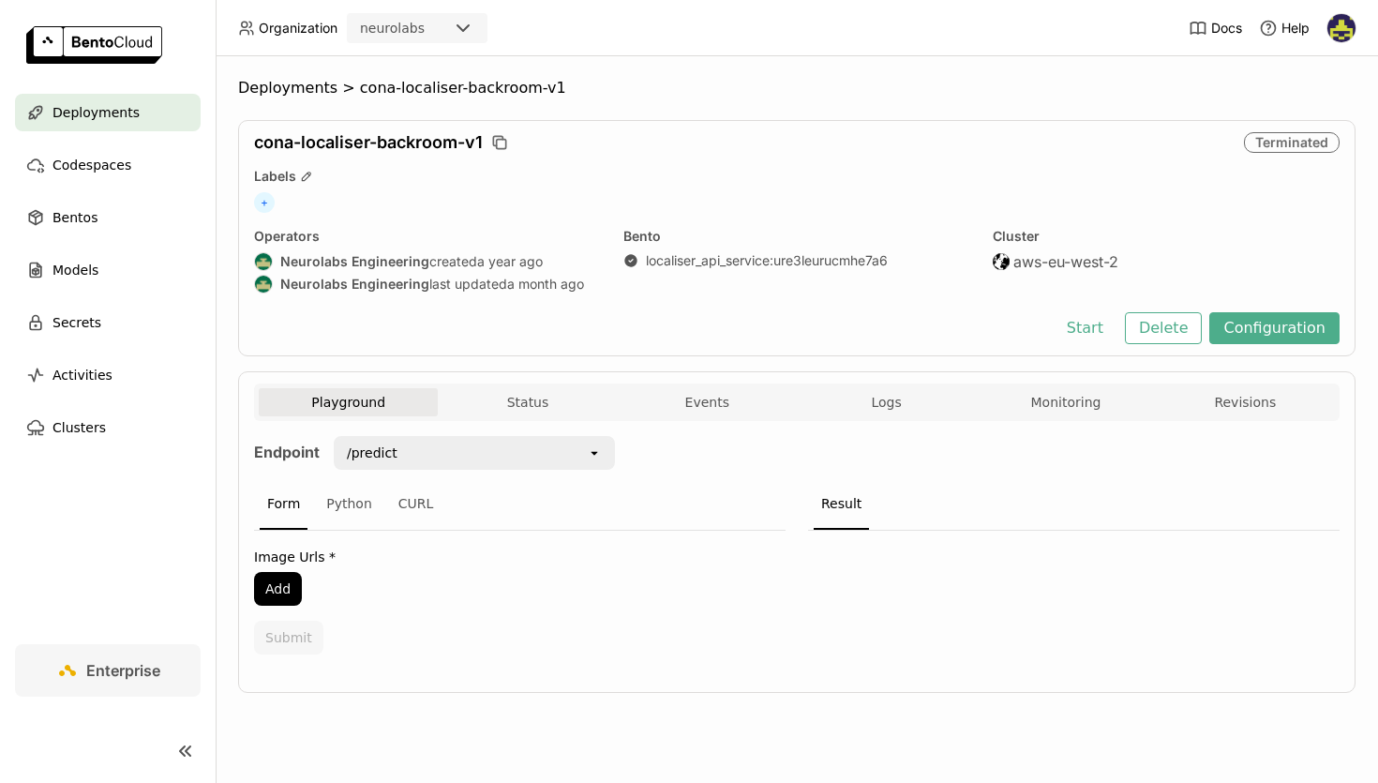
click at [123, 117] on span "Deployments" at bounding box center [96, 112] width 87 height 23
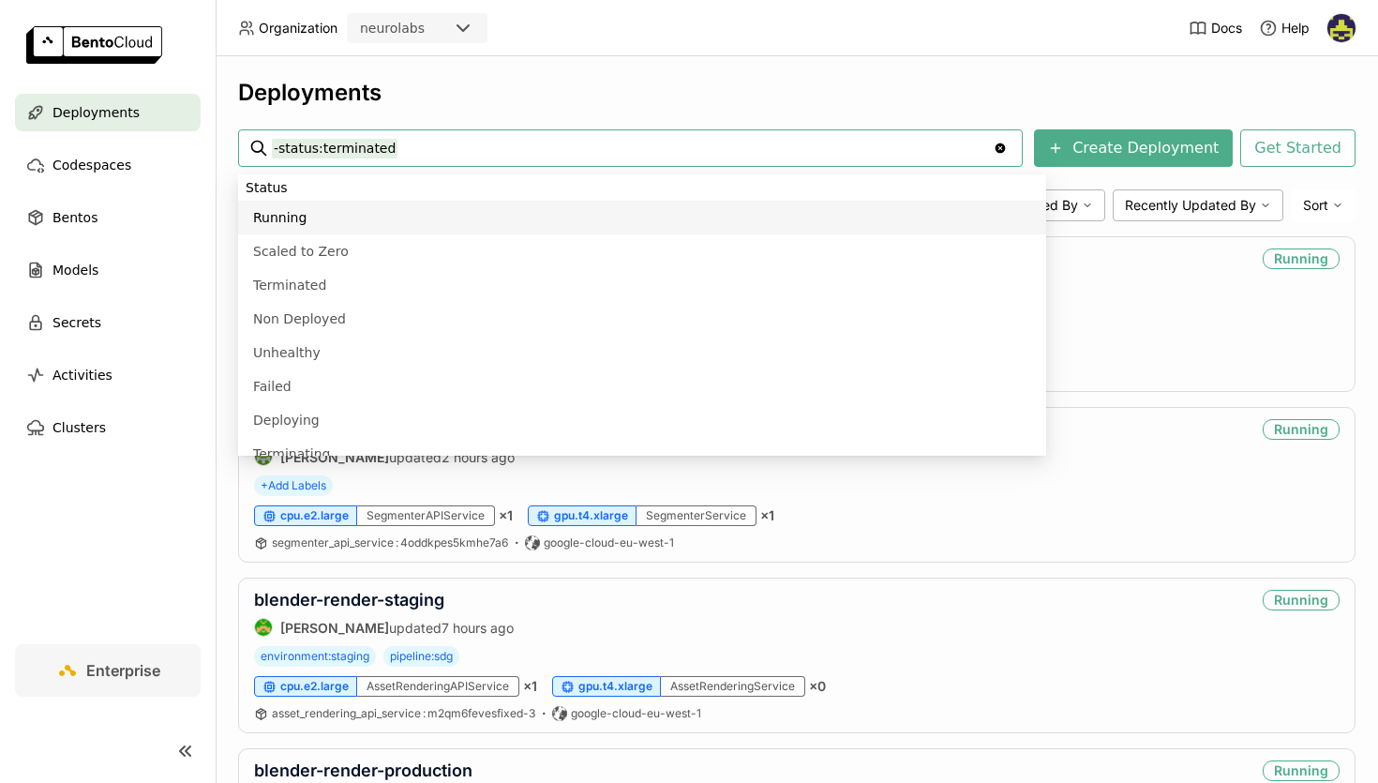
click at [468, 153] on input "-status:terminated" at bounding box center [632, 148] width 721 height 30
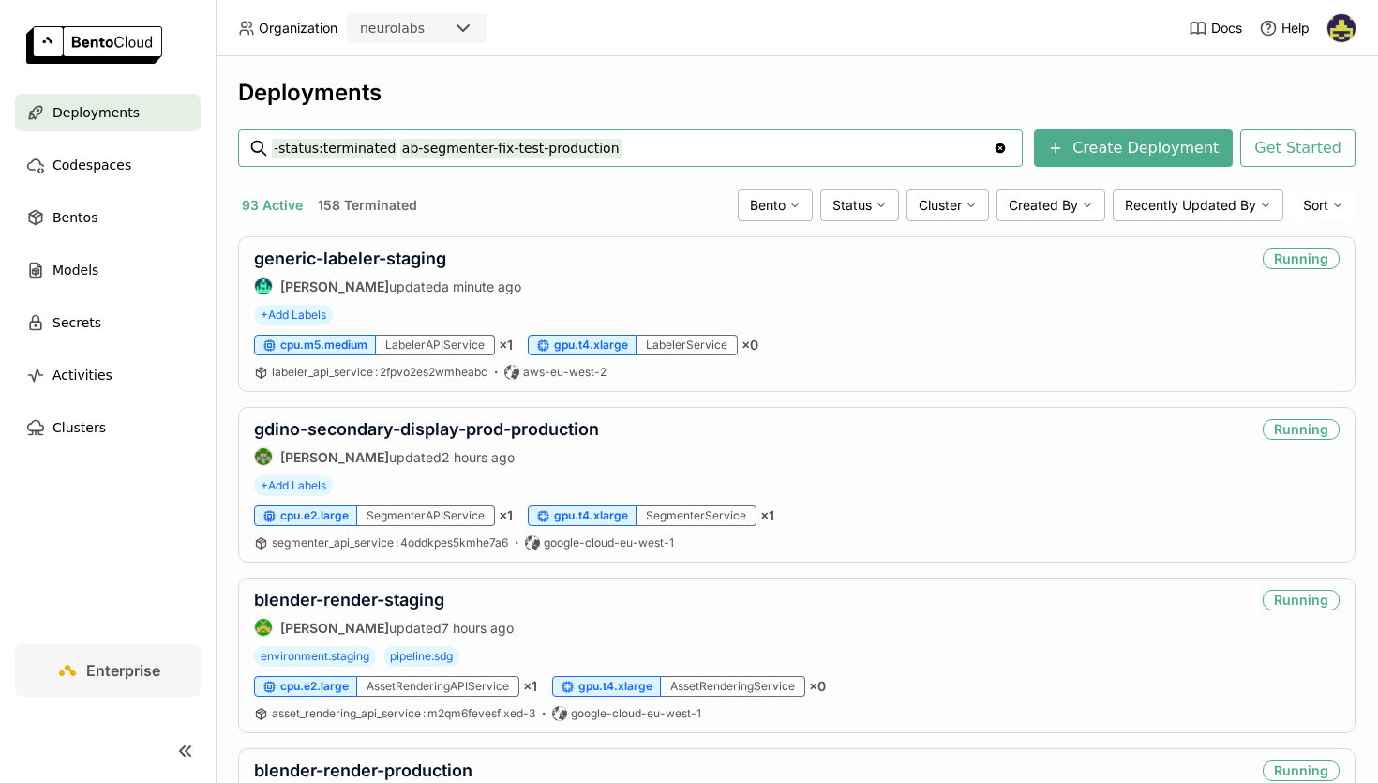
type input "-status:terminated ab-segmenter-fix-test-production"
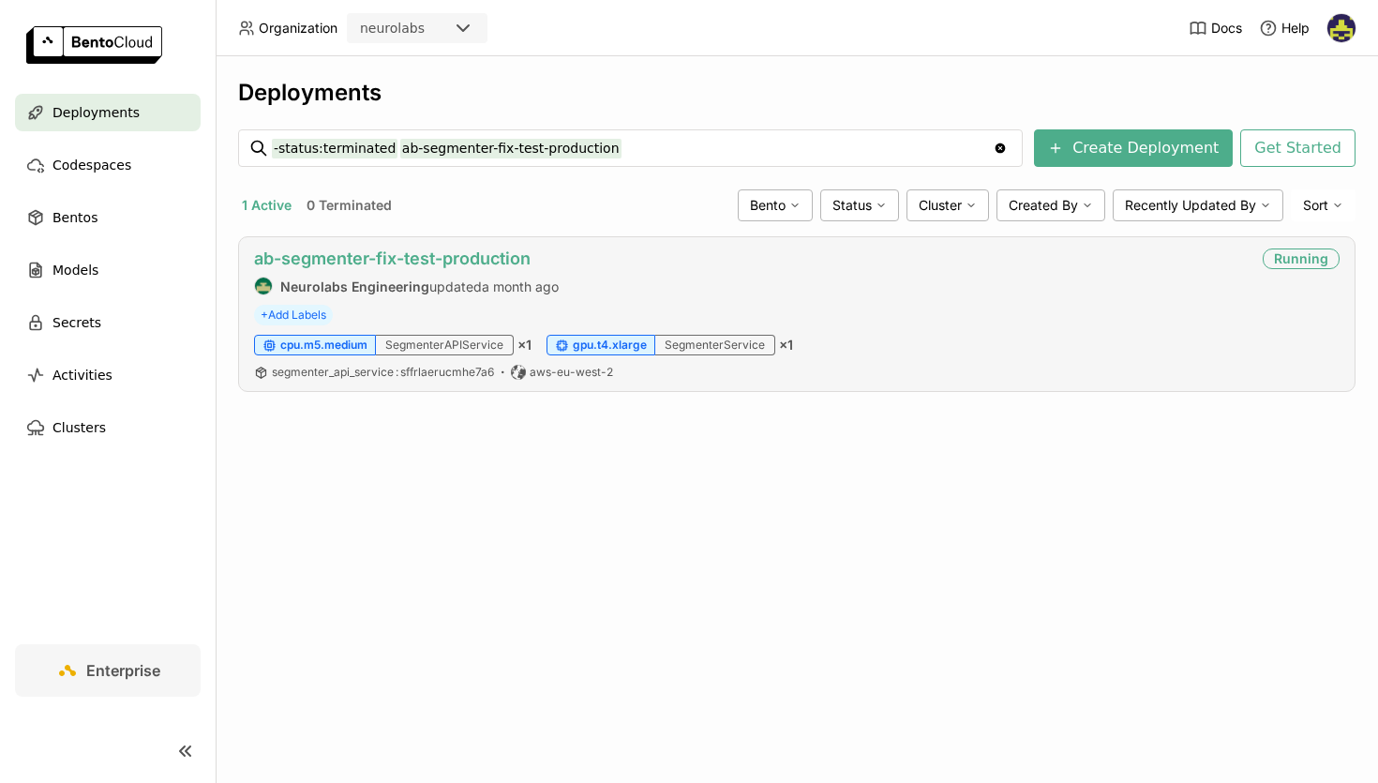
click at [422, 250] on link "ab-segmenter-fix-test-production" at bounding box center [392, 258] width 277 height 20
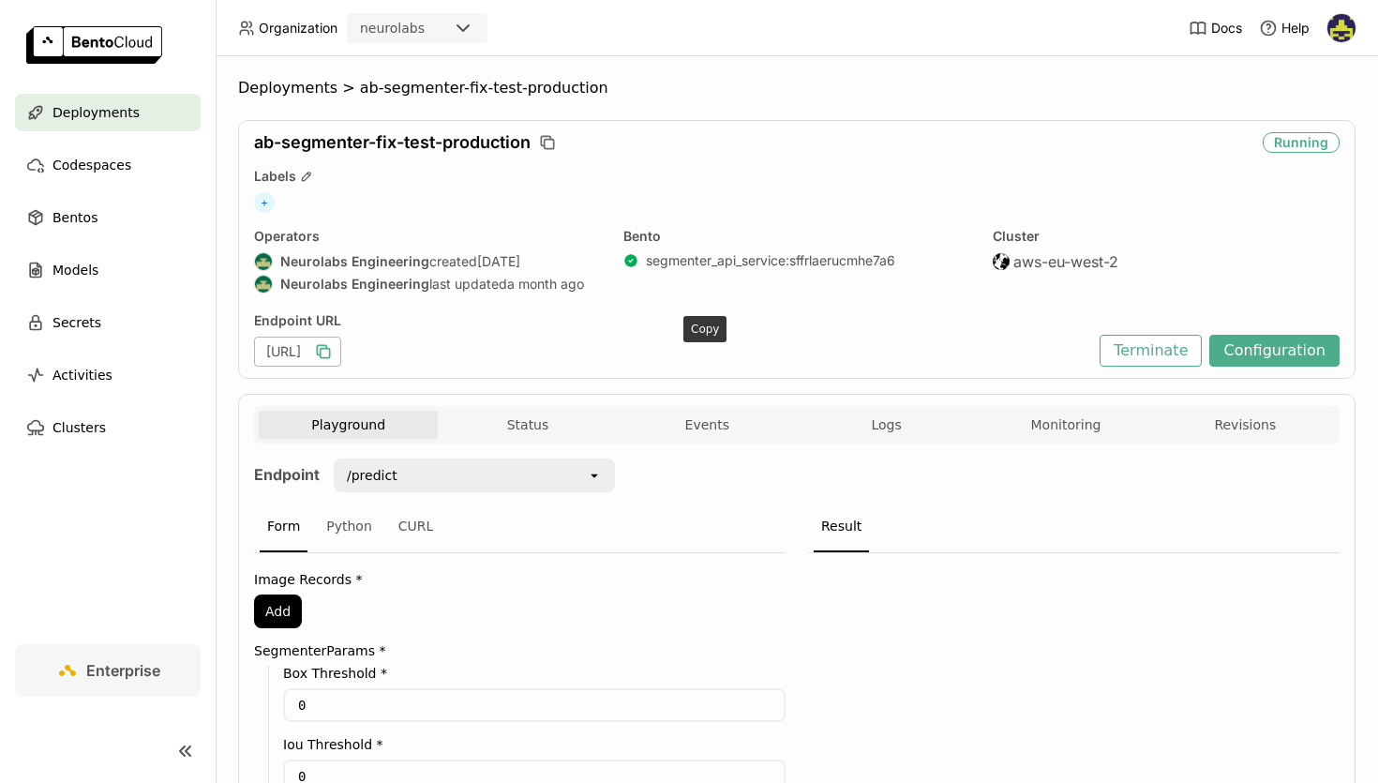
click at [333, 353] on icon "button" at bounding box center [323, 351] width 19 height 19
click at [289, 88] on span "Deployments" at bounding box center [287, 88] width 99 height 19
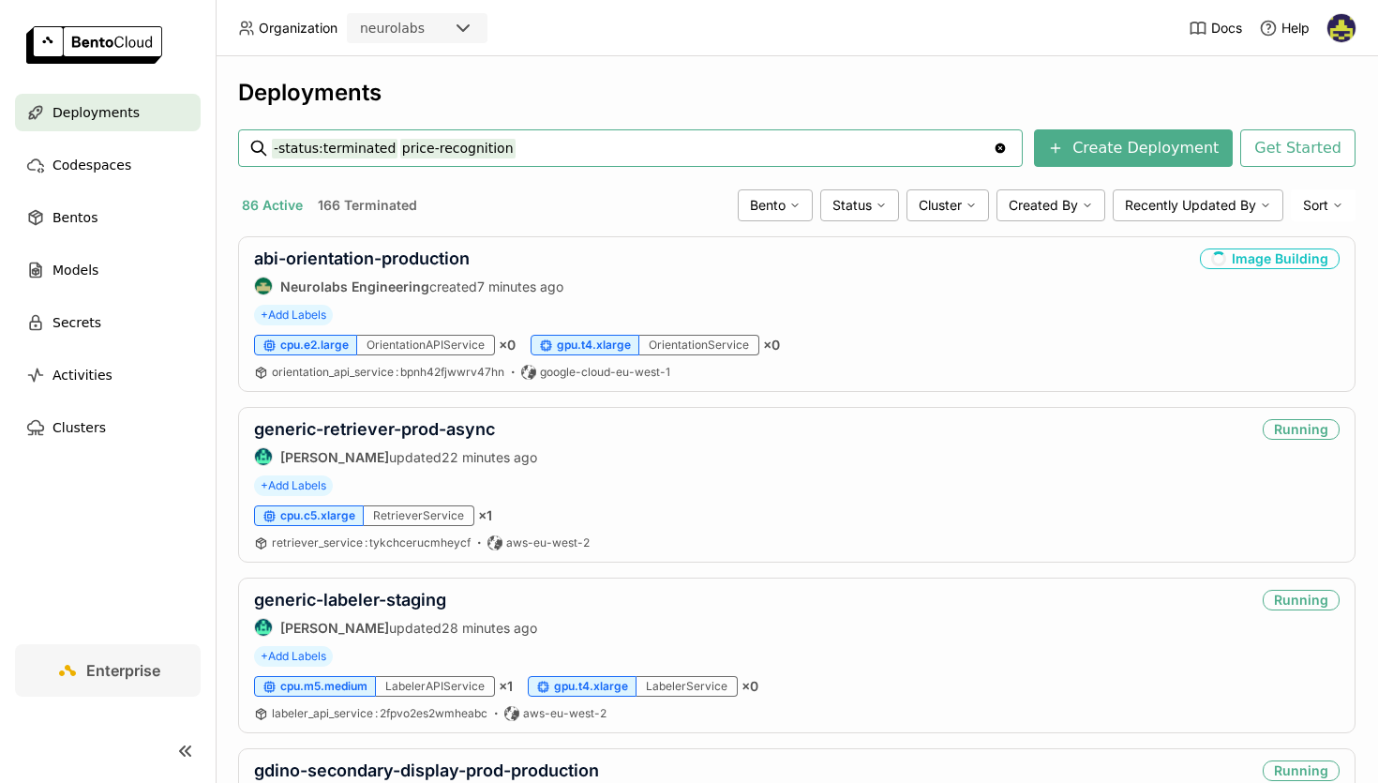
type input "-status:terminated price-recognition"
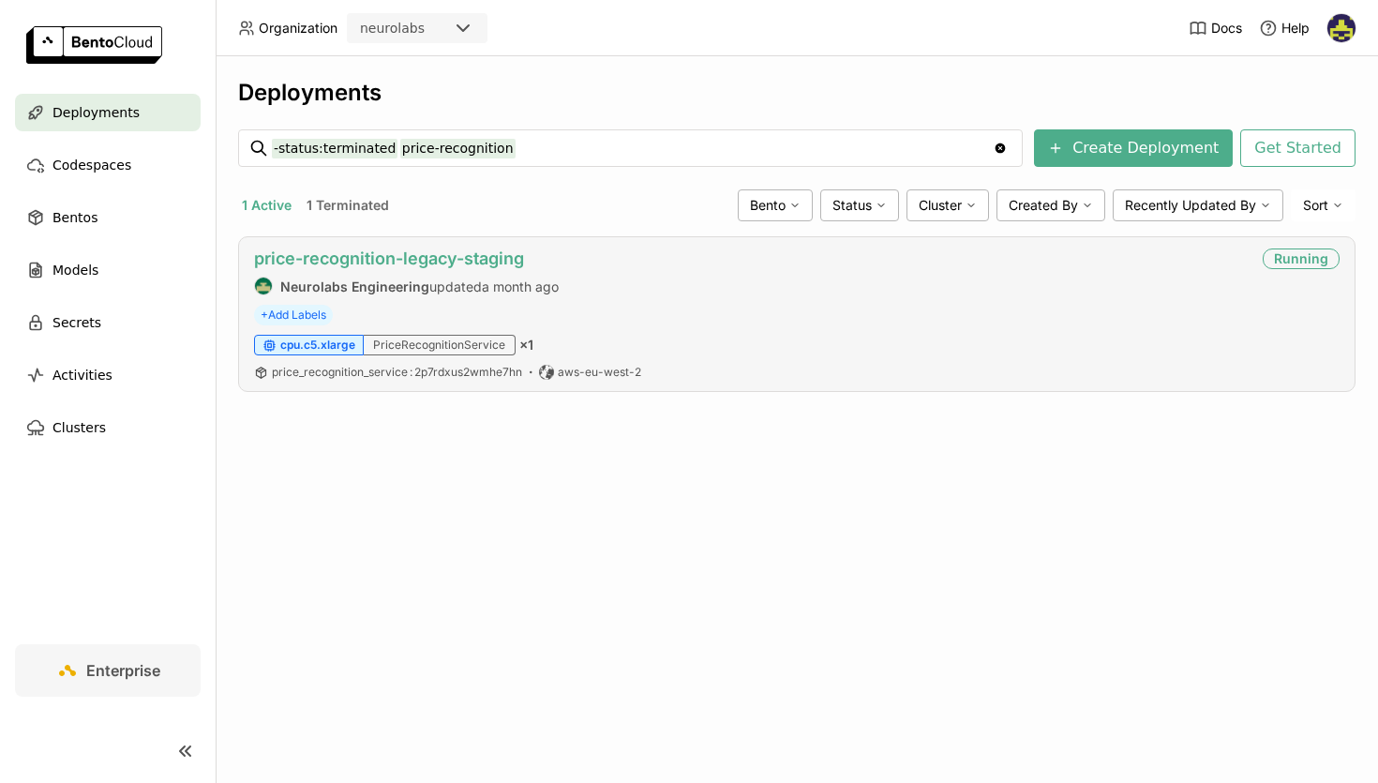
click at [476, 253] on link "price-recognition-legacy-staging" at bounding box center [389, 258] width 270 height 20
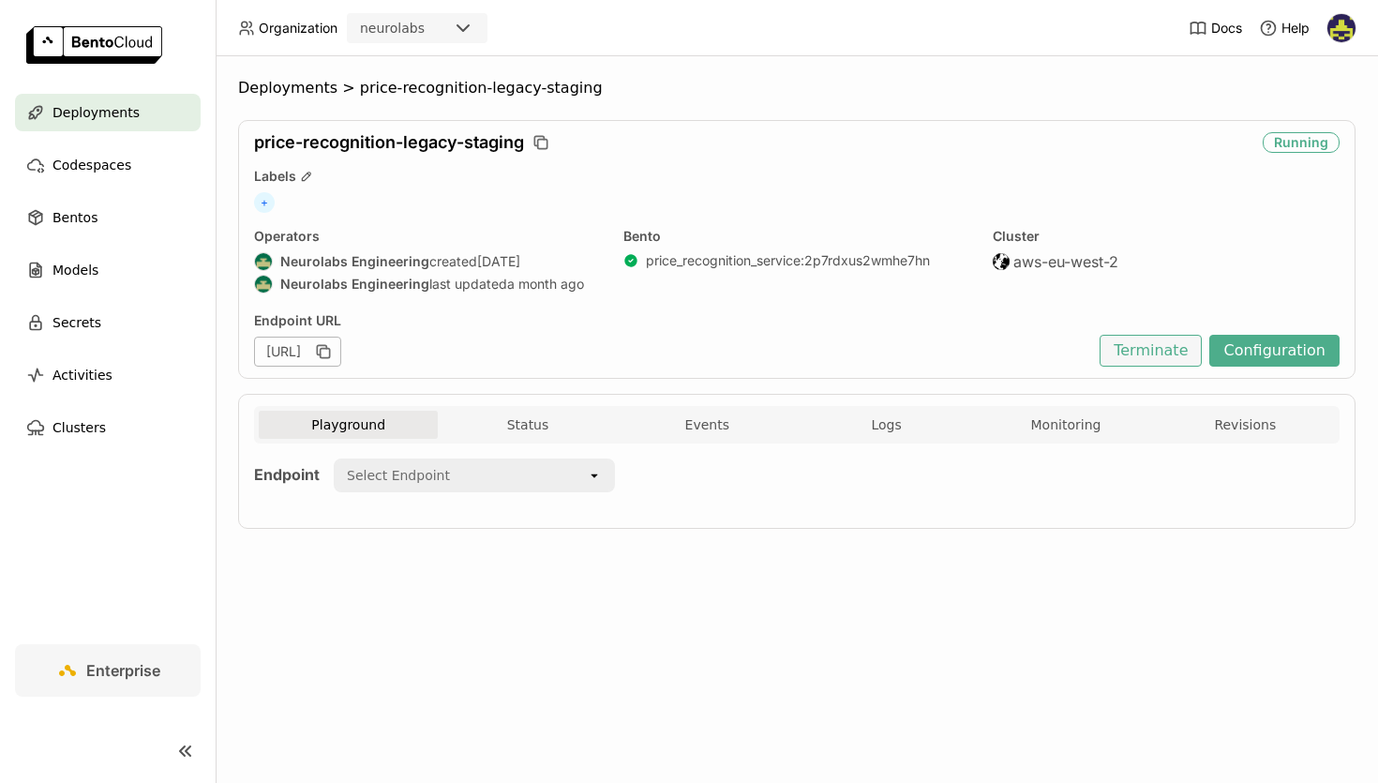
click at [1185, 351] on button "Terminate" at bounding box center [1151, 351] width 102 height 32
click at [1028, 130] on div "Terminate Deployment This will terminate this running deployment and the endpoi…" at bounding box center [689, 391] width 1378 height 783
click at [1174, 333] on div "Endpoint URL [URL] Terminate Configuration" at bounding box center [797, 339] width 1086 height 54
click at [1172, 338] on button "Terminate" at bounding box center [1151, 351] width 102 height 32
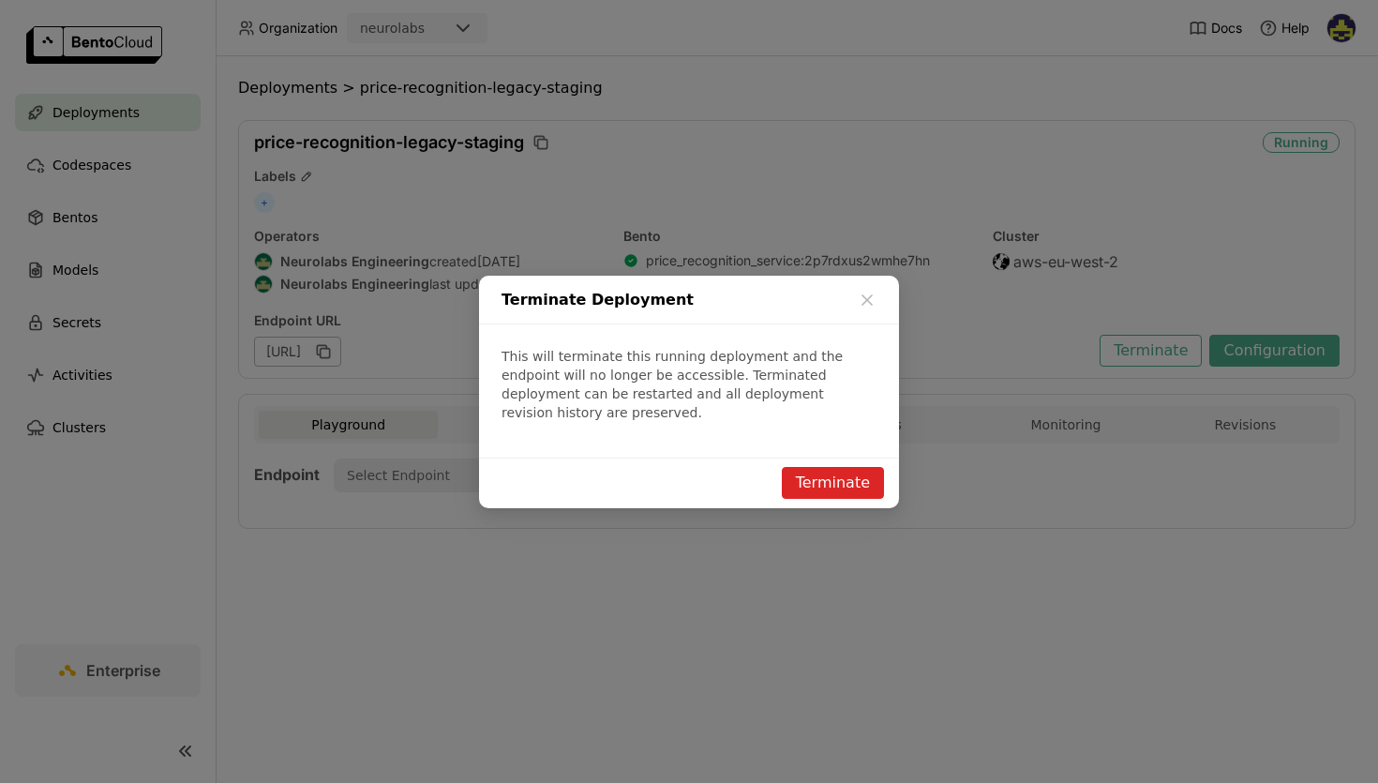
click at [835, 467] on button "Terminate" at bounding box center [833, 483] width 102 height 32
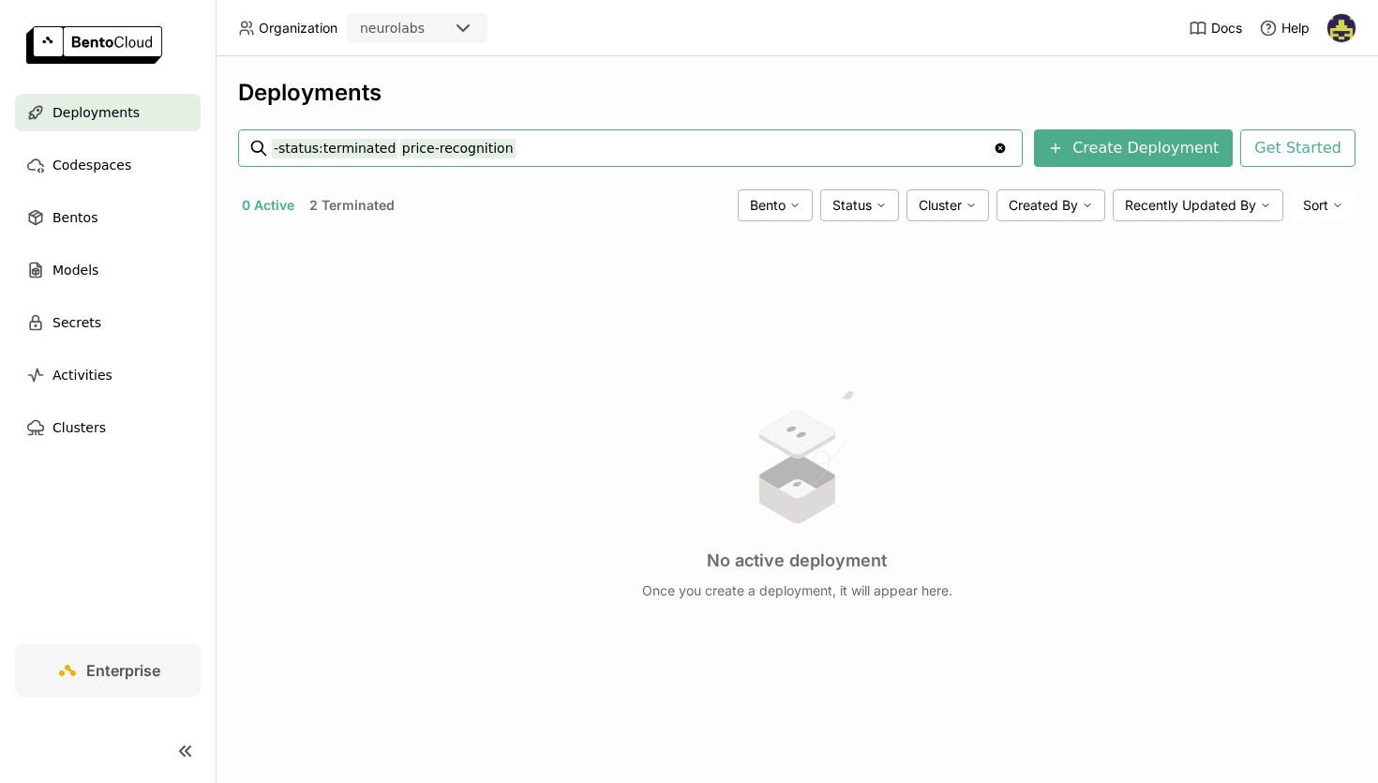
drag, startPoint x: 497, startPoint y: 157, endPoint x: 391, endPoint y: 151, distance: 106.1
click at [391, 151] on input "-status:terminated price-recognition" at bounding box center [632, 148] width 721 height 30
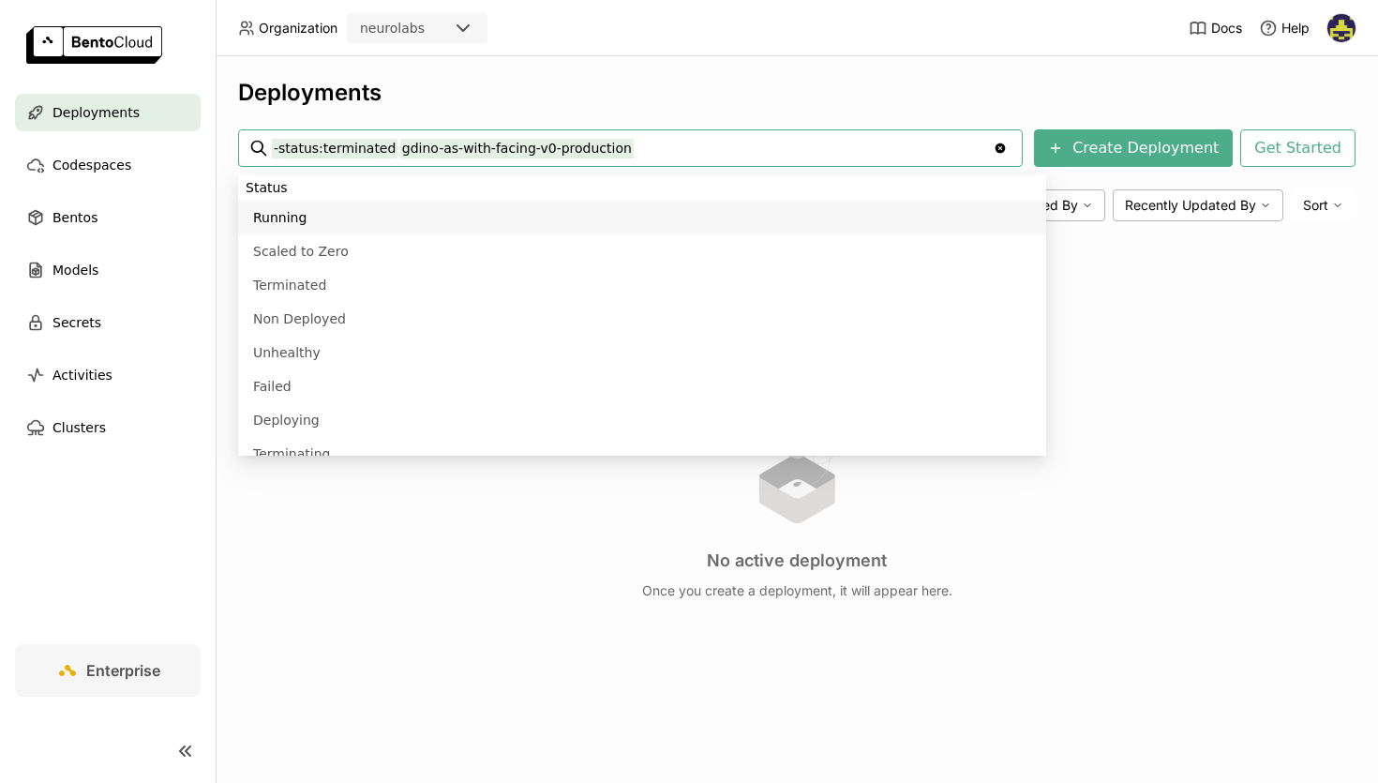
type input "-status:terminated gdino-as-with-facing-v0-production"
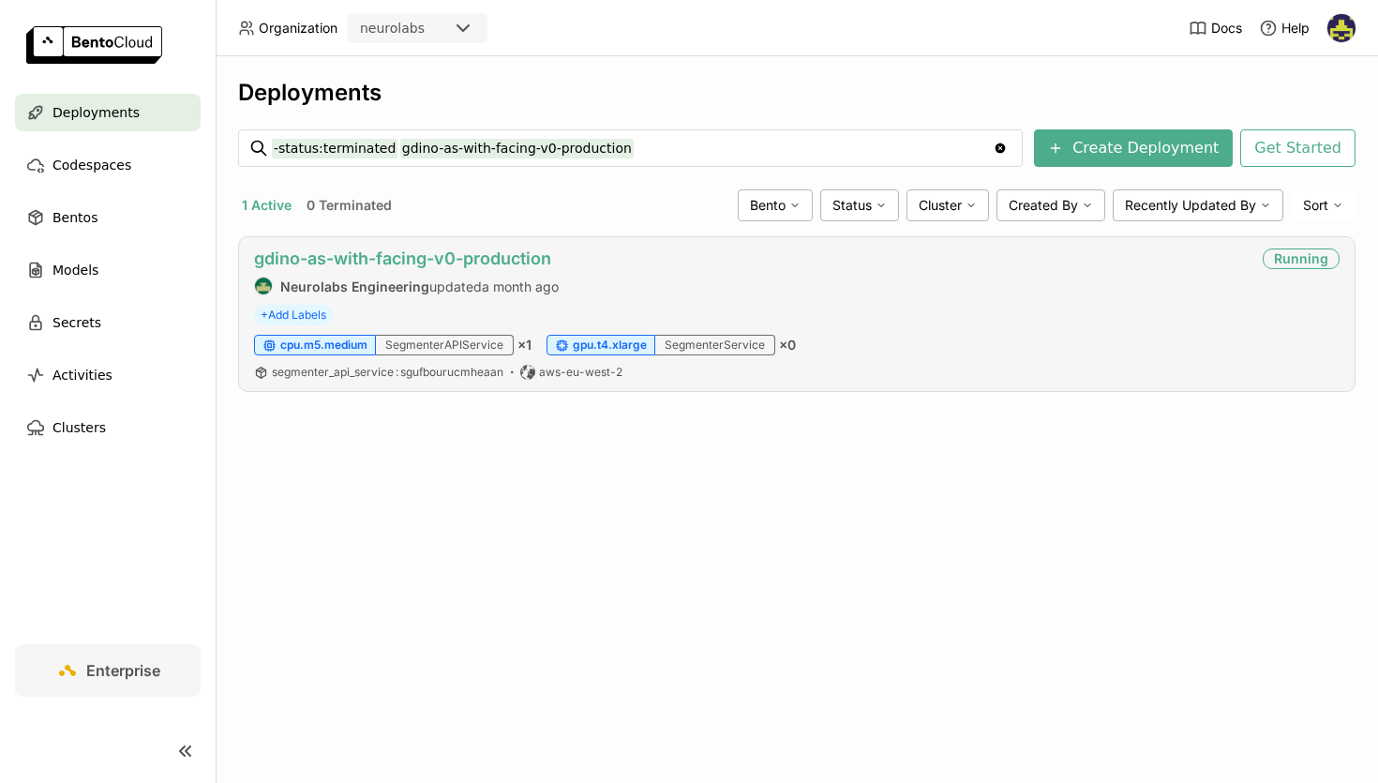
click at [328, 264] on link "gdino-as-with-facing-v0-production" at bounding box center [402, 258] width 297 height 20
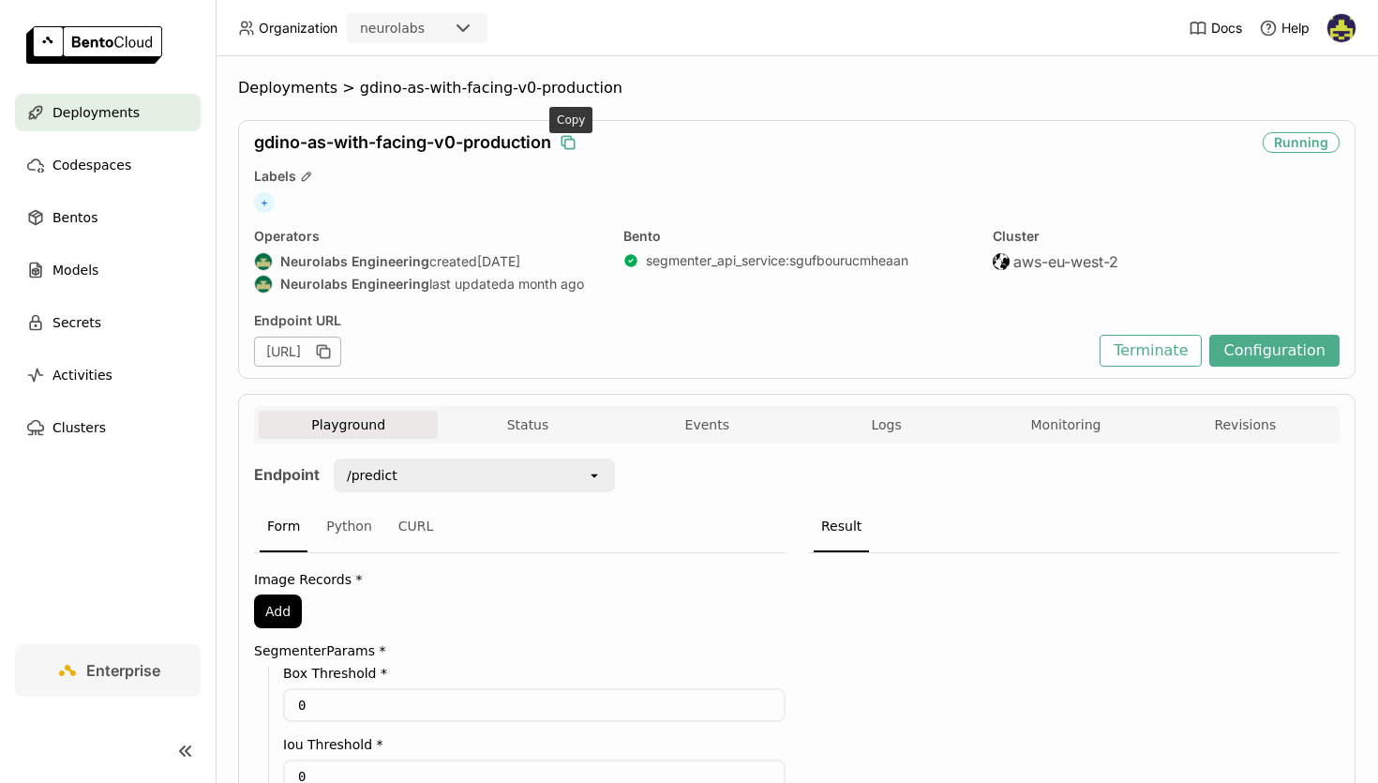
click at [574, 143] on icon "button" at bounding box center [568, 142] width 19 height 19
click at [330, 353] on icon "button" at bounding box center [325, 353] width 9 height 9
